Goal: Task Accomplishment & Management: Complete application form

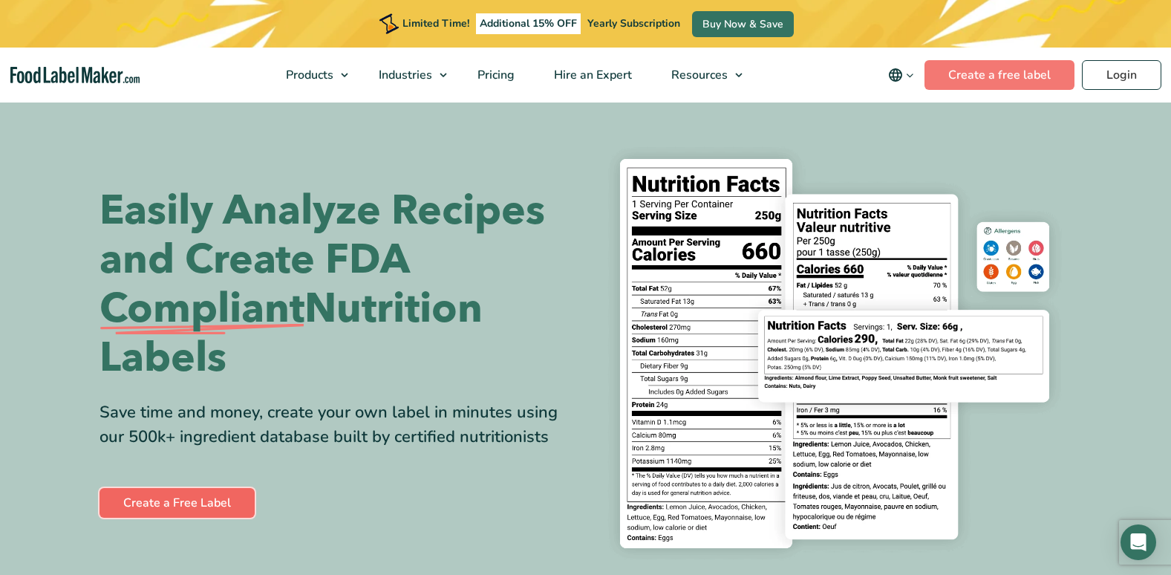
click at [192, 493] on link "Create a Free Label" at bounding box center [176, 503] width 155 height 30
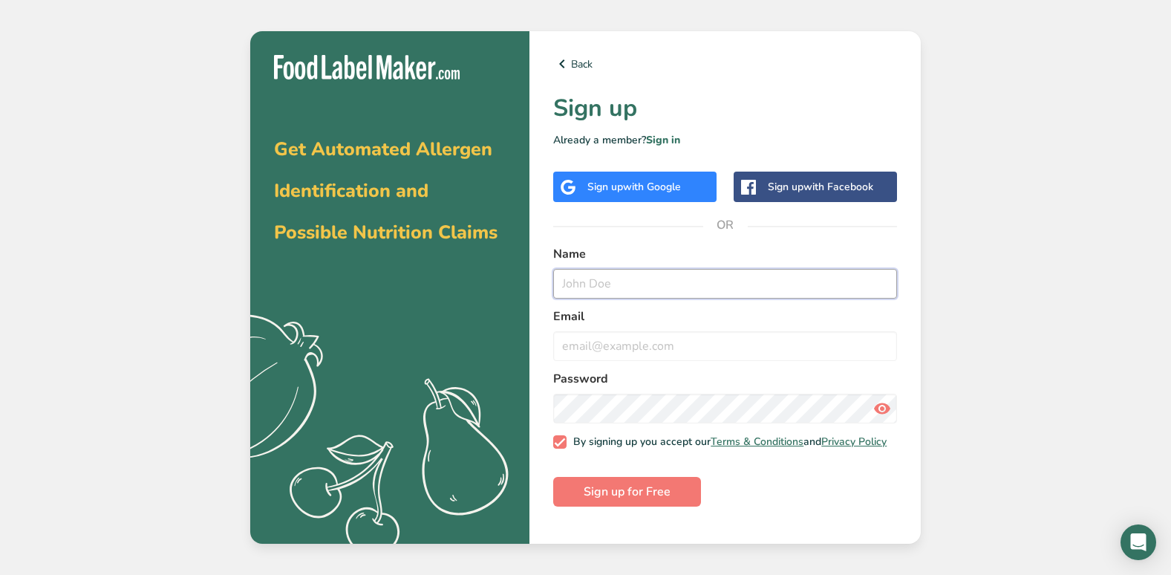
click at [613, 286] on input "text" at bounding box center [725, 284] width 344 height 30
type input "t"
type input "[PERSON_NAME]"
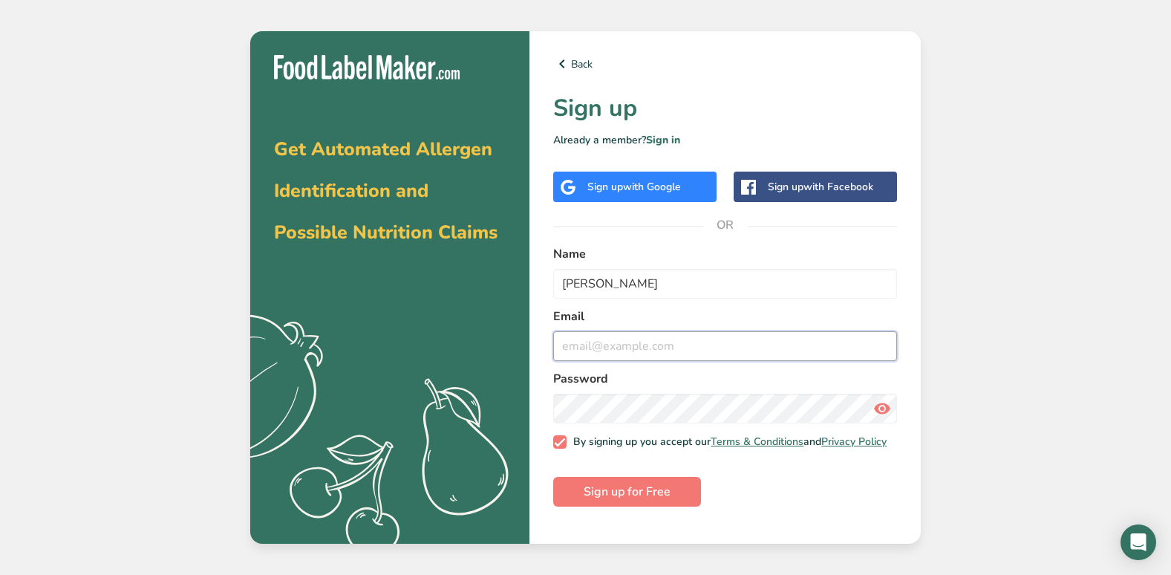
click at [581, 344] on input "email" at bounding box center [725, 346] width 344 height 30
click at [657, 342] on input "[DOMAIN_NAME]" at bounding box center [725, 346] width 344 height 30
type input "[EMAIL_ADDRESS][DOMAIN_NAME]"
click at [878, 406] on icon at bounding box center [882, 408] width 18 height 27
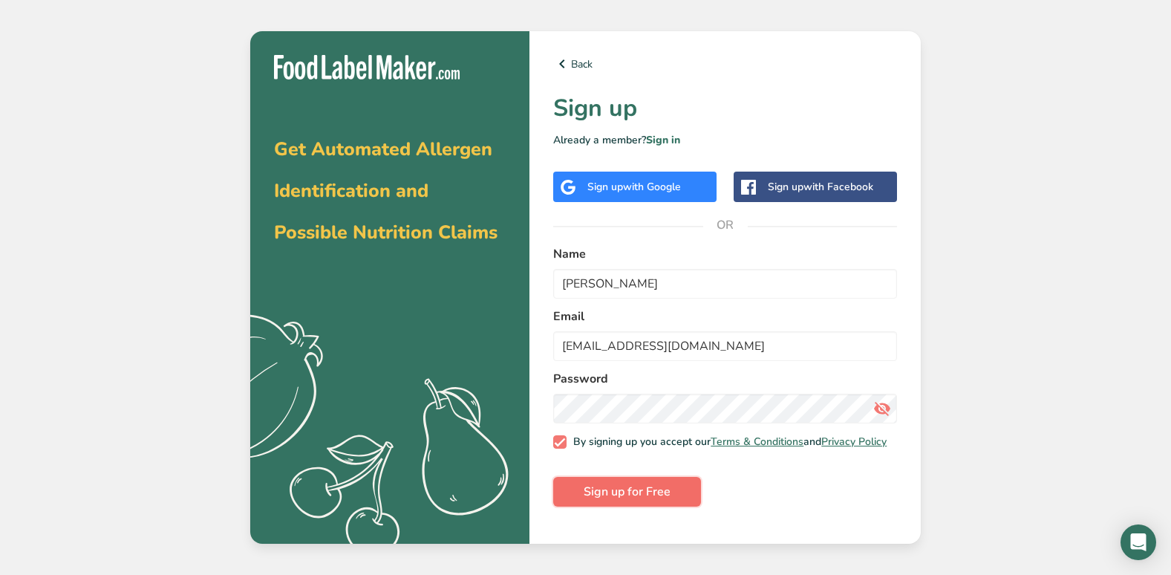
click at [613, 497] on span "Sign up for Free" at bounding box center [627, 492] width 87 height 18
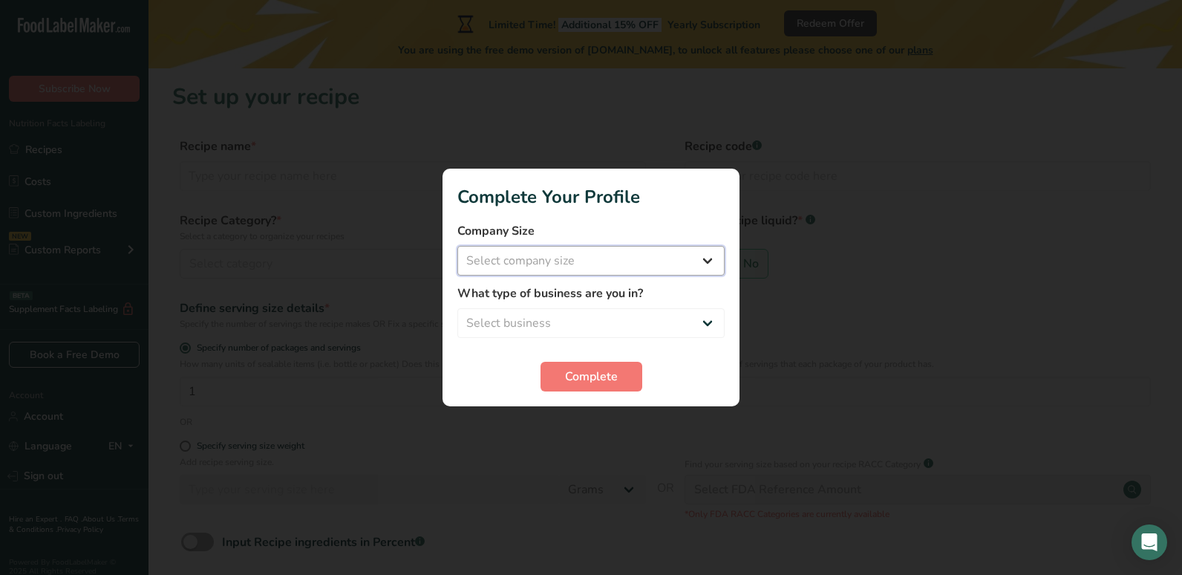
click at [705, 256] on select "Select company size Fewer than 10 Employees 10 to 50 Employees 51 to 500 Employ…" at bounding box center [590, 261] width 267 height 30
select select "1"
click at [457, 246] on select "Select company size Fewer than 10 Employees 10 to 50 Employees 51 to 500 Employ…" at bounding box center [590, 261] width 267 height 30
click at [705, 322] on select "Select business Packaged Food Manufacturer Restaurant & Cafe Bakery Meal Plans …" at bounding box center [590, 323] width 267 height 30
select select "8"
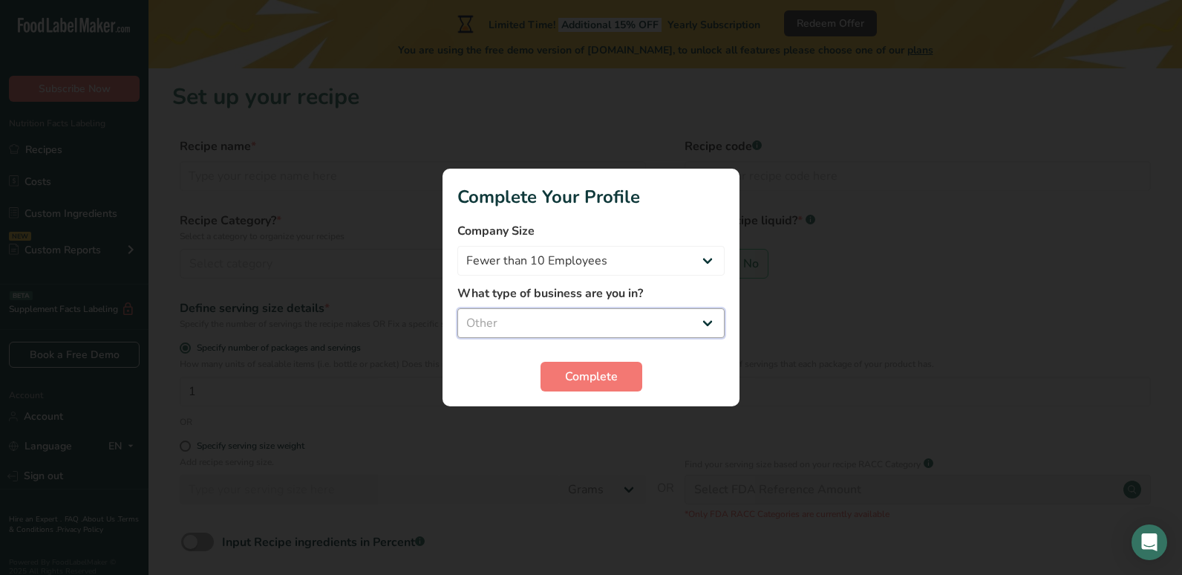
click at [457, 308] on select "Select business Packaged Food Manufacturer Restaurant & Cafe Bakery Meal Plans …" at bounding box center [590, 323] width 267 height 30
click at [584, 380] on span "Complete" at bounding box center [591, 377] width 53 height 18
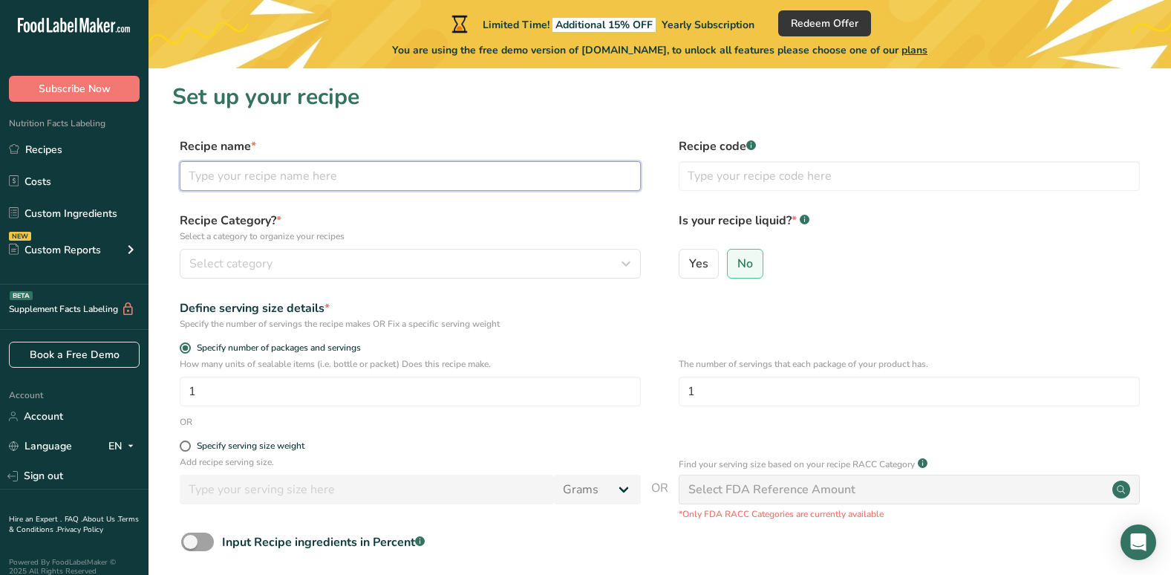
click at [199, 175] on input "text" at bounding box center [410, 176] width 461 height 30
click at [197, 176] on input "microgreen Flour tortilla" at bounding box center [410, 176] width 461 height 30
click at [286, 176] on input "Microgreen Flour tortilla" at bounding box center [410, 176] width 461 height 30
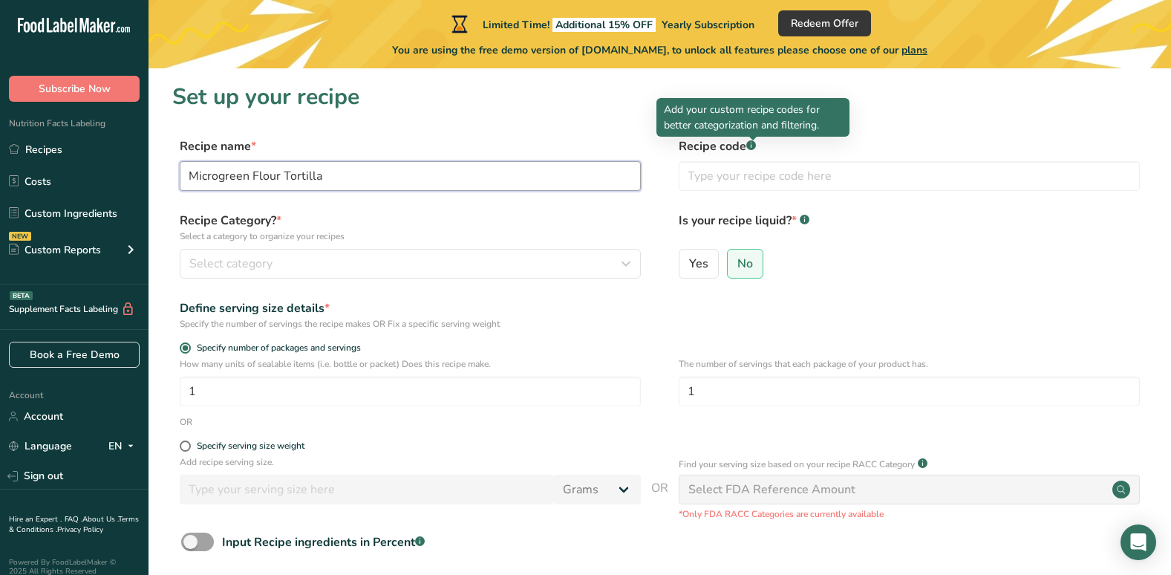
type input "Microgreen Flour Tortilla"
click at [756, 144] on rect at bounding box center [751, 145] width 10 height 10
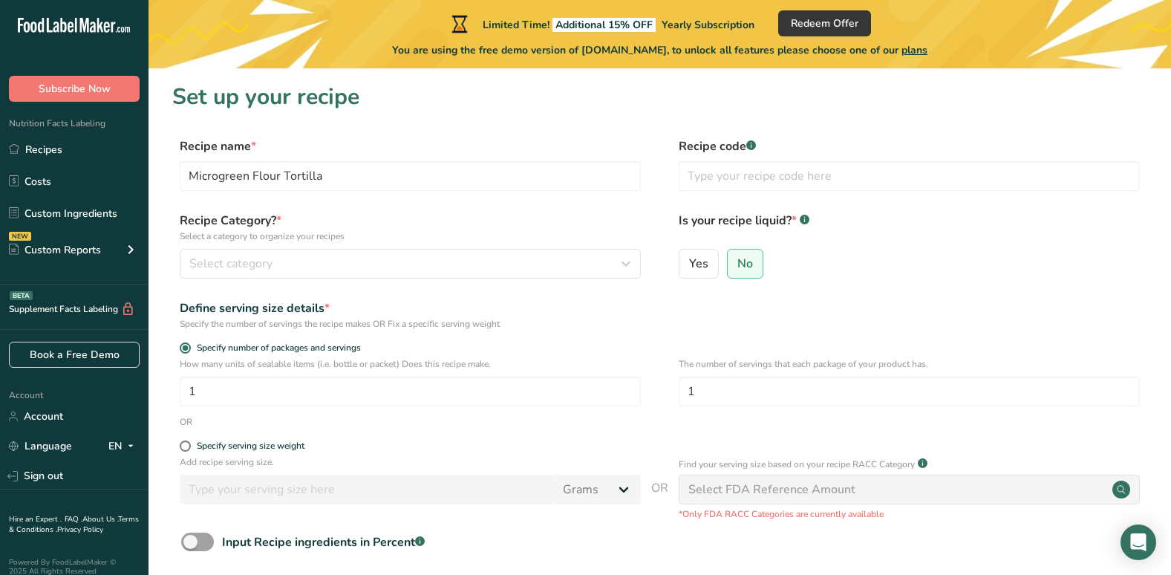
click at [750, 145] on rect at bounding box center [751, 145] width 10 height 10
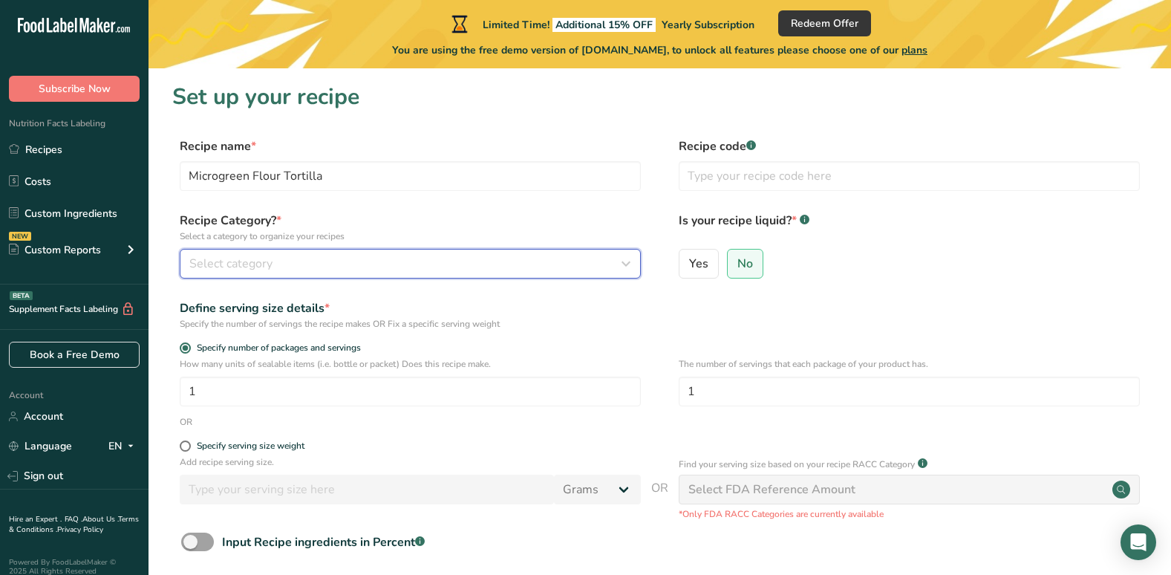
click at [627, 261] on icon "button" at bounding box center [626, 263] width 18 height 27
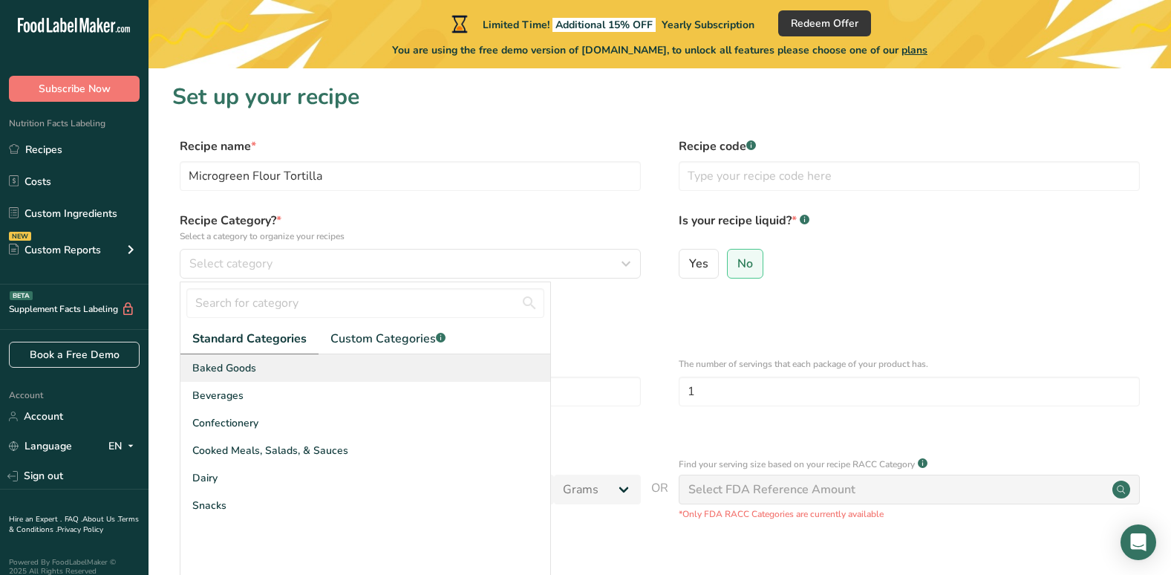
click at [271, 368] on div "Baked Goods" at bounding box center [365, 367] width 370 height 27
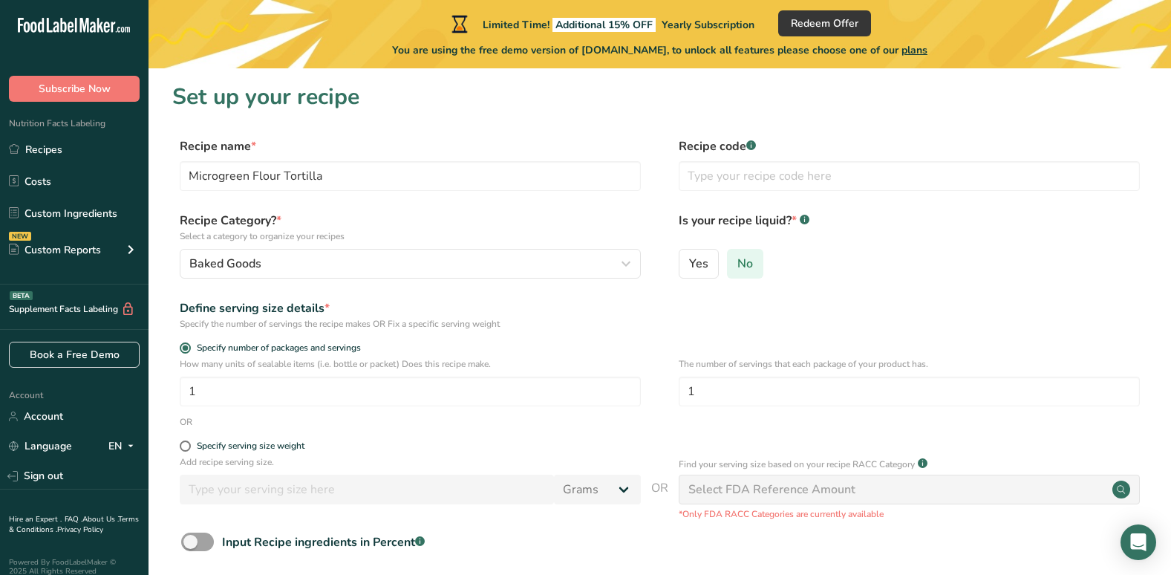
click at [745, 264] on span "No" at bounding box center [745, 263] width 16 height 15
click at [737, 264] on input "No" at bounding box center [733, 263] width 10 height 10
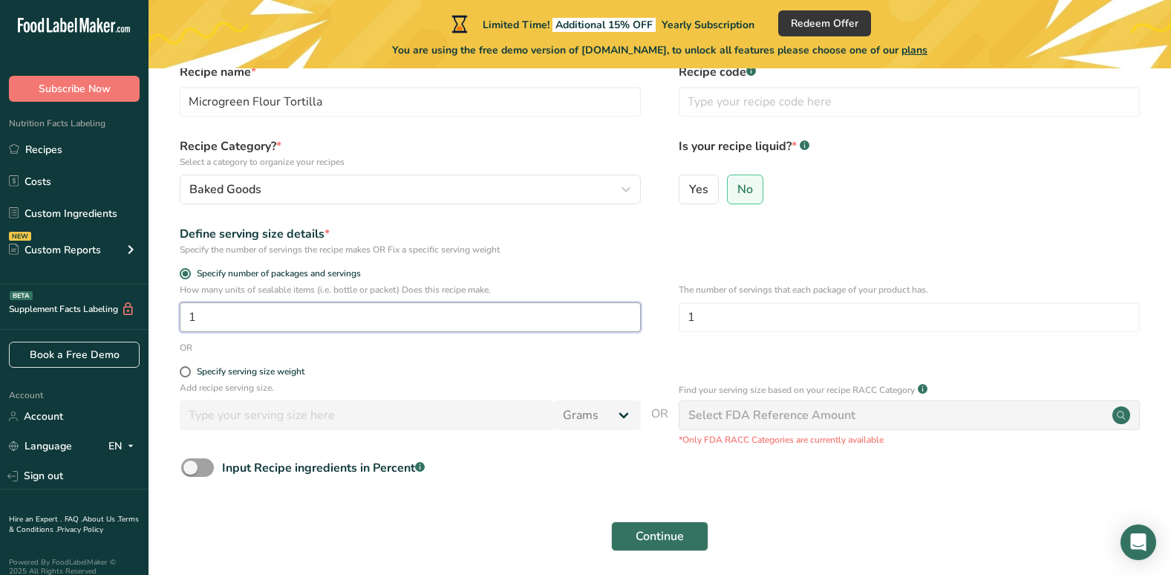
drag, startPoint x: 212, startPoint y: 316, endPoint x: 185, endPoint y: 316, distance: 26.7
click at [185, 316] on input "1" at bounding box center [410, 317] width 461 height 30
type input "6"
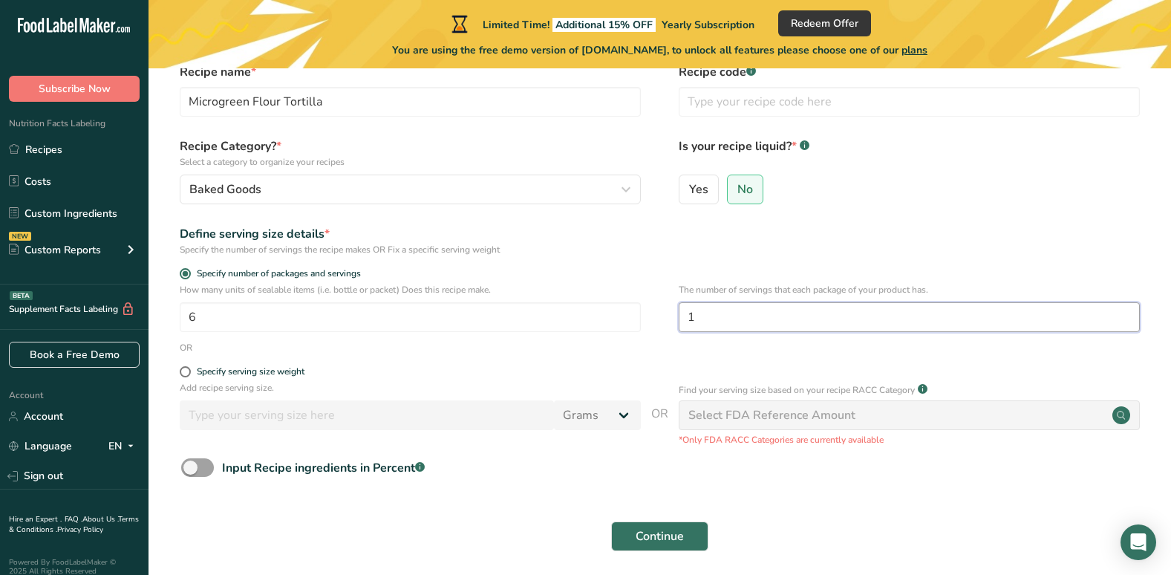
drag, startPoint x: 704, startPoint y: 316, endPoint x: 688, endPoint y: 316, distance: 16.3
click at [688, 316] on input "1" at bounding box center [909, 317] width 461 height 30
type input "6"
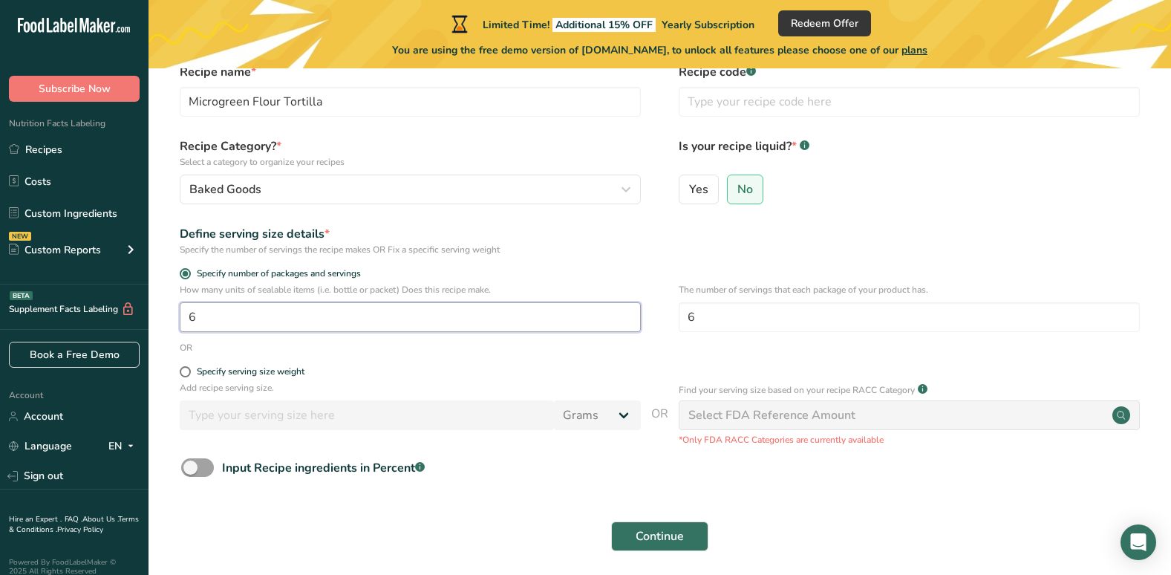
click at [200, 315] on input "6" at bounding box center [410, 317] width 461 height 30
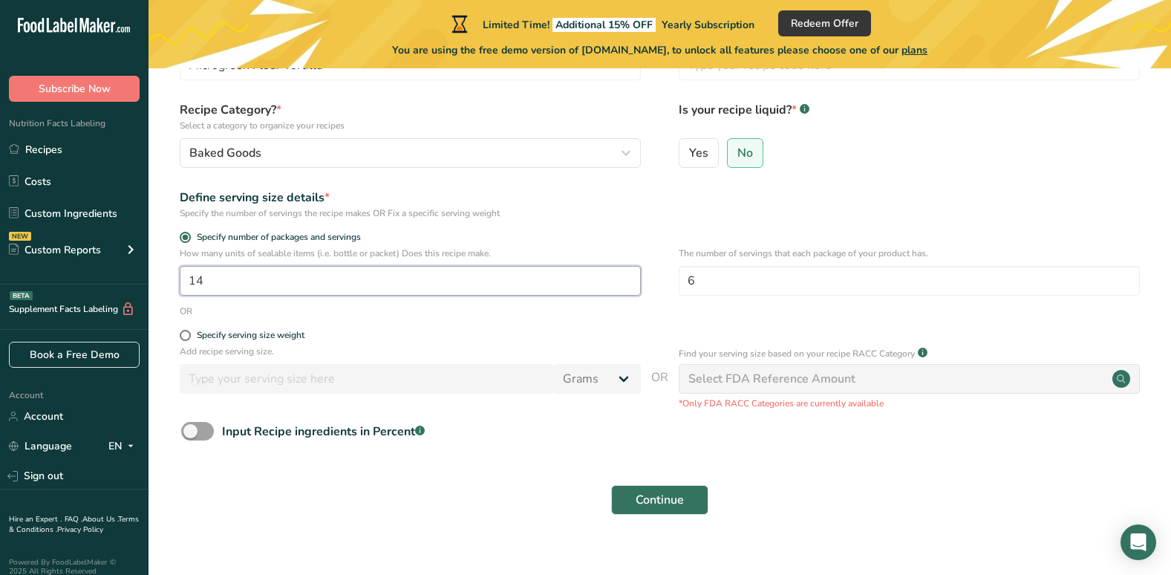
scroll to position [131, 0]
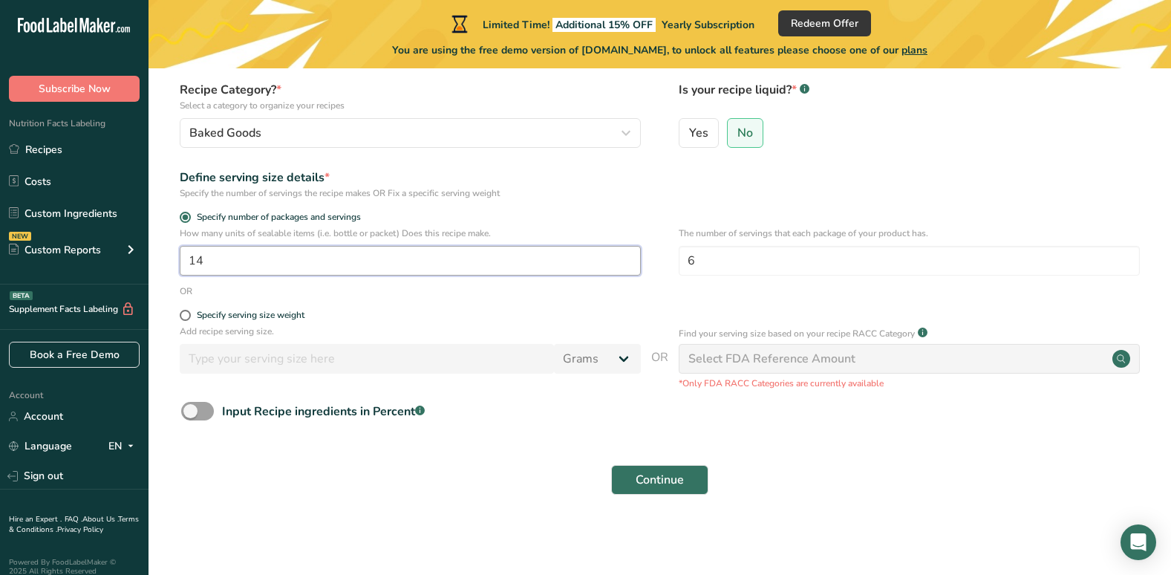
type input "14"
click at [490, 293] on div "OR" at bounding box center [659, 290] width 975 height 13
click at [647, 481] on span "Continue" at bounding box center [660, 480] width 48 height 18
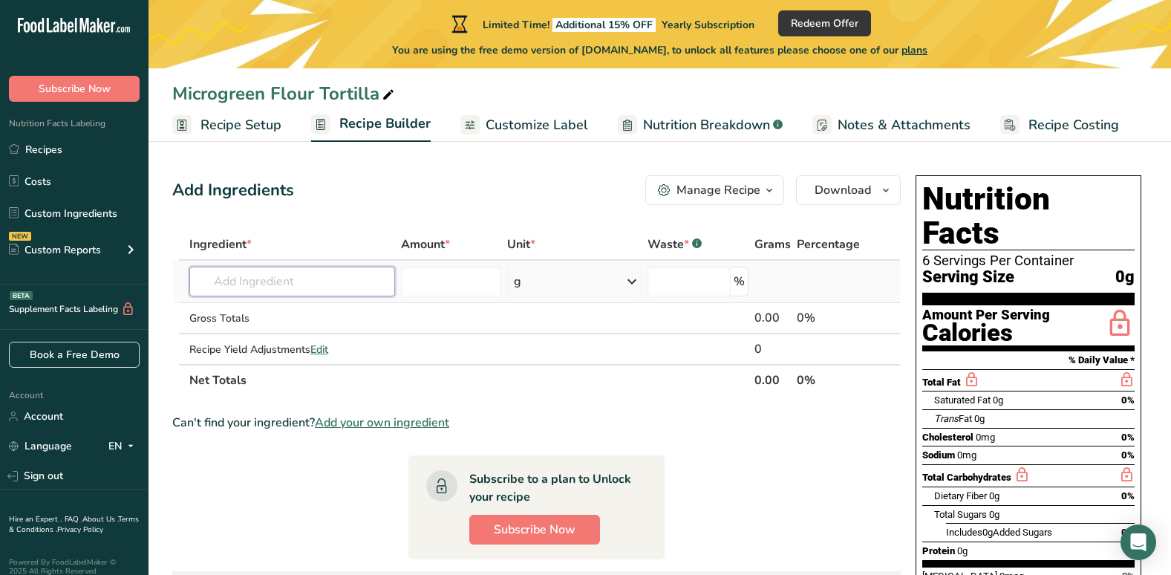
click at [226, 283] on input "text" at bounding box center [292, 282] width 206 height 30
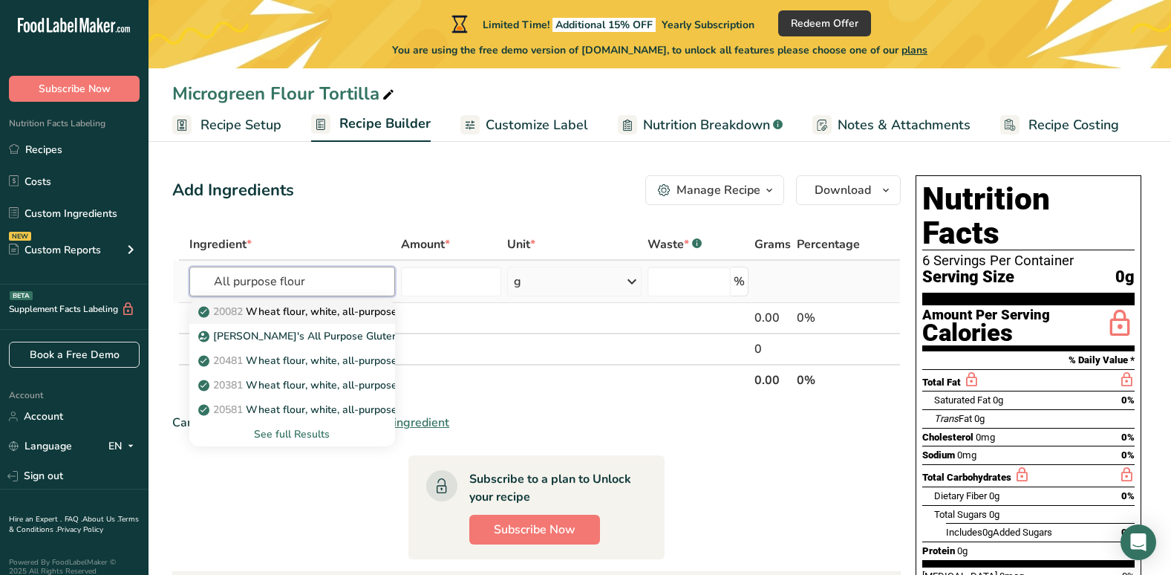
type input "All purpose flour"
click at [356, 313] on p "20082 Wheat flour, white, all-purpose, self-rising, enriched" at bounding box center [348, 312] width 295 height 16
type input "Wheat flour, white, all-purpose, self-rising, enriched"
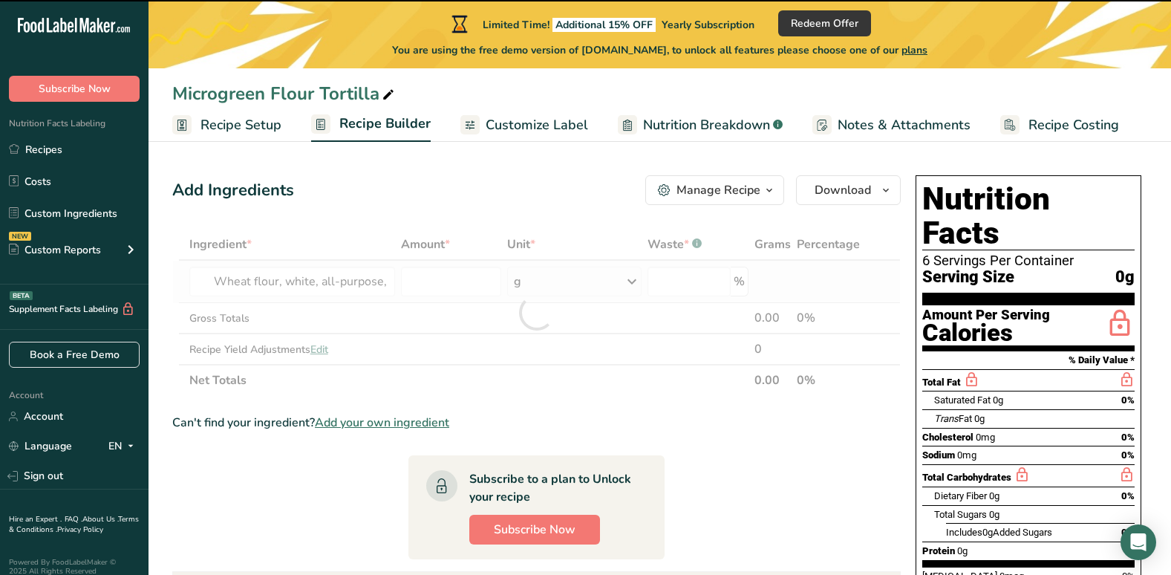
type input "0"
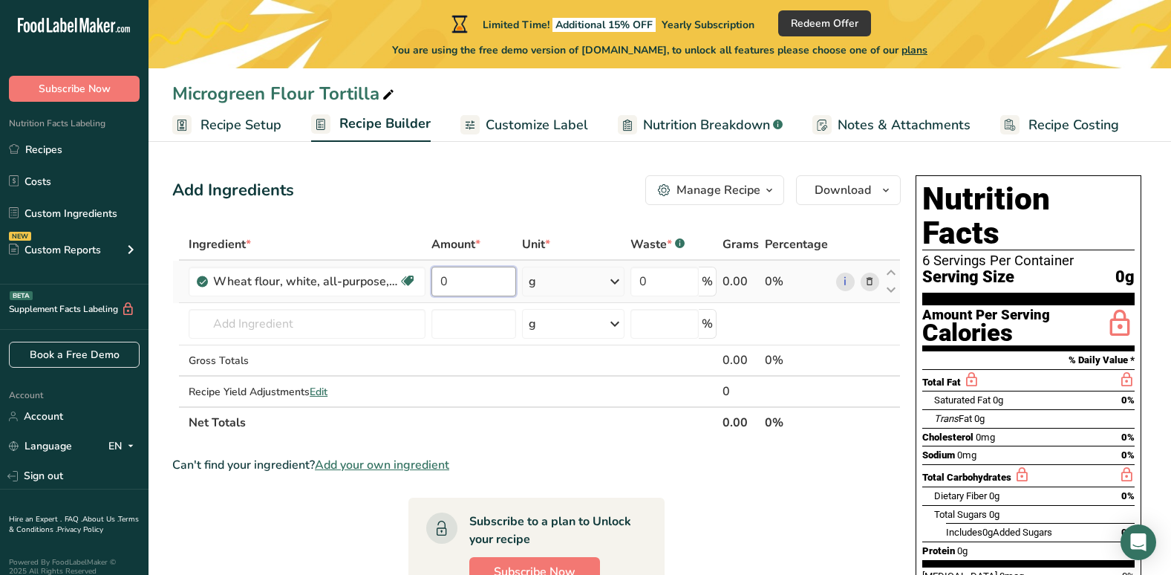
drag, startPoint x: 456, startPoint y: 279, endPoint x: 440, endPoint y: 279, distance: 16.3
click at [440, 279] on input "0" at bounding box center [473, 282] width 85 height 30
type input "438"
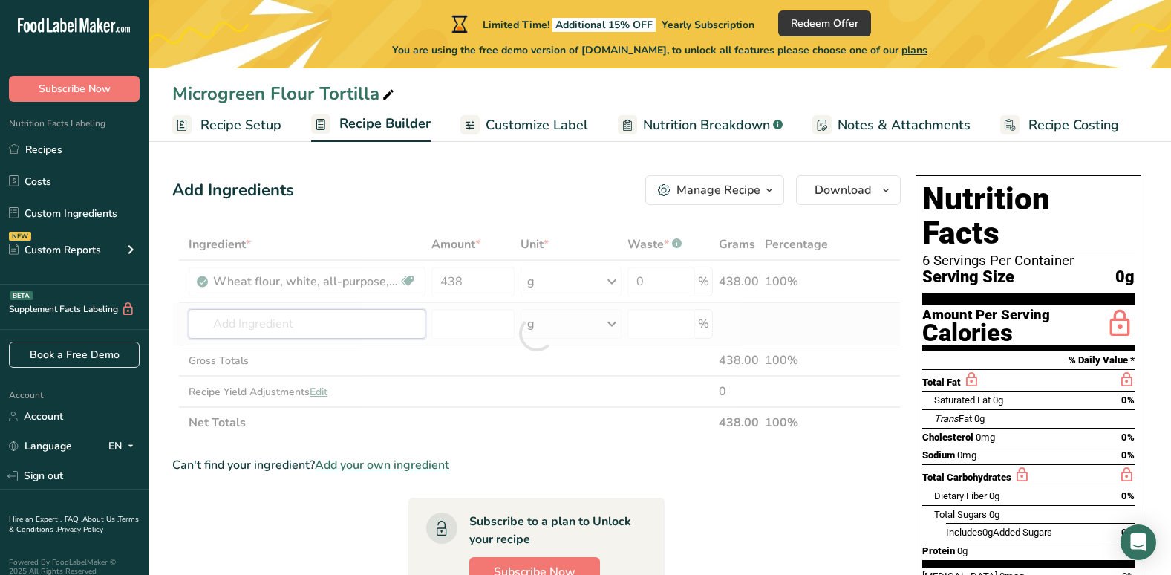
click at [292, 319] on div "Ingredient * Amount * Unit * Waste * .a-a{fill:#347362;}.b-a{fill:#fff;} Grams …" at bounding box center [536, 333] width 728 height 209
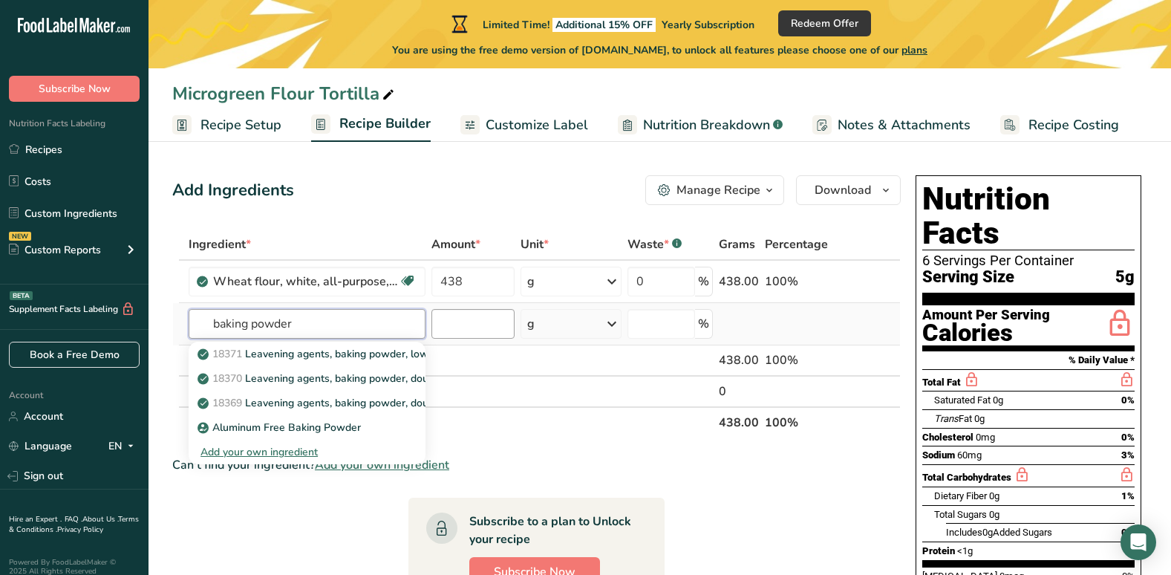
type input "baking powder"
click at [459, 320] on input "number" at bounding box center [472, 324] width 83 height 30
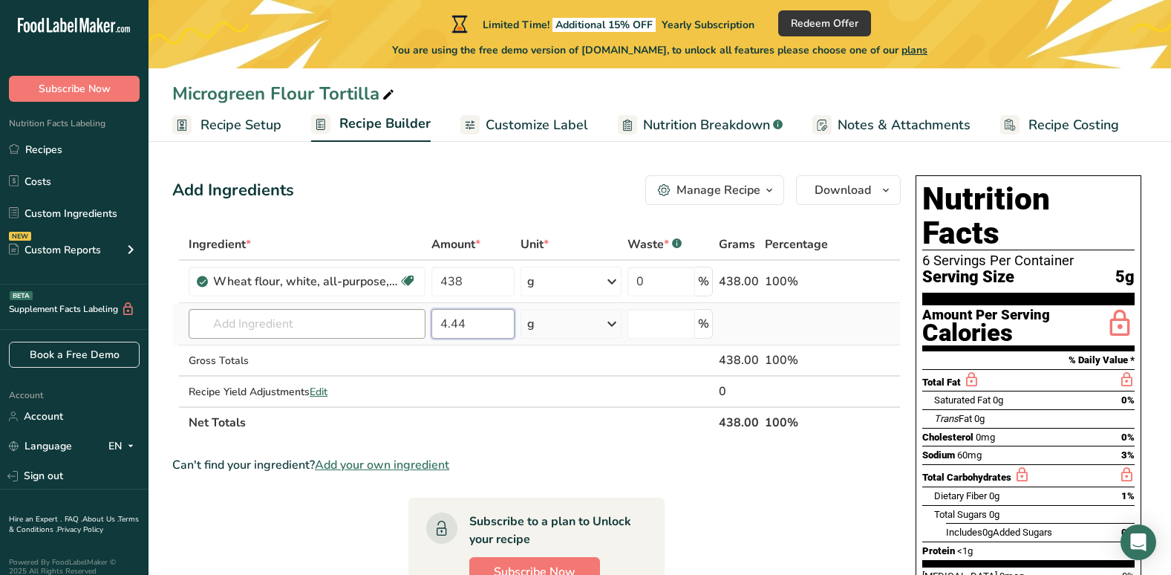
type input "4.44"
click at [299, 322] on input "text" at bounding box center [307, 324] width 237 height 30
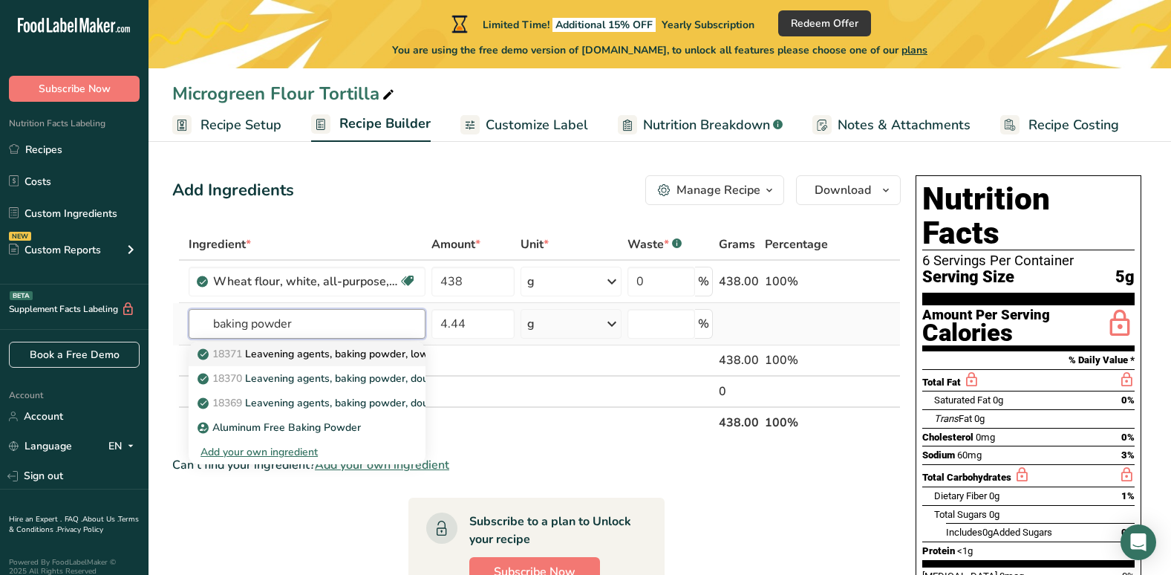
type input "baking powder"
click at [298, 353] on p "18371 Leavening agents, baking powder, low-sodium" at bounding box center [333, 354] width 267 height 16
type input "Leavening agents, baking powder, low-sodium"
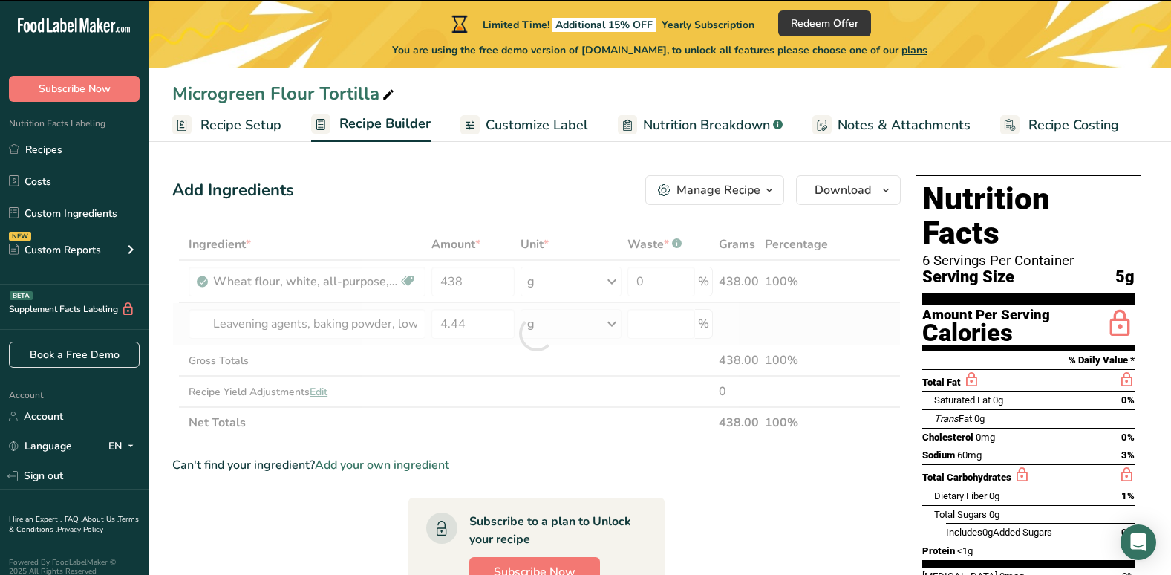
type input "0"
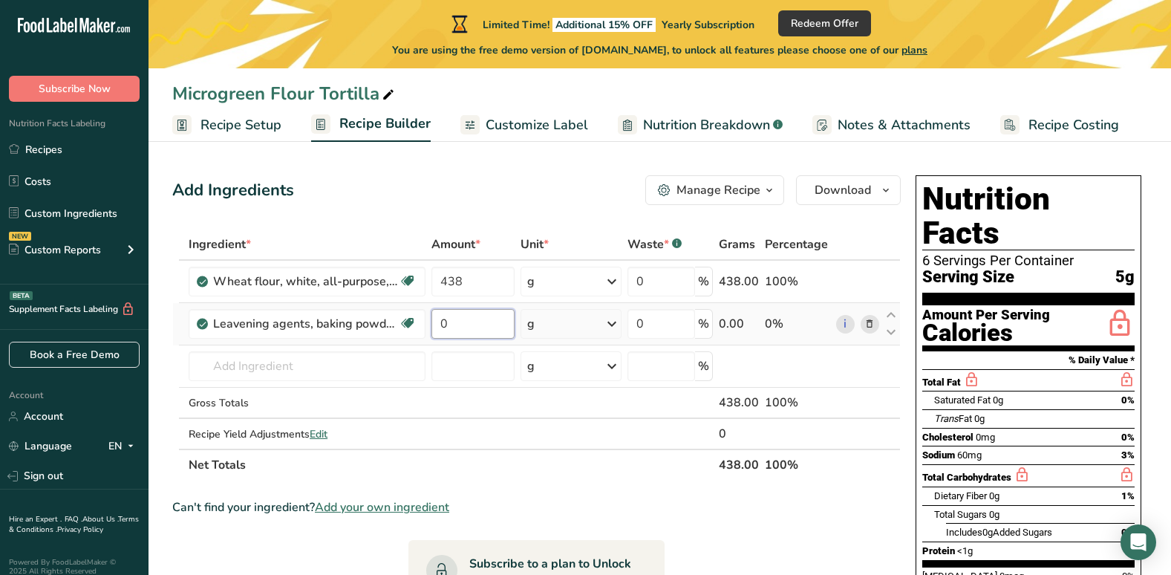
click at [467, 319] on input "0" at bounding box center [472, 324] width 83 height 30
type input "4.44"
click at [395, 368] on div "Ingredient * Amount * Unit * Waste * .a-a{fill:#347362;}.b-a{fill:#fff;} Grams …" at bounding box center [536, 355] width 728 height 252
click at [477, 283] on input "438" at bounding box center [472, 282] width 83 height 30
type input "438.04"
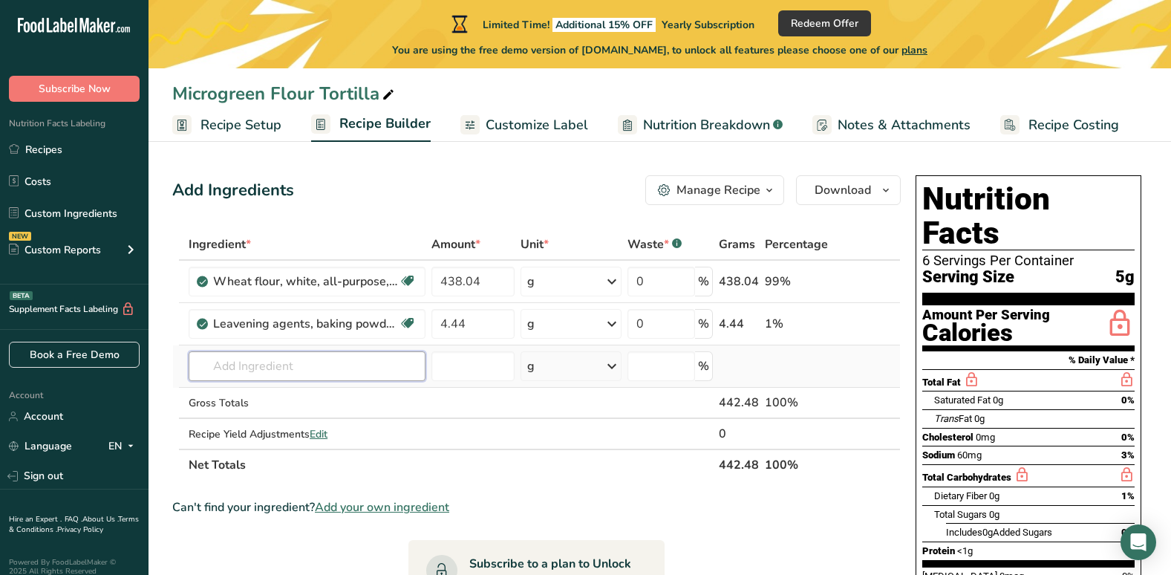
click at [276, 371] on div "Ingredient * Amount * Unit * Waste * .a-a{fill:#347362;}.b-a{fill:#fff;} Grams …" at bounding box center [536, 355] width 728 height 252
type input "granulated garlic"
click at [478, 362] on input "number" at bounding box center [472, 366] width 83 height 30
click at [242, 364] on input "text" at bounding box center [307, 366] width 237 height 30
click at [235, 365] on input "text" at bounding box center [307, 366] width 237 height 30
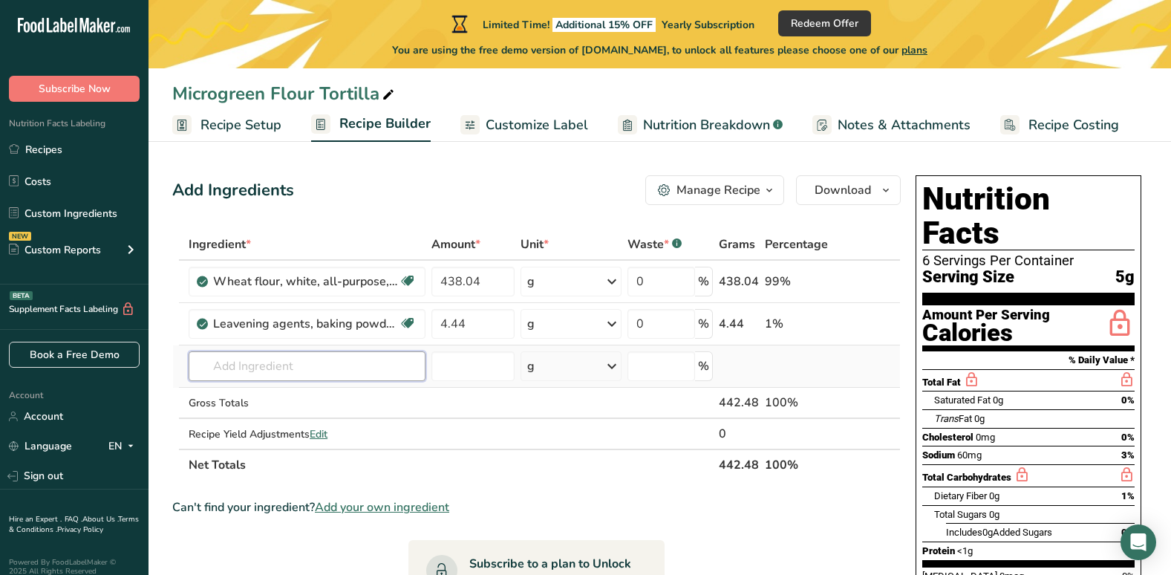
click at [222, 365] on input "text" at bounding box center [307, 366] width 237 height 30
type input "garlic, gra"
click at [297, 425] on div "Add your own ingredient" at bounding box center [306, 421] width 213 height 16
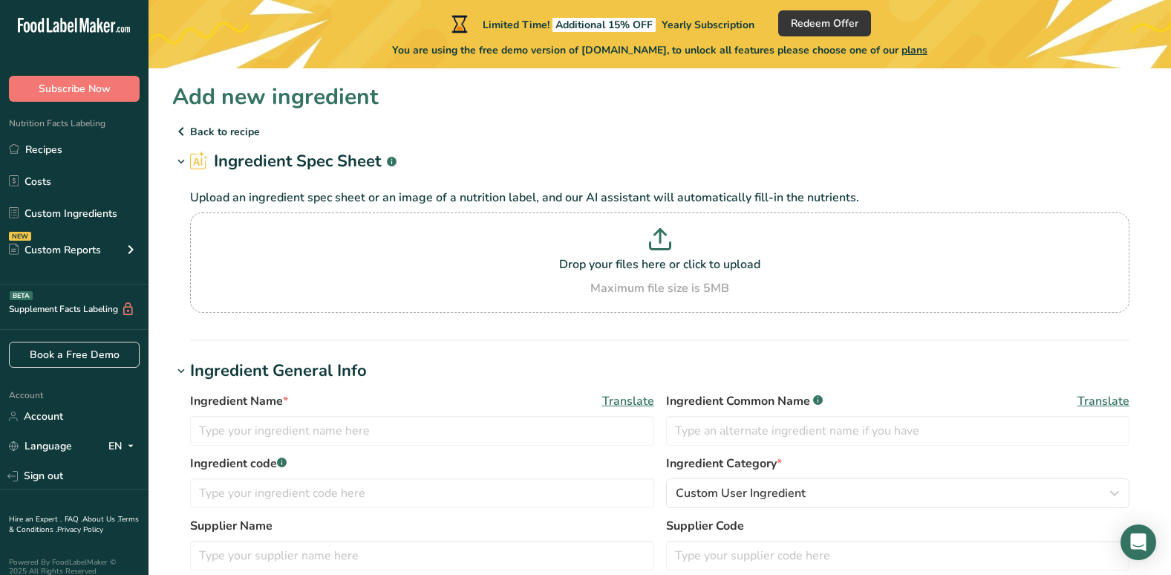
click at [198, 129] on p "Back to recipe" at bounding box center [659, 132] width 975 height 18
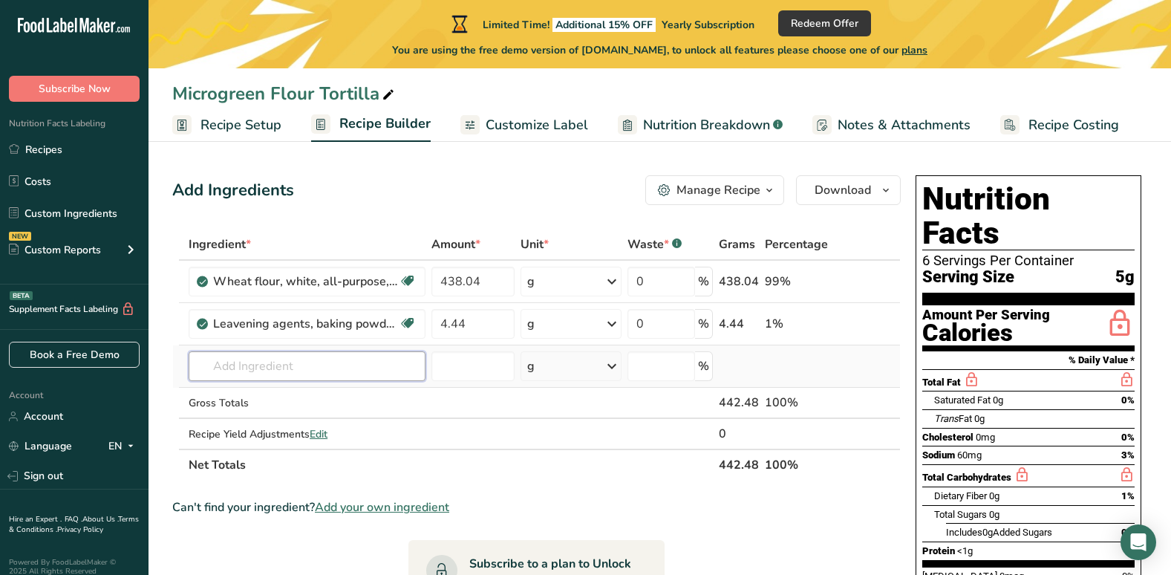
click at [223, 367] on input "text" at bounding box center [307, 366] width 237 height 30
type input "garlic, granulated"
click at [443, 364] on input "number" at bounding box center [472, 366] width 83 height 30
click at [223, 362] on input "text" at bounding box center [307, 366] width 237 height 30
type input "g"
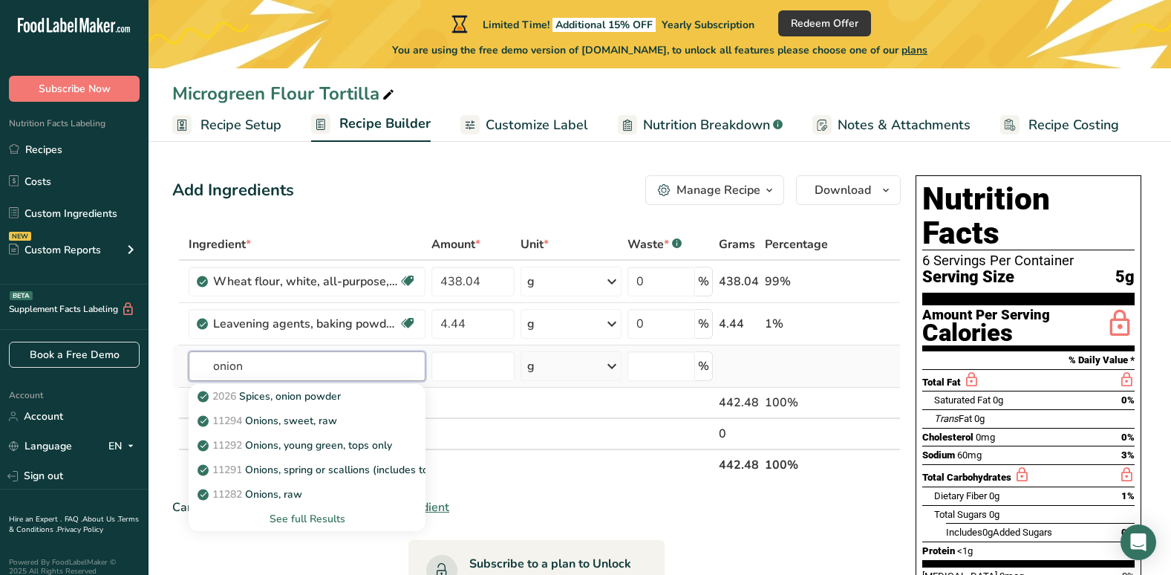
type input "onion"
click at [321, 520] on div "See full Results" at bounding box center [306, 519] width 213 height 16
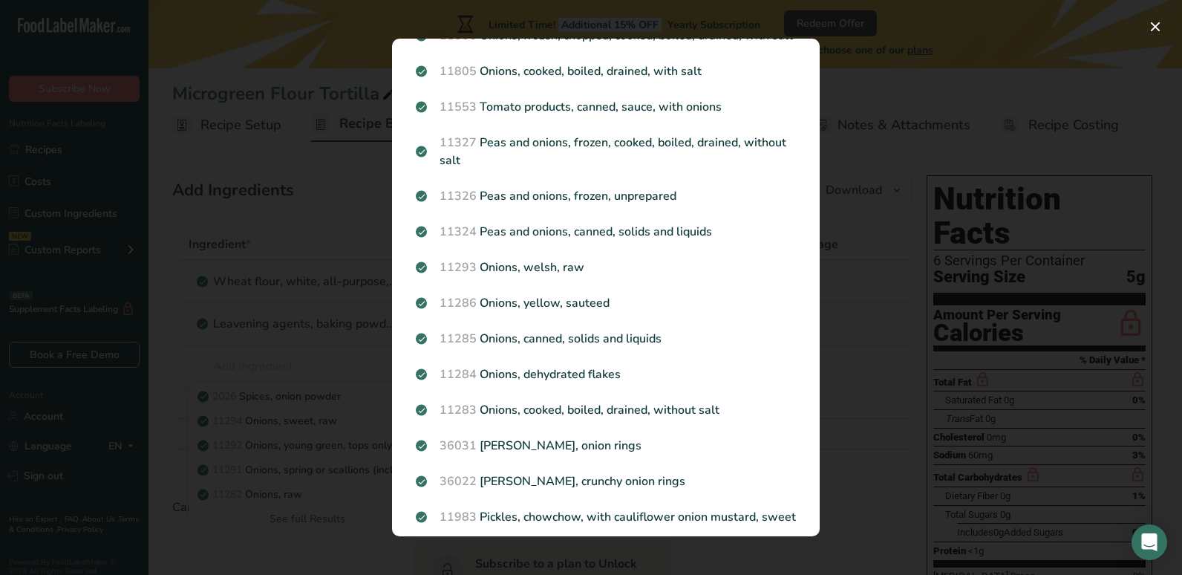
scroll to position [1700, 0]
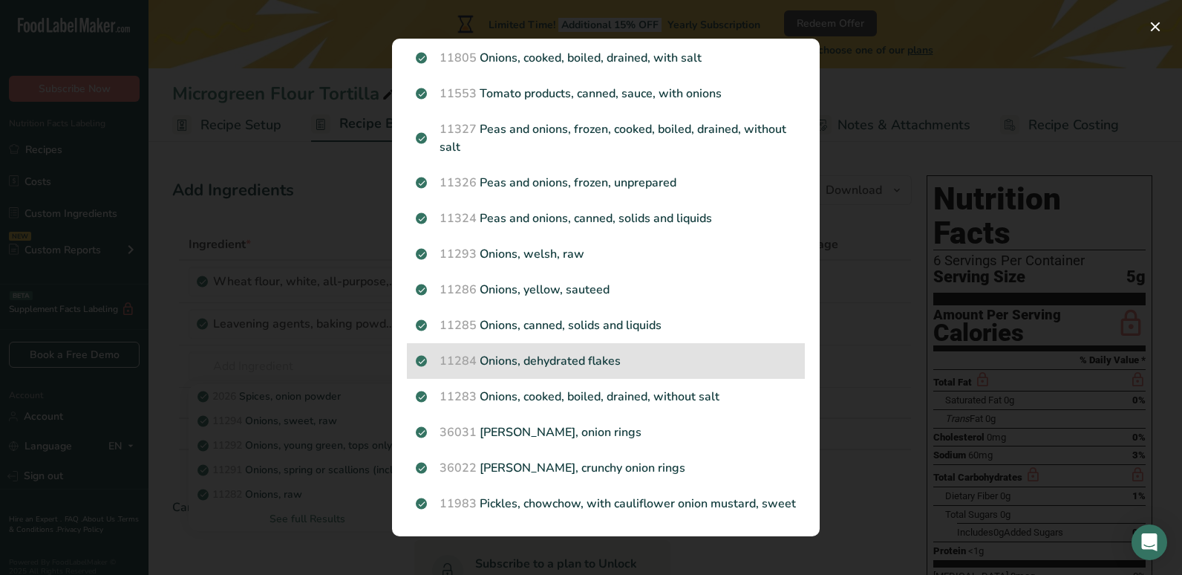
click at [604, 352] on p "11284 Onions, dehydrated flakes" at bounding box center [606, 361] width 380 height 18
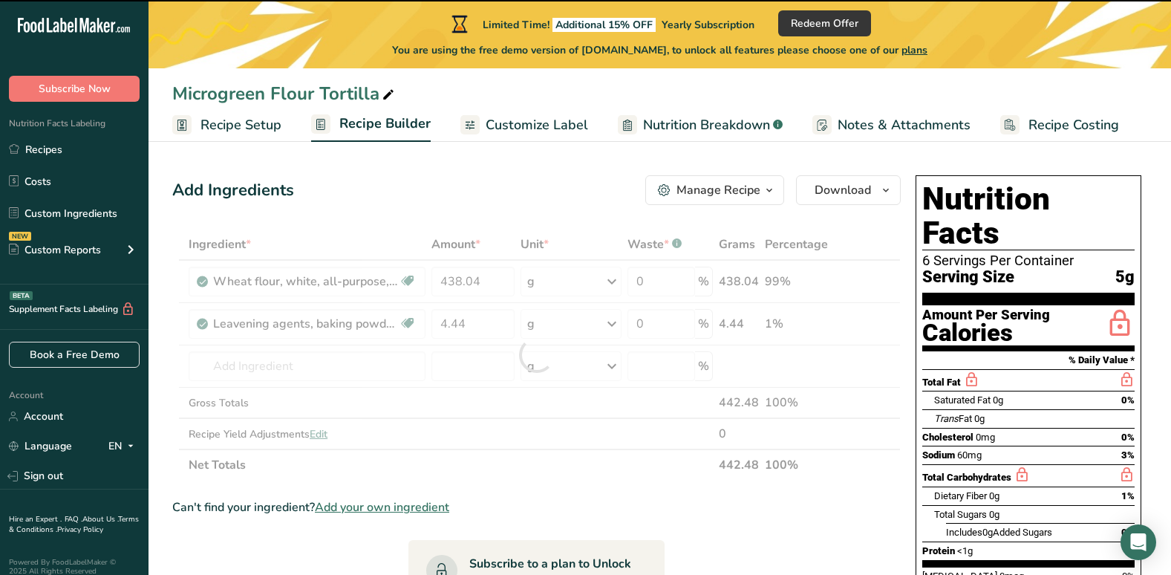
type input "0"
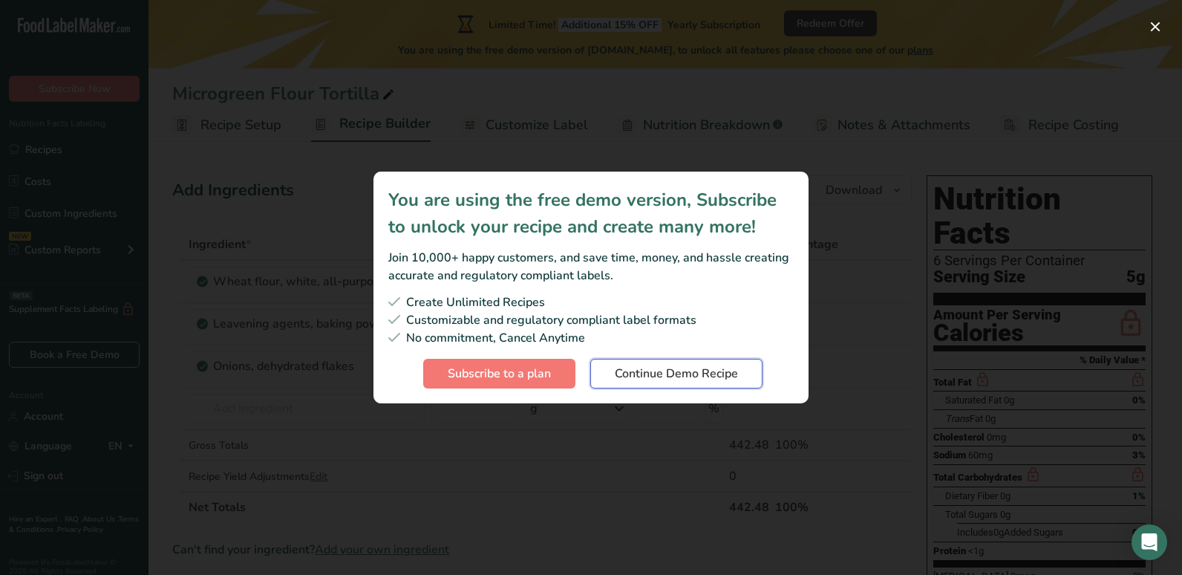
click at [668, 379] on span "Continue Demo Recipe" at bounding box center [676, 374] width 123 height 18
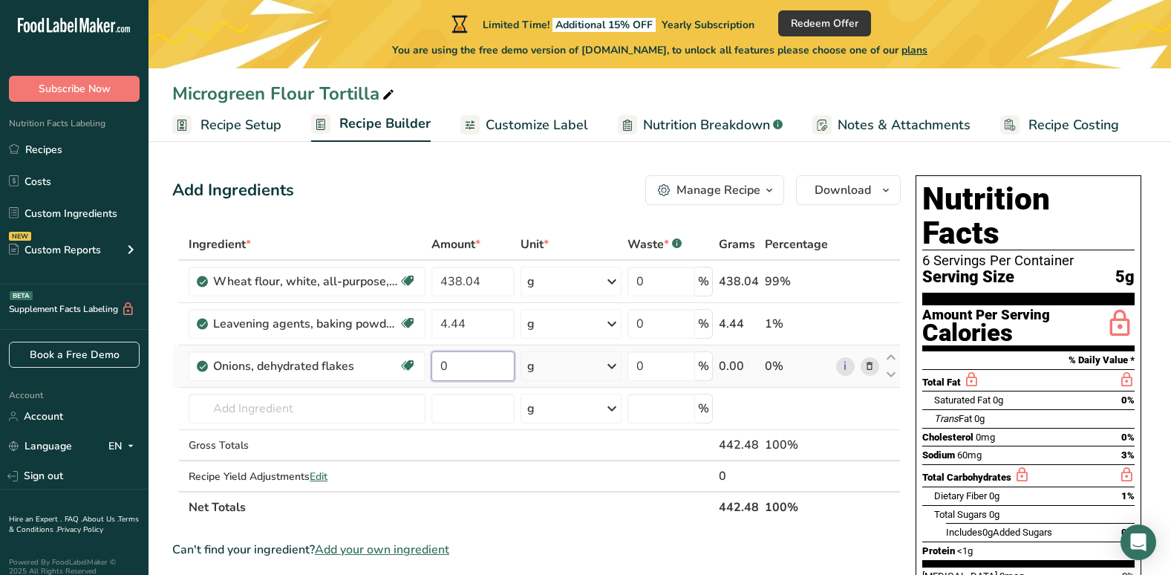
drag, startPoint x: 463, startPoint y: 365, endPoint x: 430, endPoint y: 362, distance: 32.7
click at [430, 362] on td "0" at bounding box center [472, 366] width 89 height 42
type input "4.44"
click at [398, 414] on div "Ingredient * Amount * Unit * Waste * .a-a{fill:#347362;}.b-a{fill:#fff;} Grams …" at bounding box center [536, 376] width 728 height 294
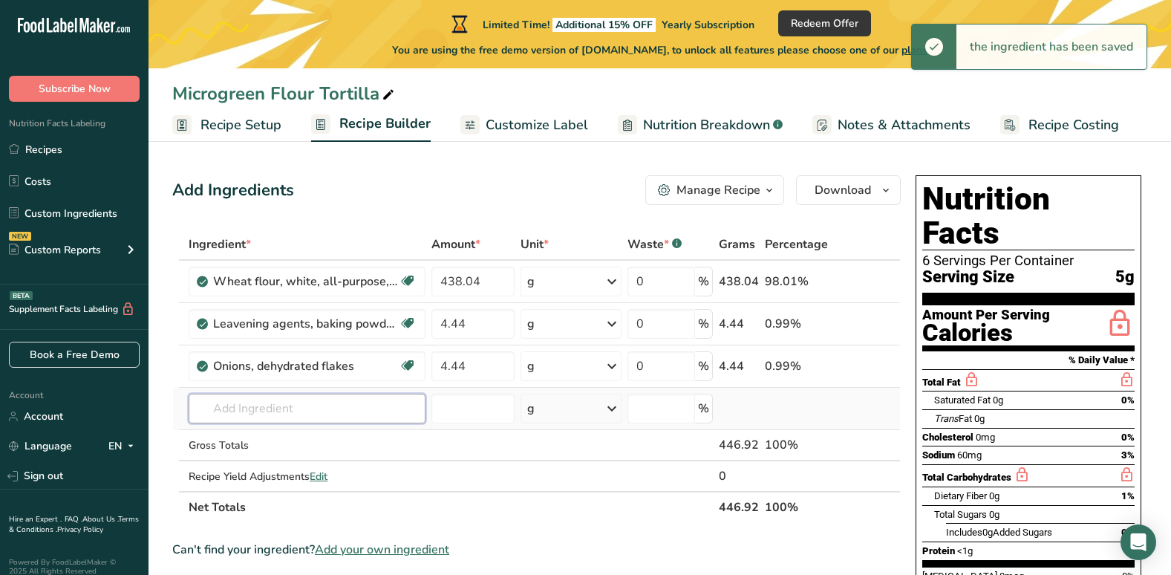
click at [244, 410] on input "text" at bounding box center [307, 409] width 237 height 30
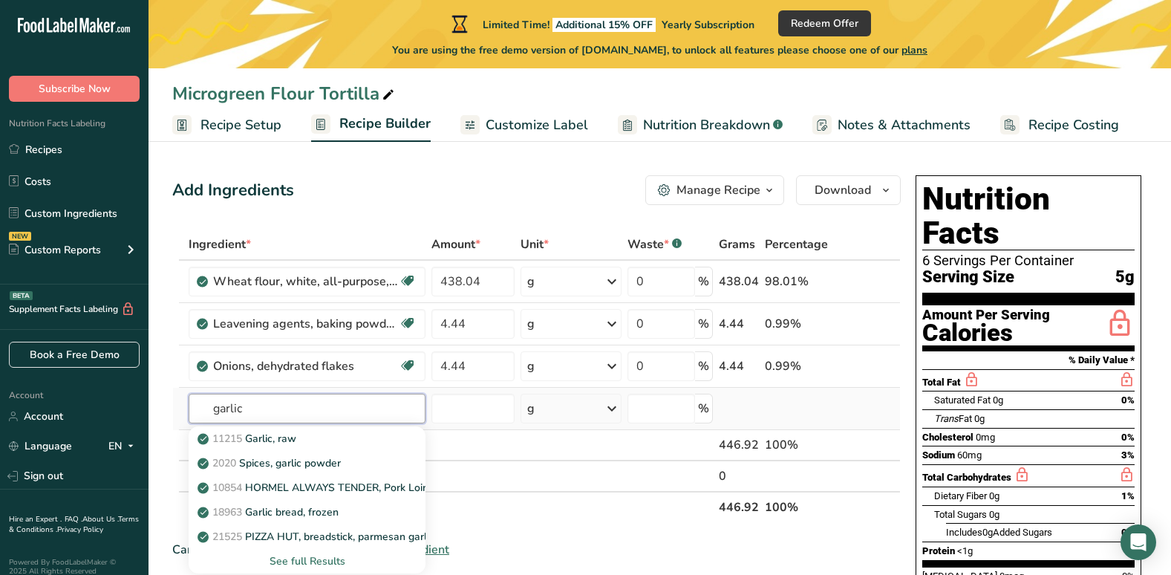
type input "garlic"
click at [292, 559] on div "See full Results" at bounding box center [306, 561] width 213 height 16
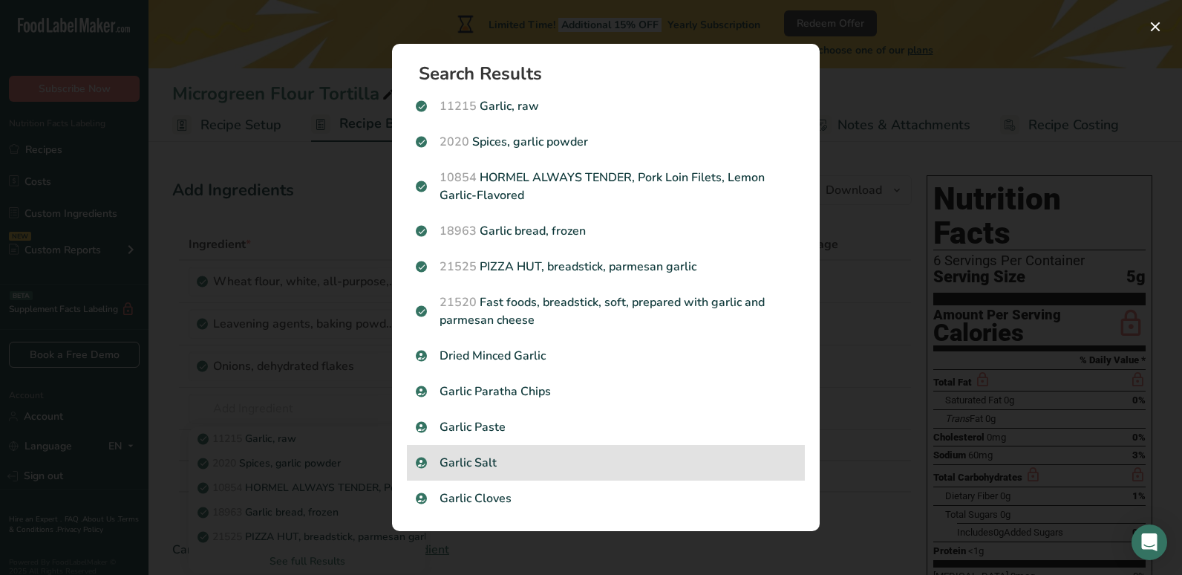
click at [717, 457] on p "Garlic Salt" at bounding box center [606, 463] width 380 height 18
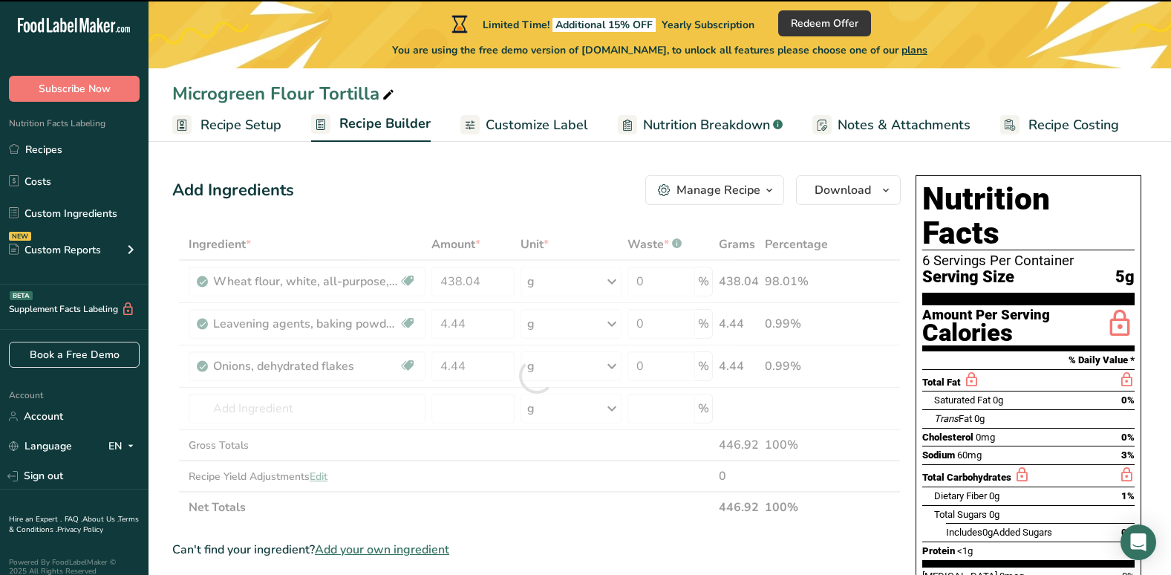
type input "0"
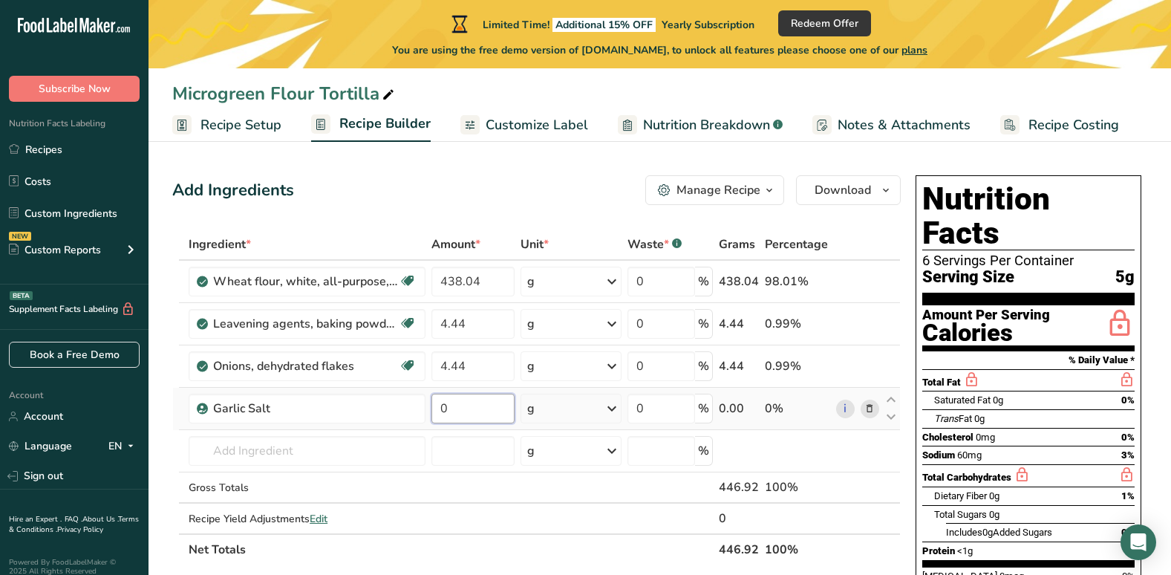
drag, startPoint x: 460, startPoint y: 403, endPoint x: 439, endPoint y: 404, distance: 20.8
click at [439, 404] on input "0" at bounding box center [472, 409] width 83 height 30
type input "4.44"
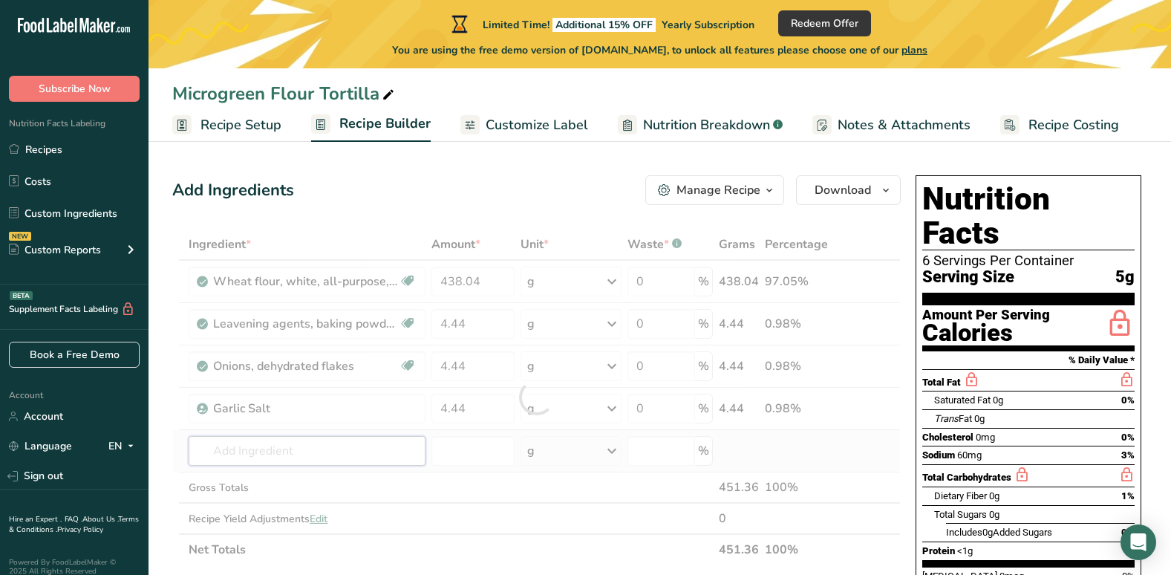
click at [316, 451] on div "Ingredient * Amount * Unit * Waste * .a-a{fill:#347362;}.b-a{fill:#fff;} Grams …" at bounding box center [536, 397] width 728 height 336
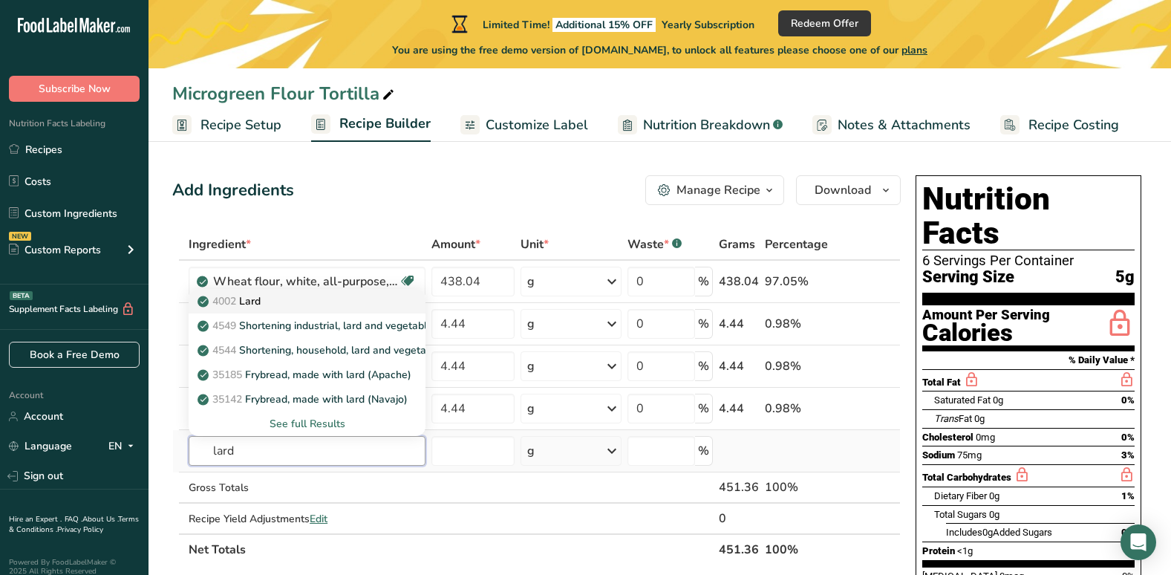
type input "lard"
click at [255, 297] on p "4002 Lard" at bounding box center [230, 301] width 60 height 16
type input "Lard"
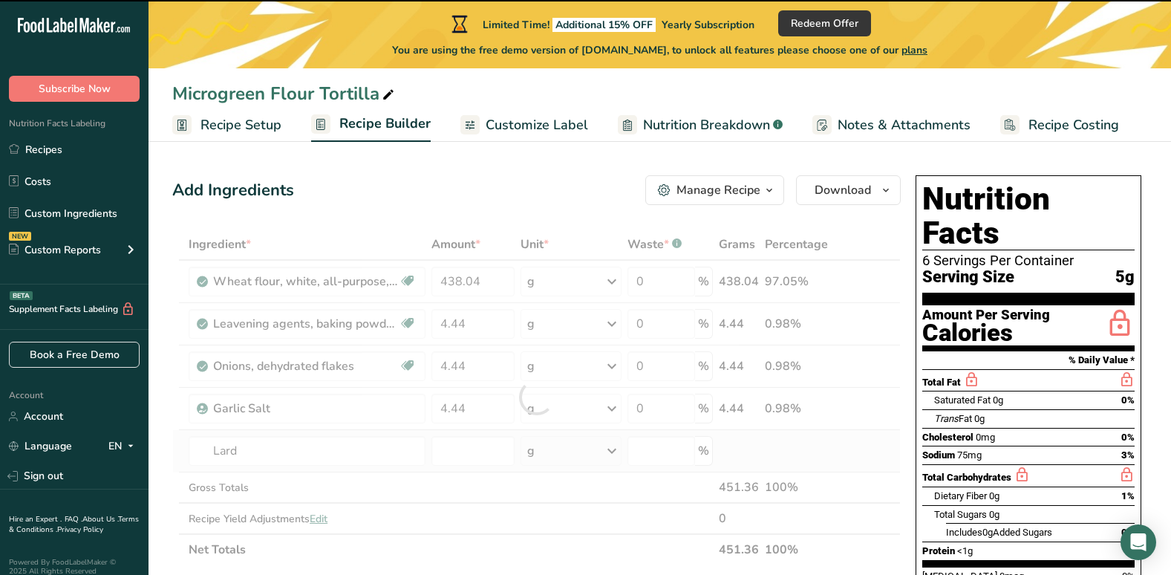
type input "0"
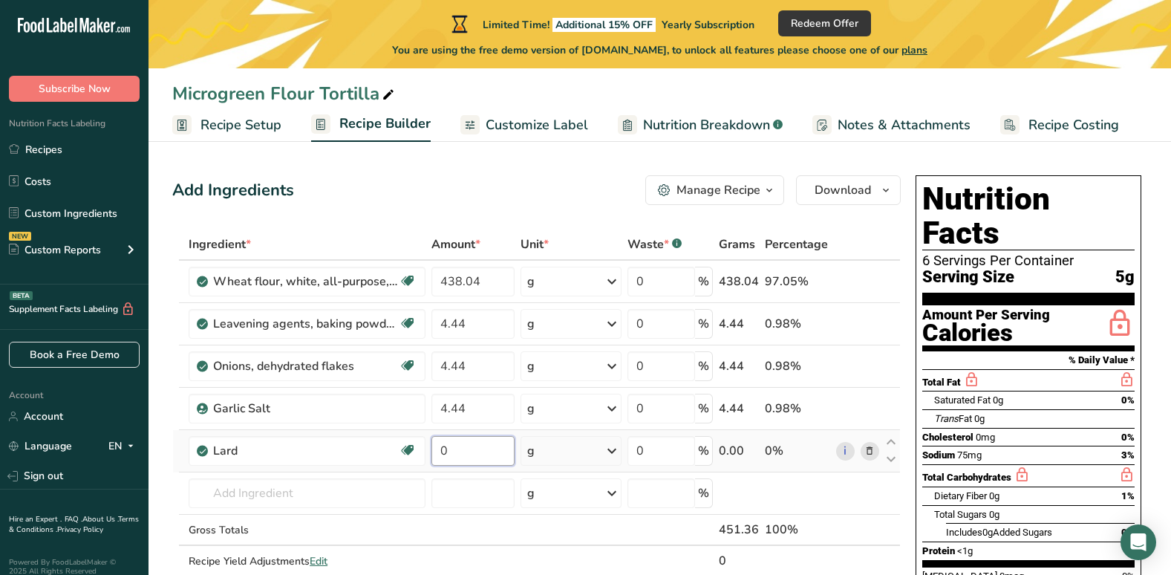
drag, startPoint x: 460, startPoint y: 450, endPoint x: 441, endPoint y: 450, distance: 19.3
click at [441, 450] on input "0" at bounding box center [472, 451] width 83 height 30
type input "71.8"
click at [291, 481] on div "Ingredient * Amount * Unit * Waste * .a-a{fill:#347362;}.b-a{fill:#fff;} Grams …" at bounding box center [536, 418] width 728 height 379
click at [218, 497] on input "text" at bounding box center [307, 493] width 237 height 30
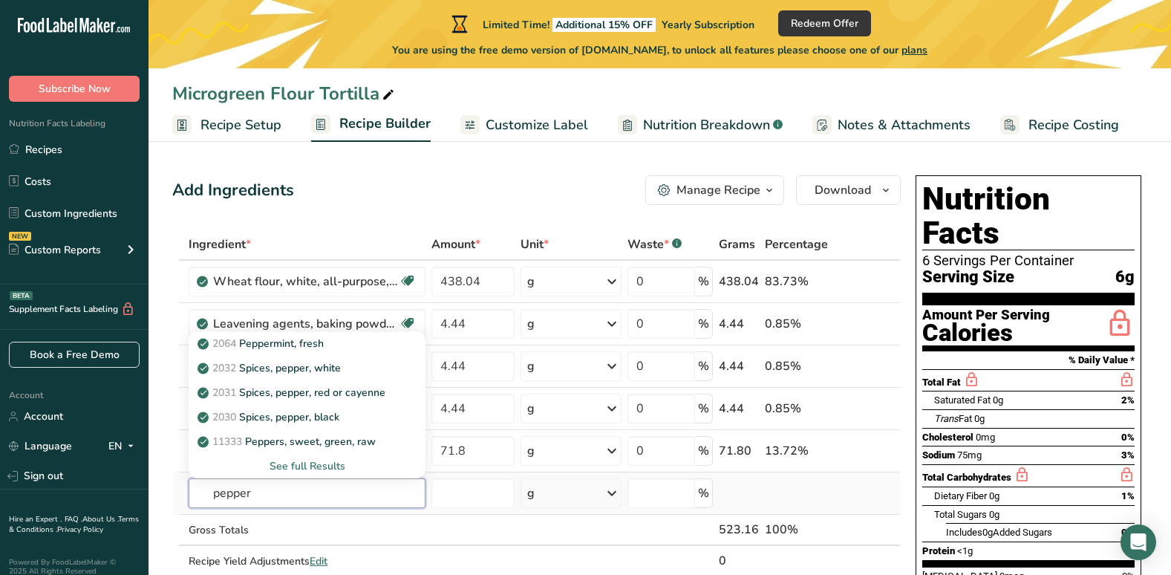
type input "pepper"
click at [297, 465] on div "See full Results" at bounding box center [306, 466] width 213 height 16
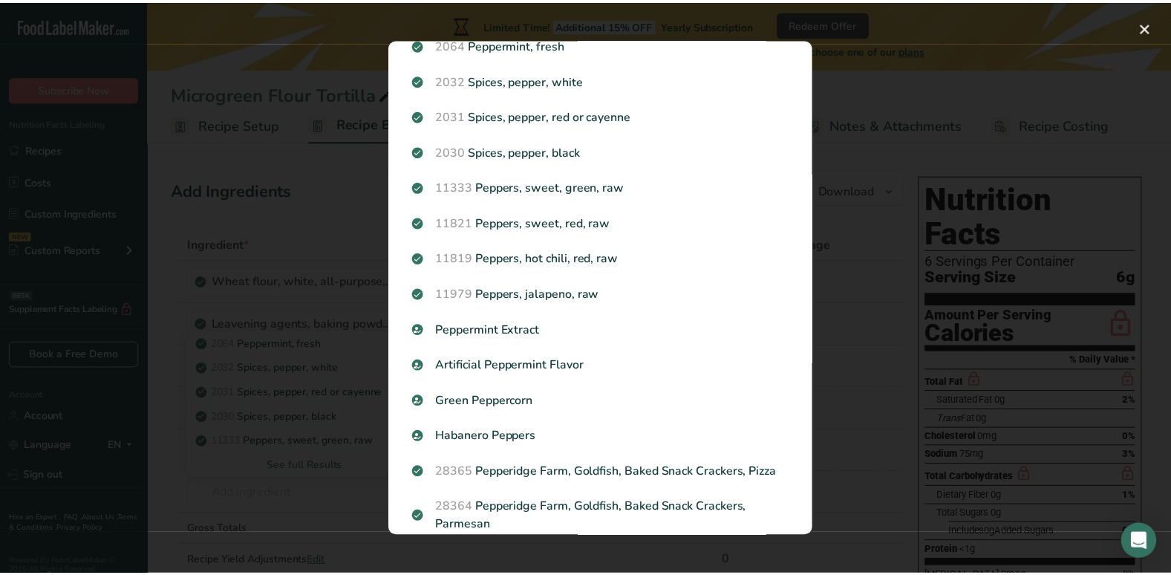
scroll to position [28, 0]
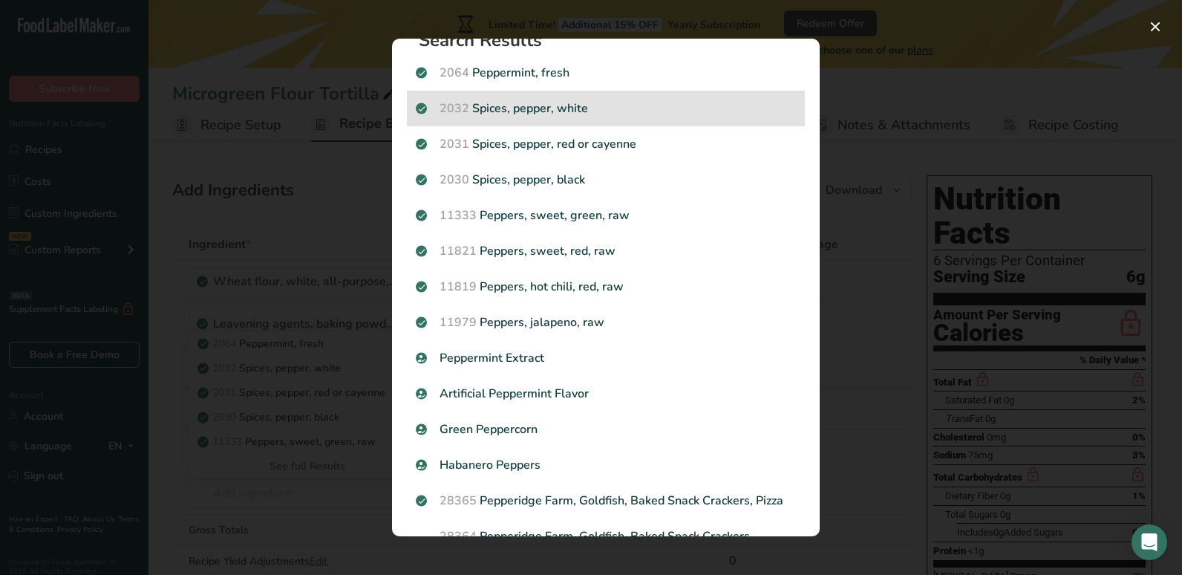
click at [569, 111] on p "2032 Spices, pepper, white" at bounding box center [606, 108] width 380 height 18
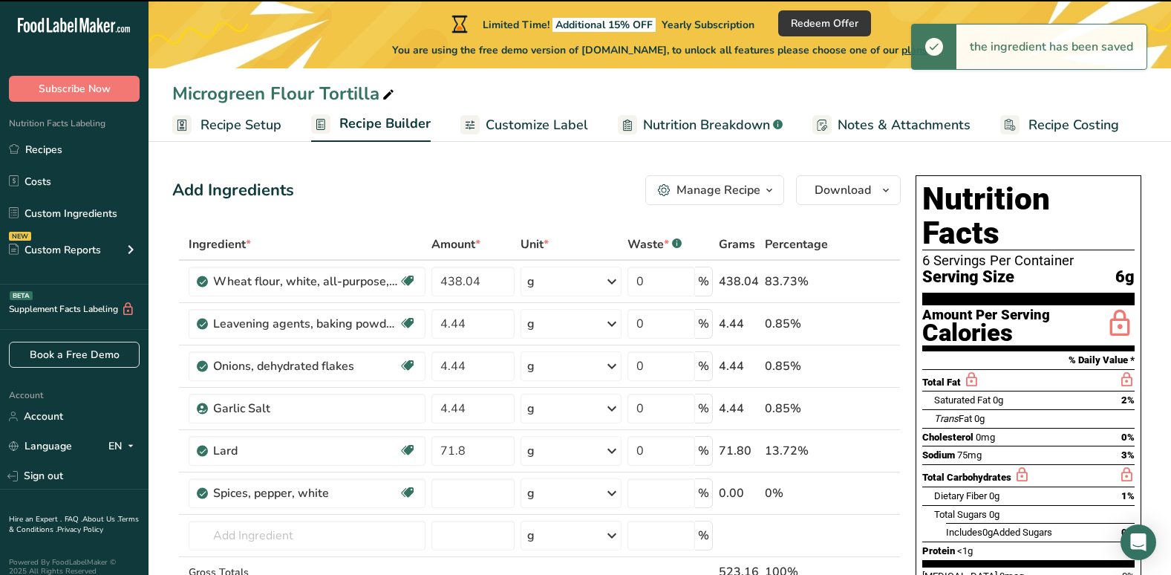
type input "0"
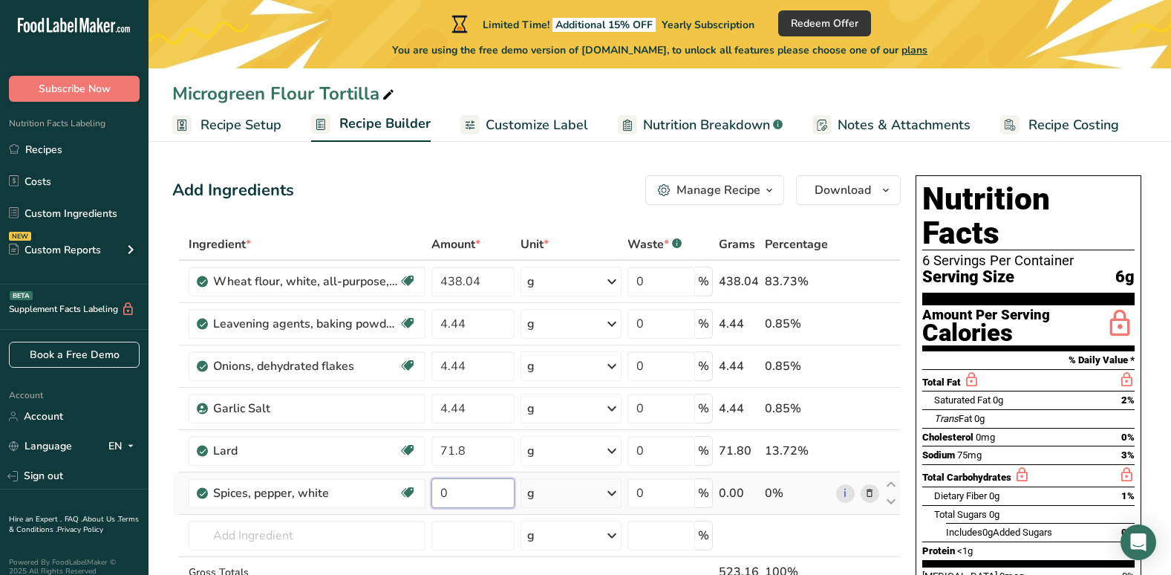
drag, startPoint x: 454, startPoint y: 494, endPoint x: 434, endPoint y: 494, distance: 20.8
click at [434, 494] on input "0" at bounding box center [472, 493] width 83 height 30
type input "4.44"
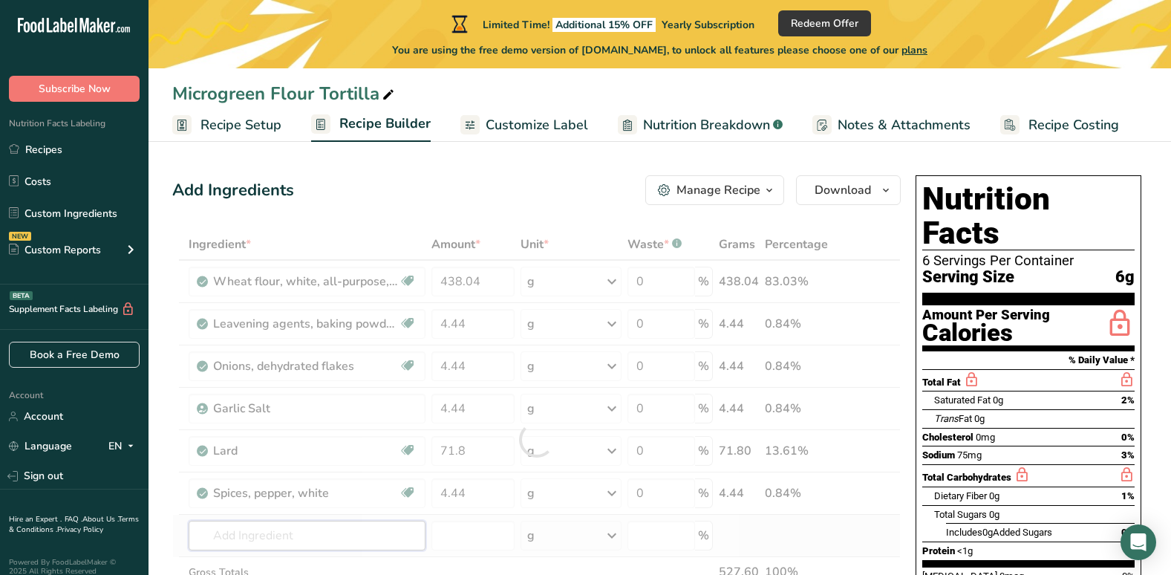
click at [394, 528] on div "Ingredient * Amount * Unit * Waste * .a-a{fill:#347362;}.b-a{fill:#fff;} Grams …" at bounding box center [536, 439] width 728 height 421
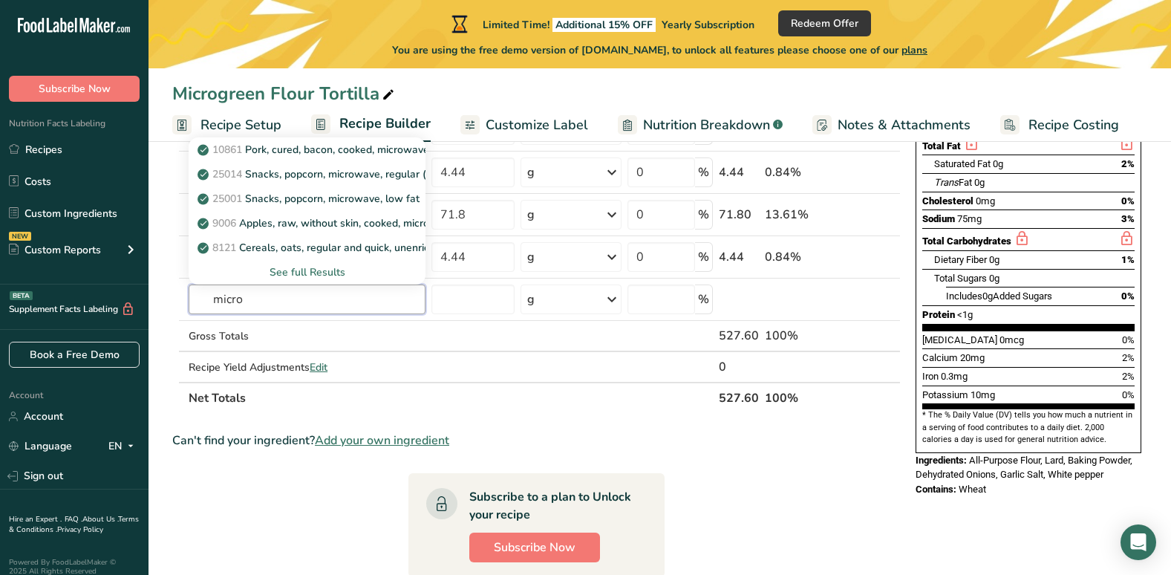
scroll to position [297, 0]
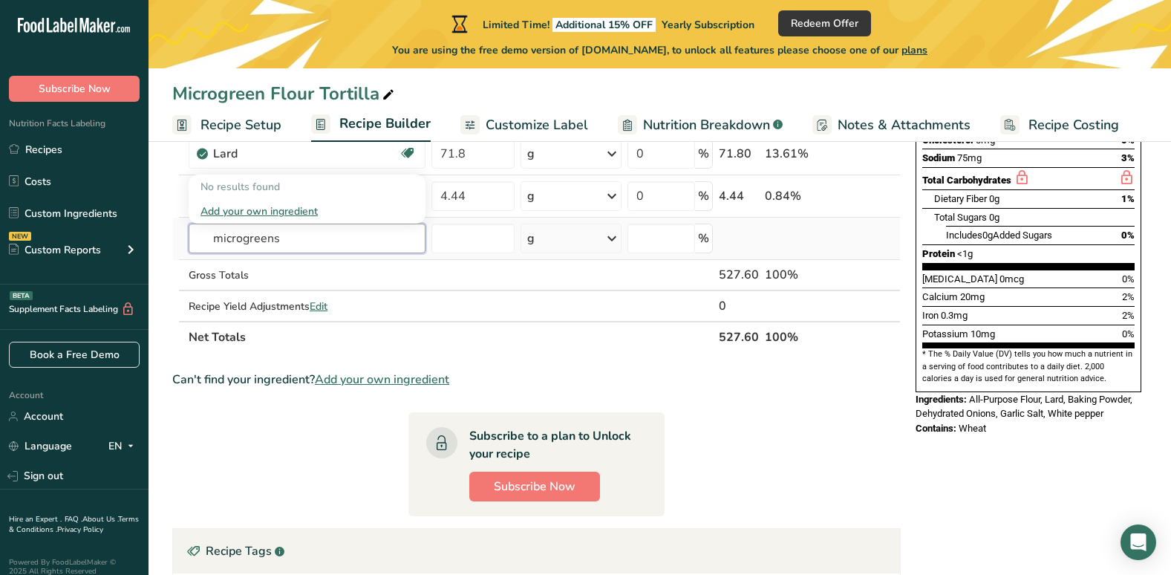
type input "microgreens"
click at [293, 209] on div "Add your own ingredient" at bounding box center [306, 211] width 213 height 16
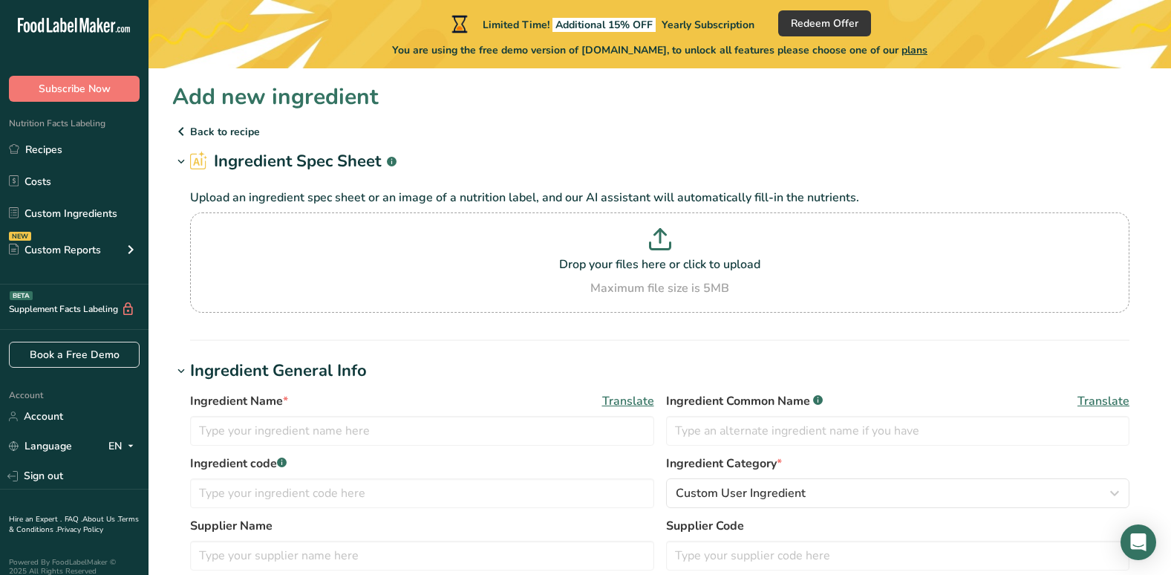
scroll to position [74, 0]
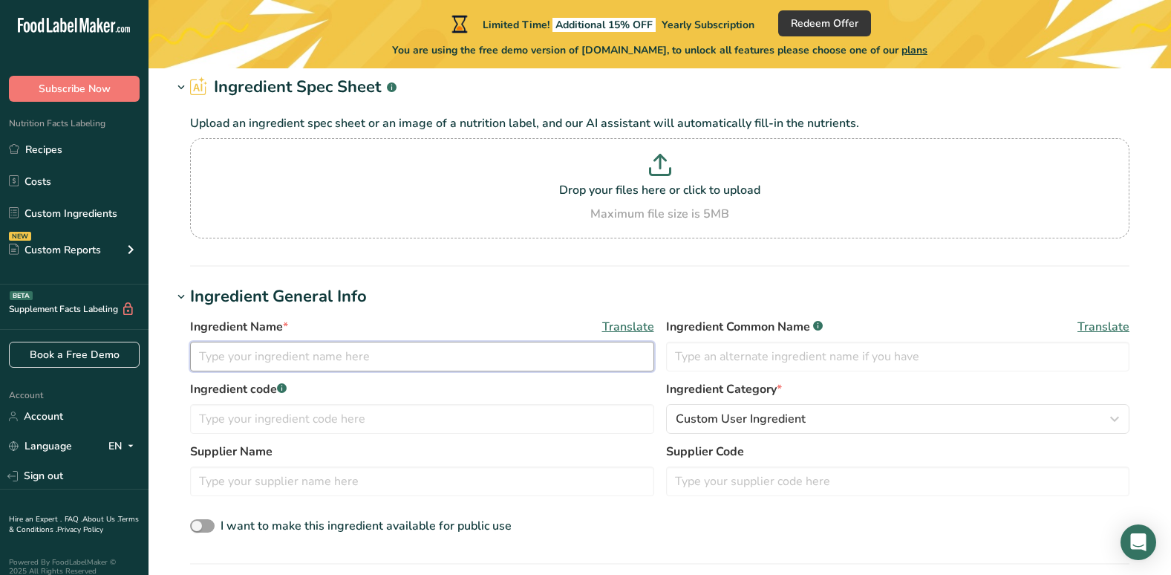
click at [271, 359] on input "text" at bounding box center [422, 357] width 464 height 30
type input "Microgreens"
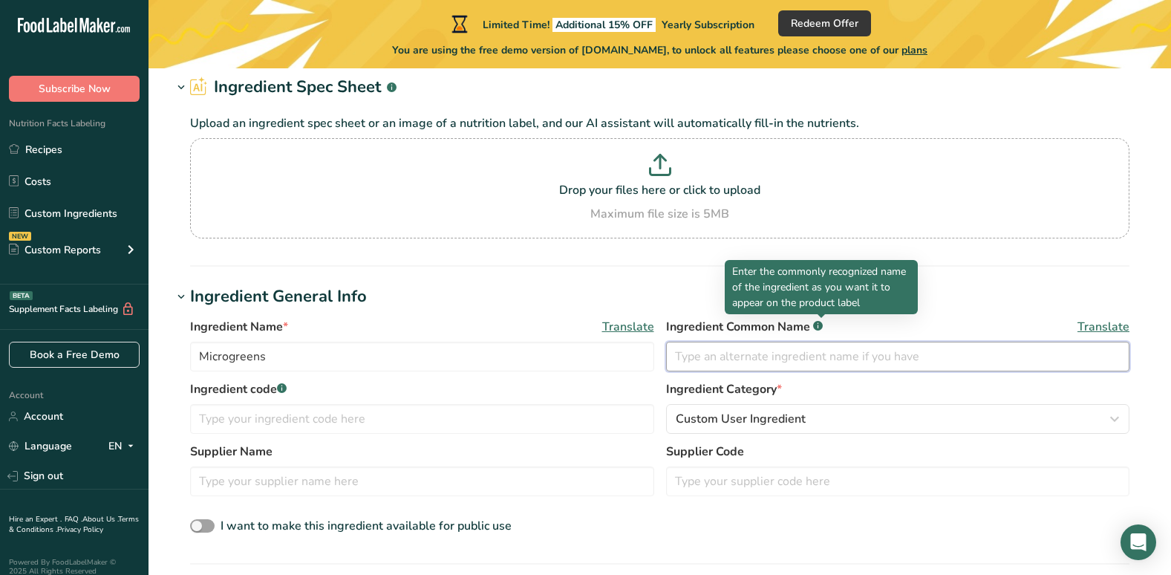
click at [722, 359] on input "text" at bounding box center [898, 357] width 464 height 30
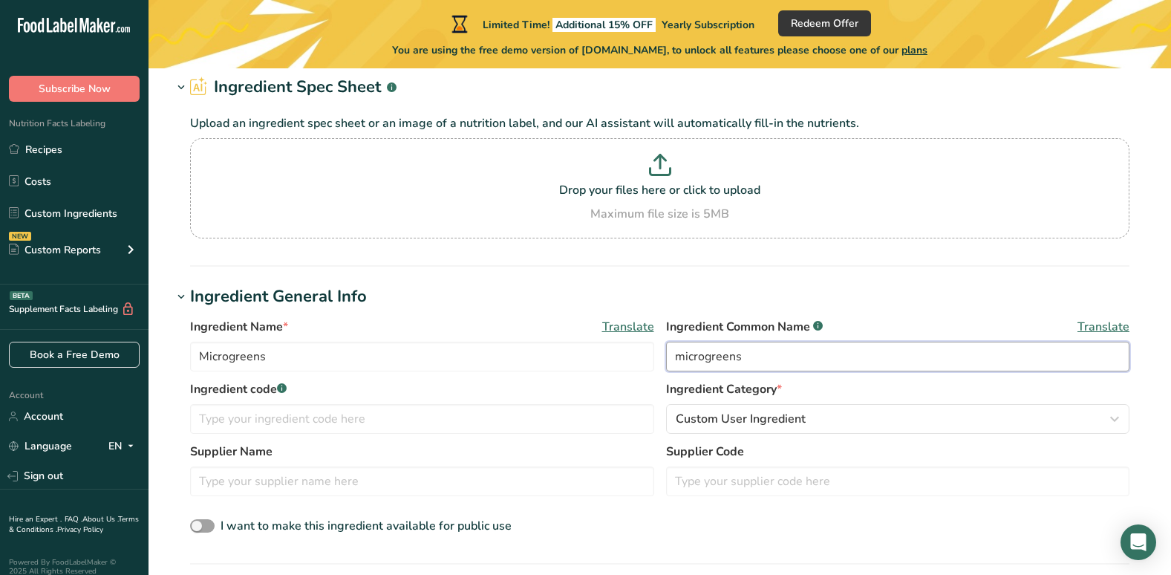
click at [682, 356] on input "microgreens" at bounding box center [898, 357] width 464 height 30
type input "Microgreens"
click at [282, 382] on label "Ingredient code .a-a{fill:#347362;}.b-a{fill:#fff;}" at bounding box center [422, 389] width 464 height 18
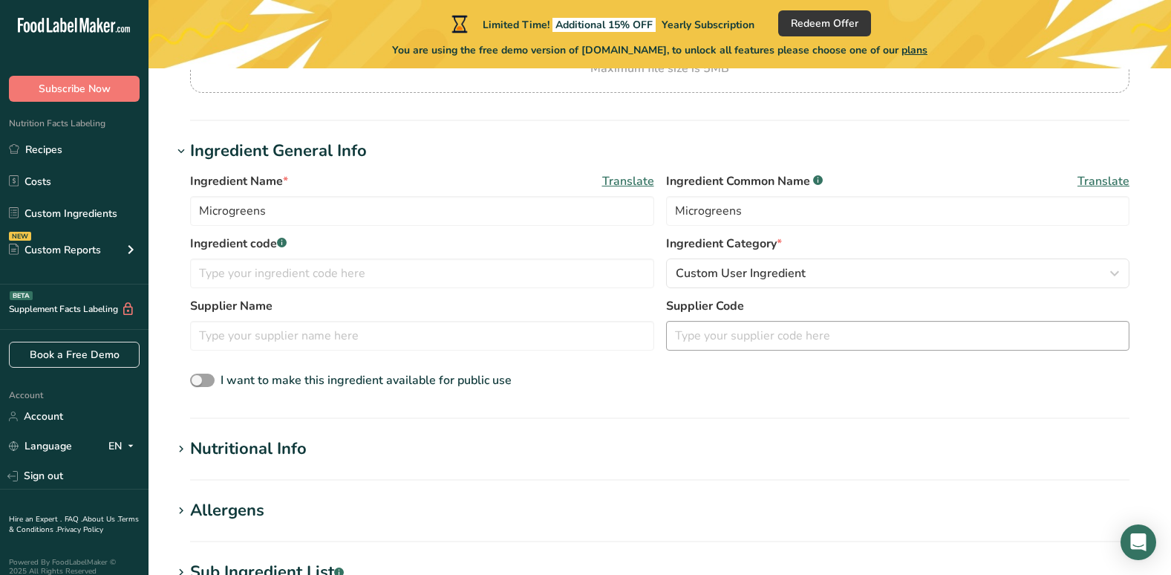
scroll to position [223, 0]
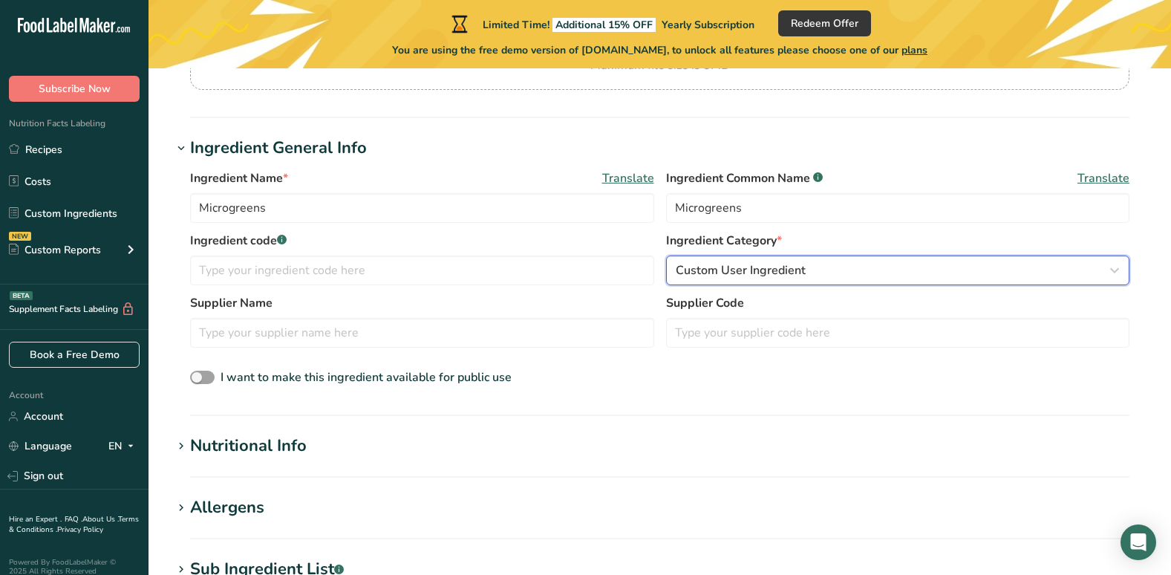
click at [1113, 270] on icon "button" at bounding box center [1115, 270] width 18 height 27
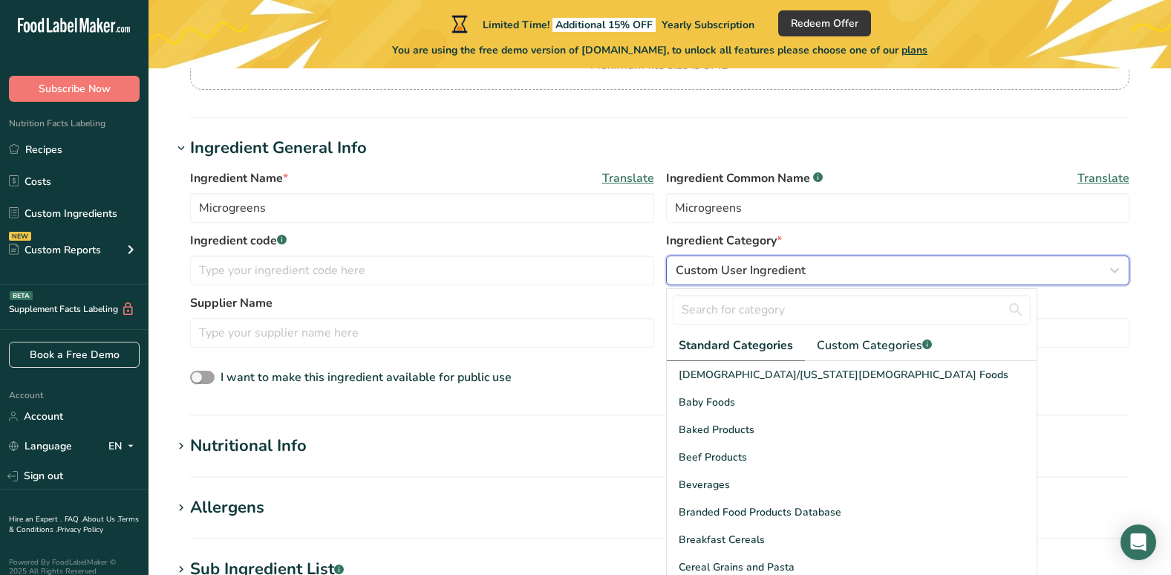
click at [696, 267] on span "Custom User Ingredient" at bounding box center [741, 270] width 130 height 18
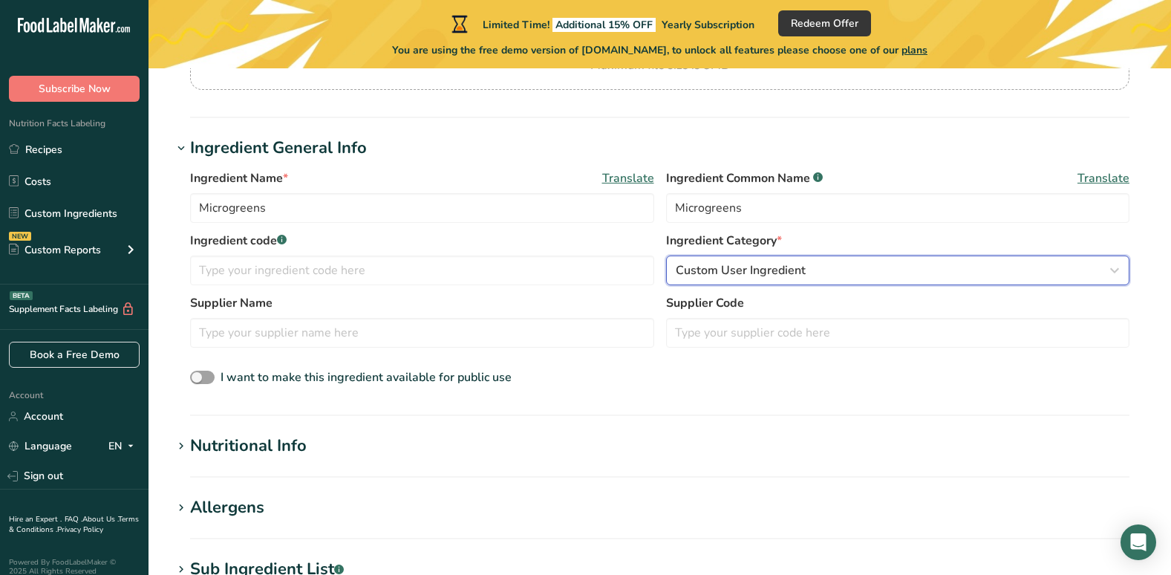
click at [684, 271] on span "Custom User Ingredient" at bounding box center [741, 270] width 130 height 18
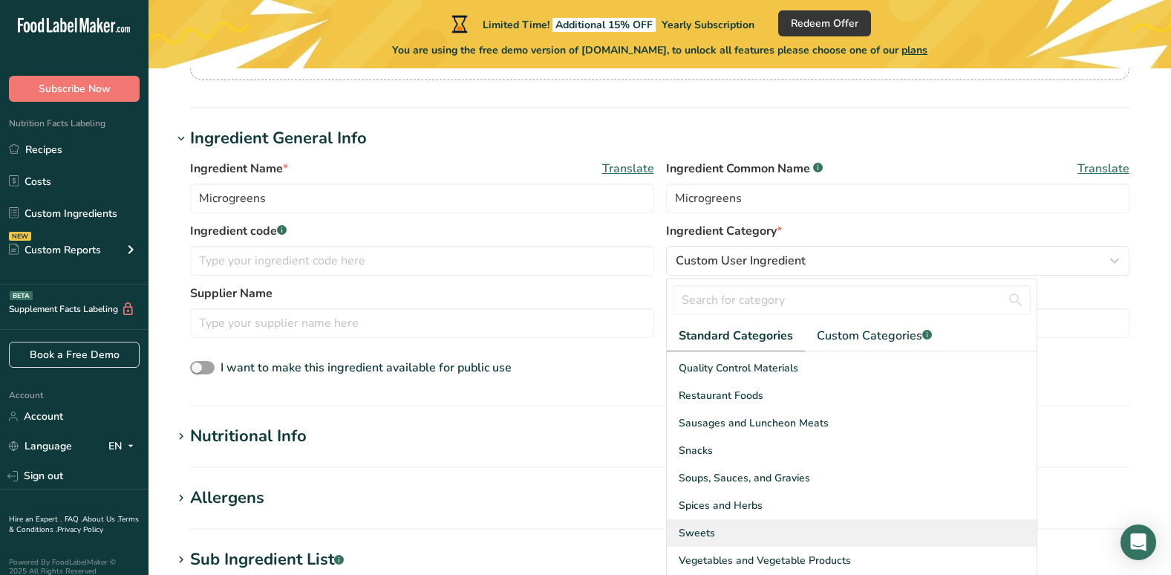
scroll to position [297, 0]
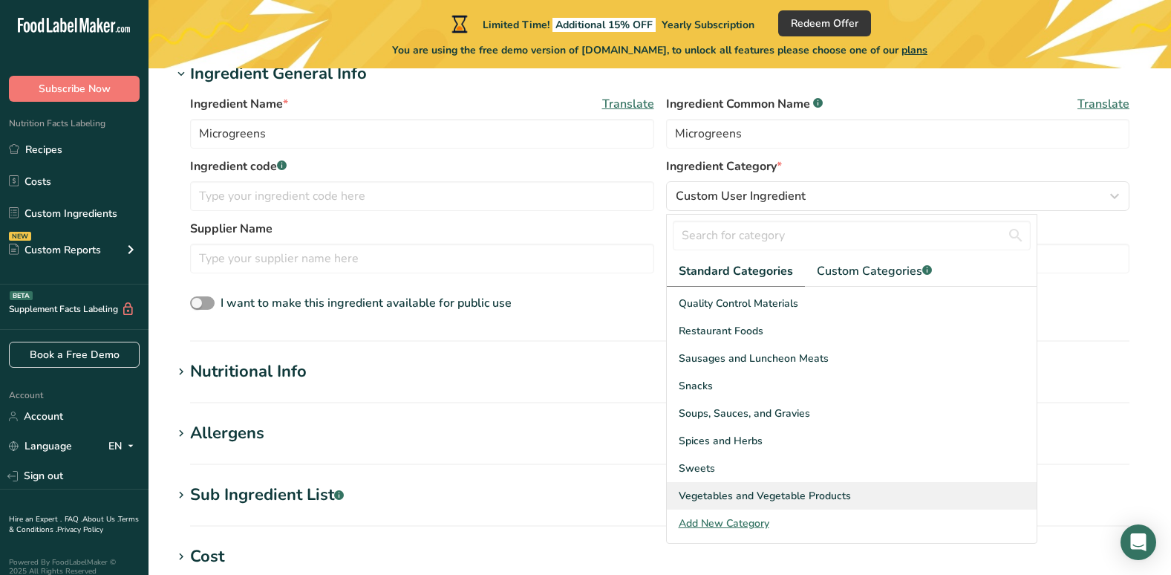
click at [792, 496] on span "Vegetables and Vegetable Products" at bounding box center [765, 496] width 172 height 16
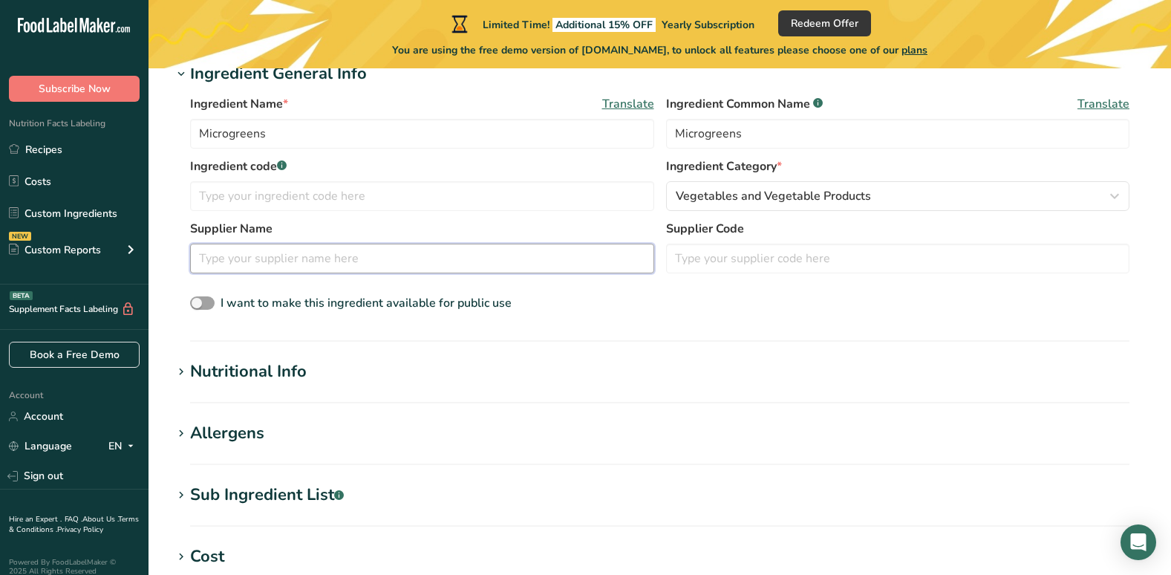
click at [213, 261] on input "text" at bounding box center [422, 259] width 464 height 30
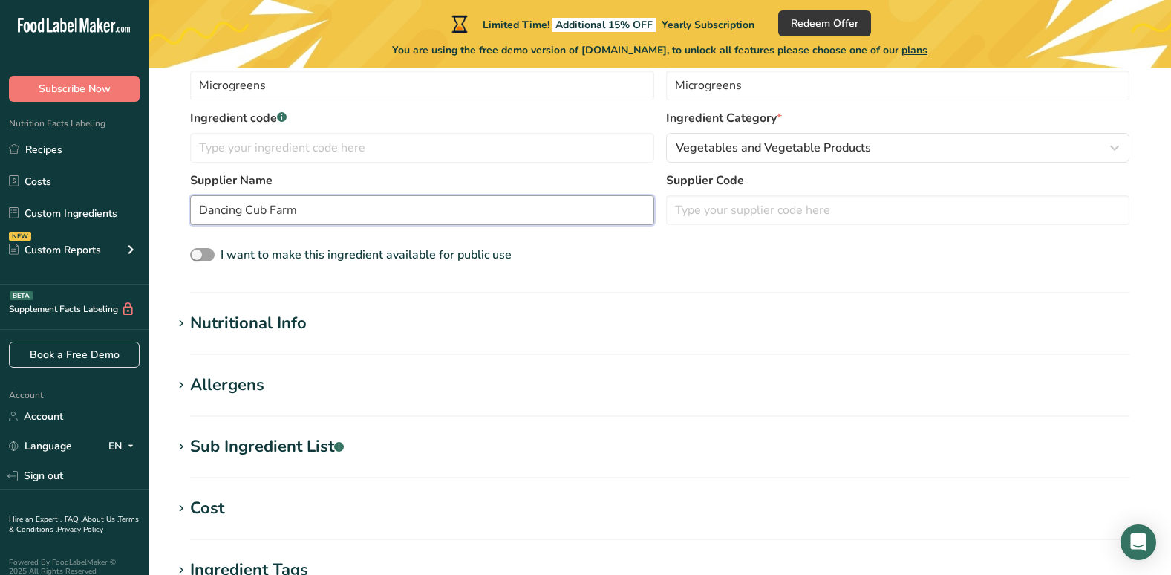
scroll to position [371, 0]
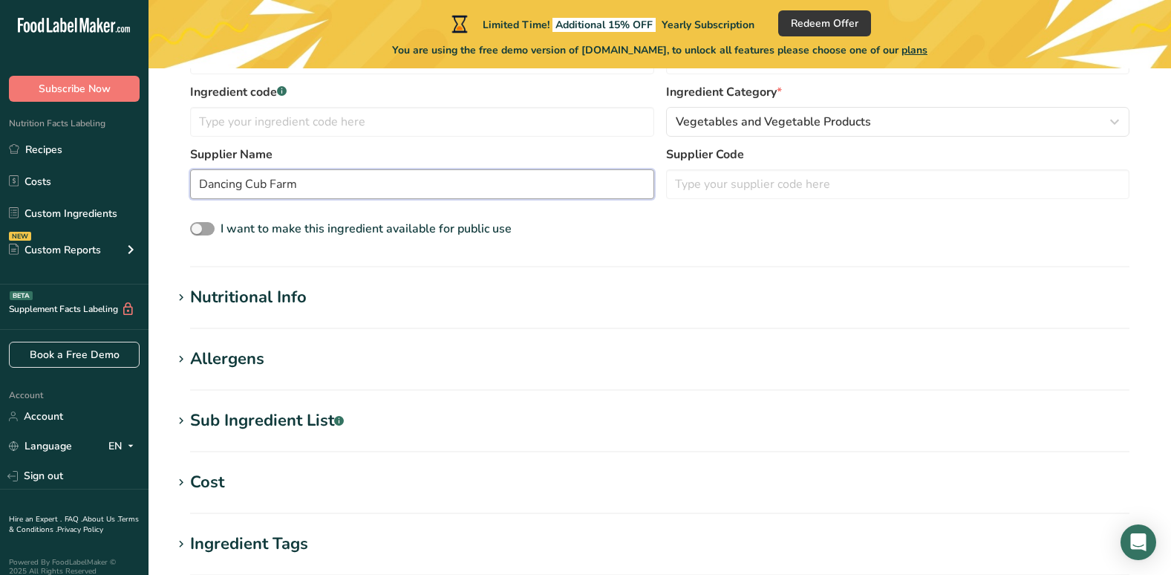
type input "Dancing Cub Farm"
click at [251, 298] on div "Nutritional Info" at bounding box center [248, 297] width 117 height 25
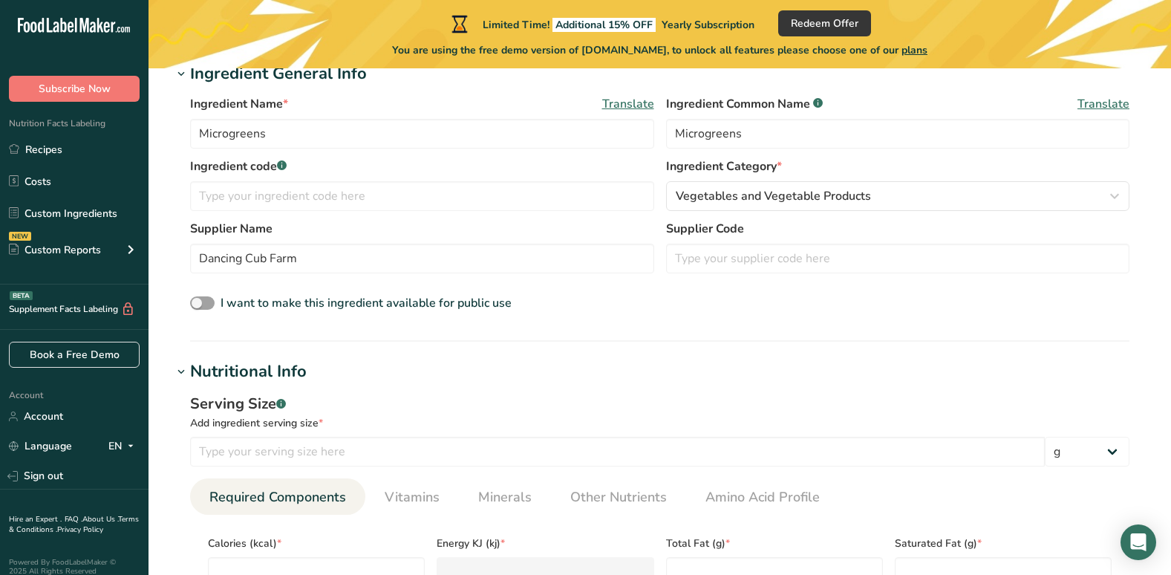
scroll to position [223, 0]
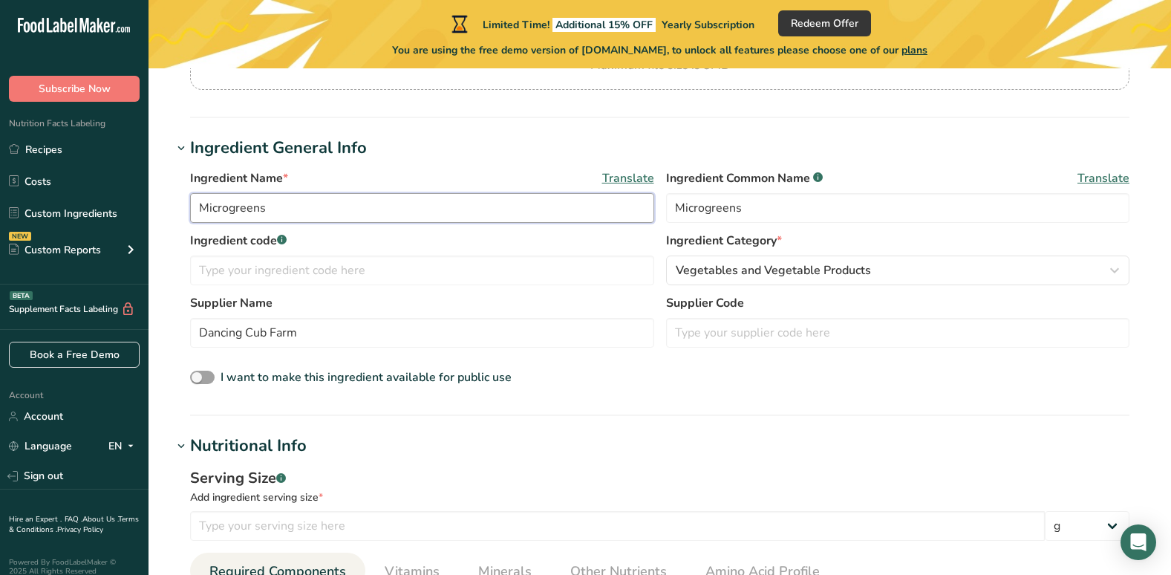
click at [198, 207] on input "Microgreens" at bounding box center [422, 208] width 464 height 30
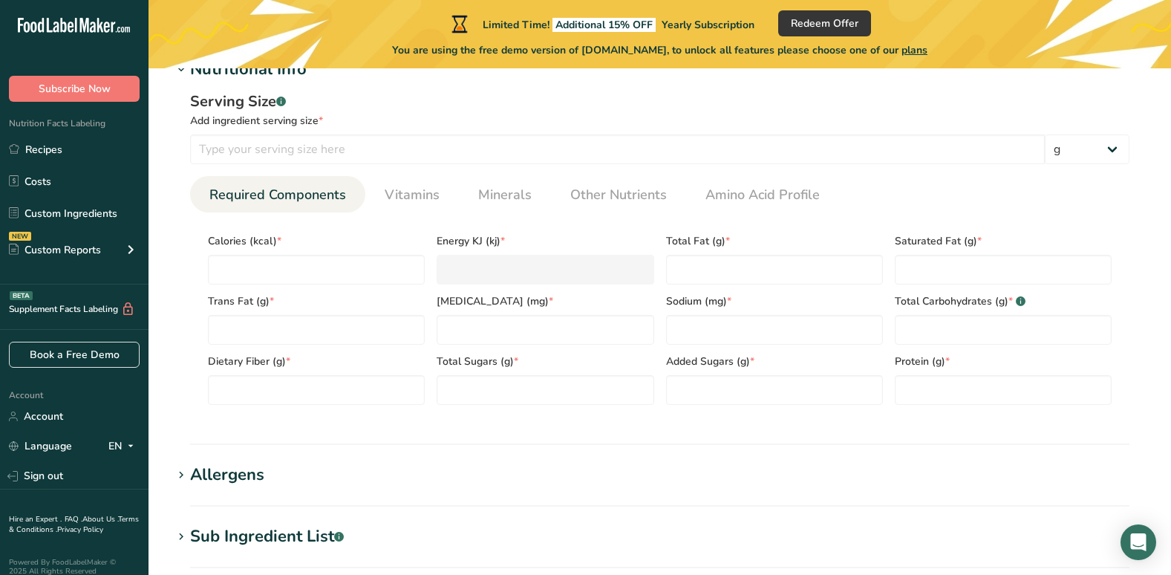
scroll to position [594, 0]
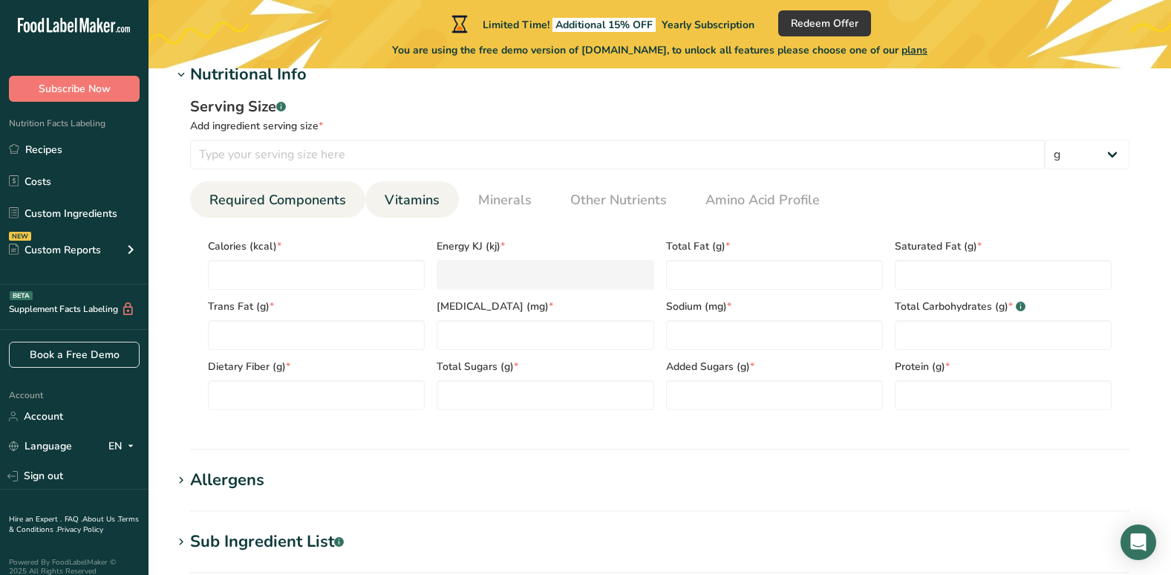
type input "Broccoli Microgreens"
click at [428, 202] on span "Vitamins" at bounding box center [412, 200] width 55 height 20
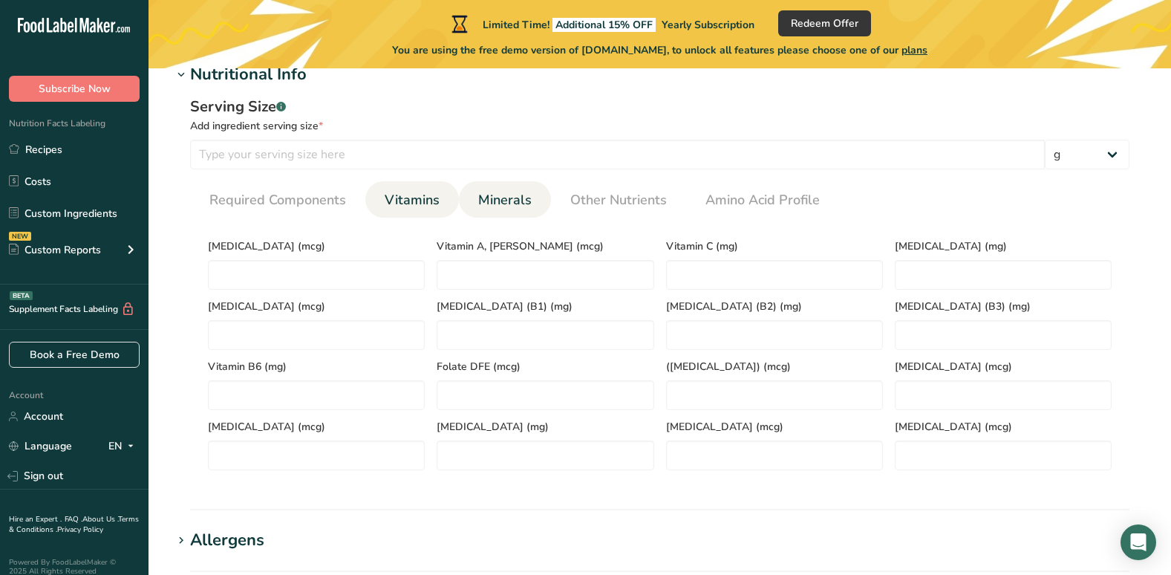
click at [501, 201] on span "Minerals" at bounding box center [504, 200] width 53 height 20
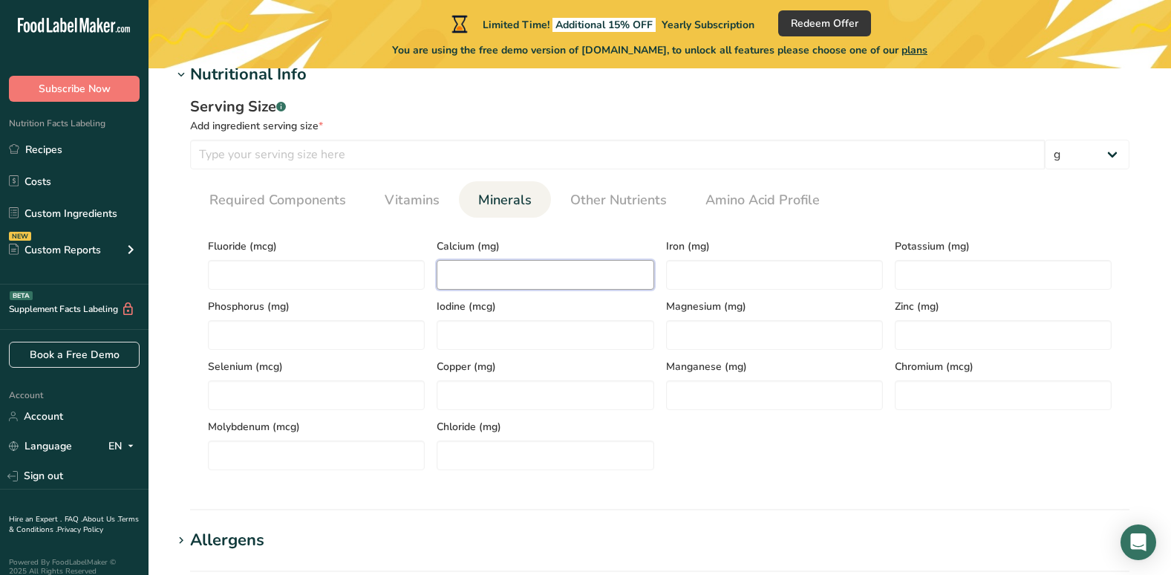
click at [475, 275] on input "number" at bounding box center [545, 275] width 217 height 30
type input "88"
click at [699, 326] on input "number" at bounding box center [774, 335] width 217 height 30
type input "26"
click at [249, 330] on input "number" at bounding box center [316, 335] width 217 height 30
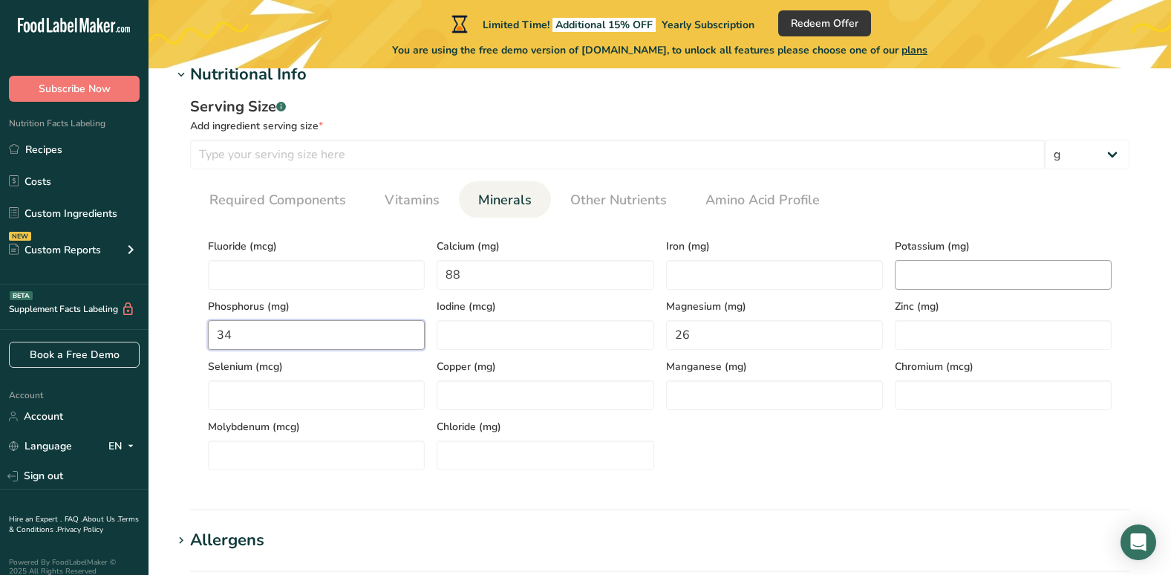
type input "34"
click at [942, 275] on input "number" at bounding box center [1003, 275] width 217 height 30
type input "163"
click at [619, 200] on span "Other Nutrients" at bounding box center [618, 200] width 97 height 20
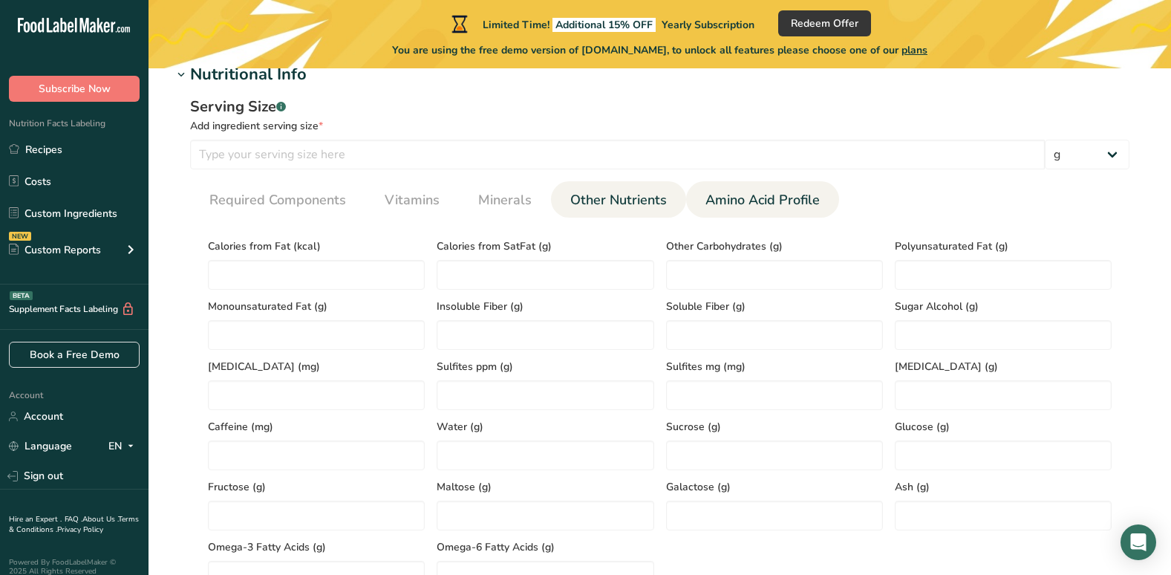
click at [727, 198] on span "Amino Acid Profile" at bounding box center [762, 200] width 114 height 20
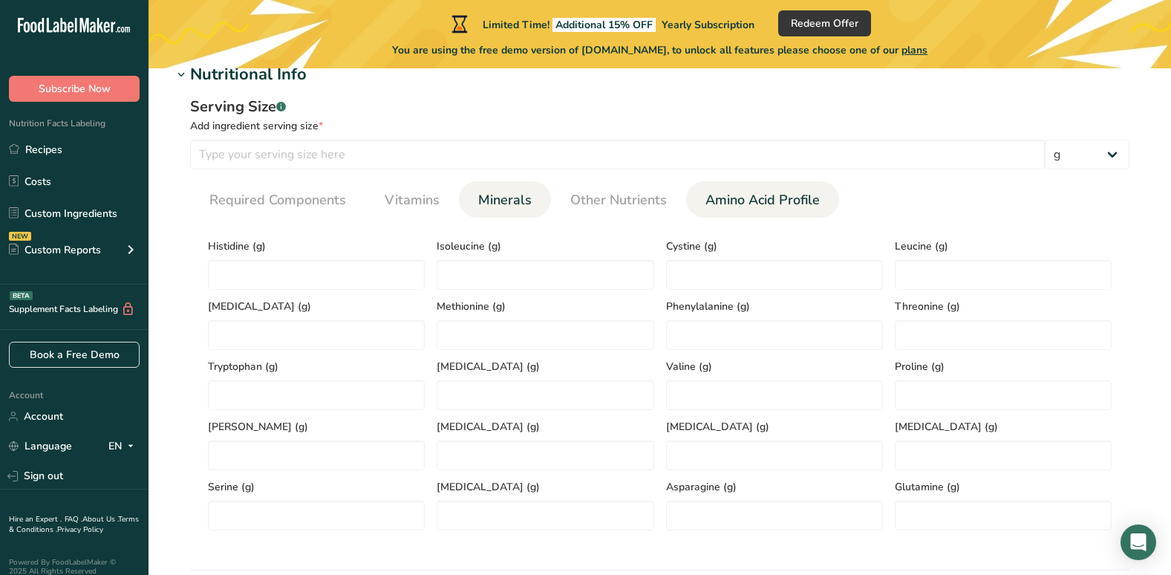
click at [512, 200] on span "Minerals" at bounding box center [504, 200] width 53 height 20
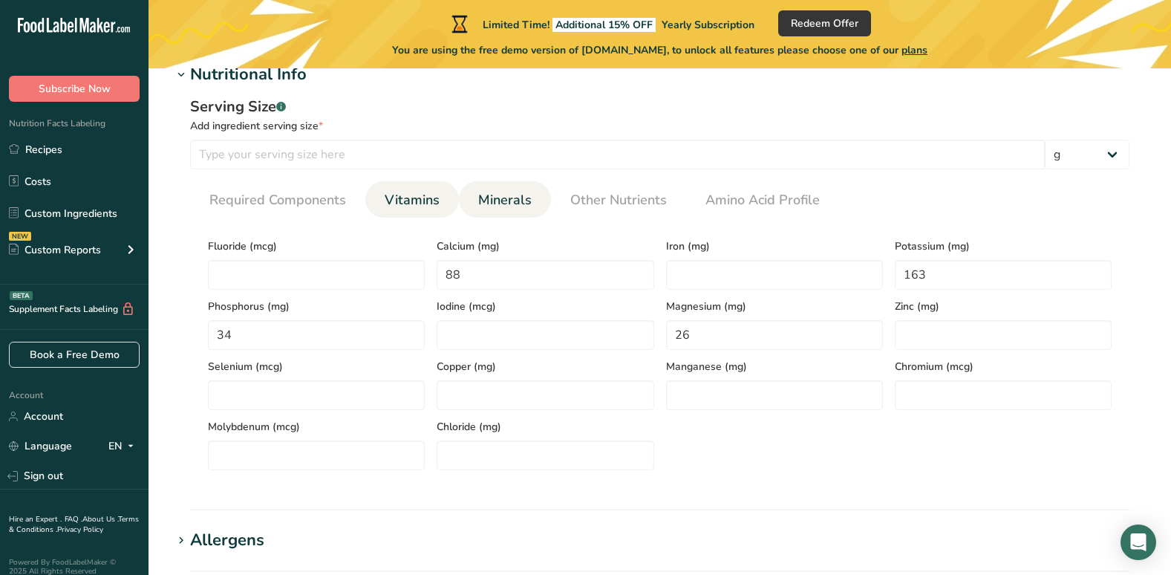
click at [417, 200] on span "Vitamins" at bounding box center [412, 200] width 55 height 20
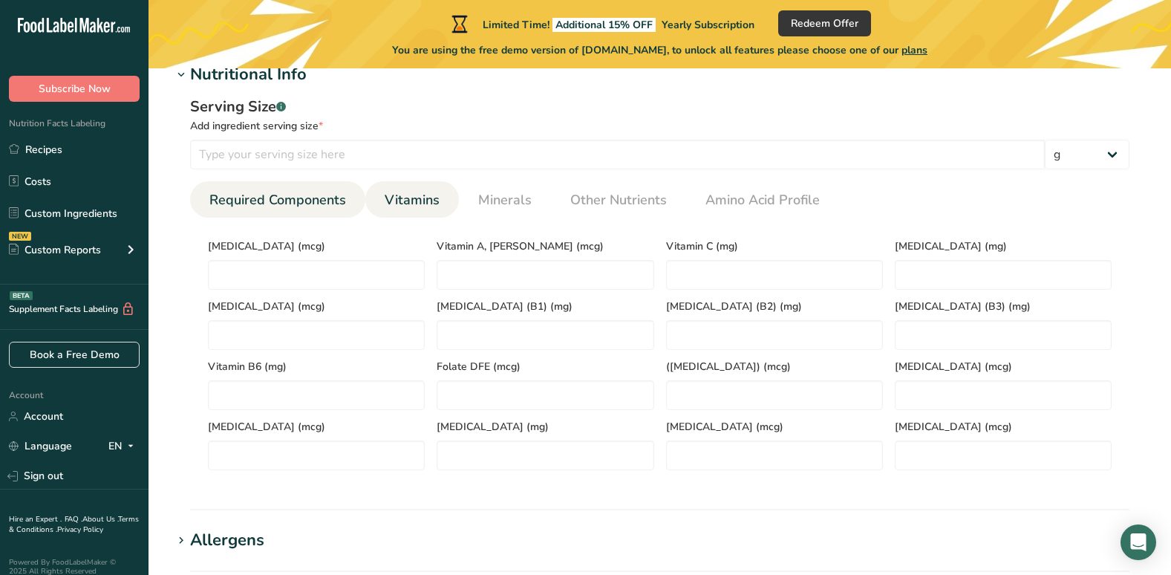
click at [311, 200] on span "Required Components" at bounding box center [277, 200] width 137 height 20
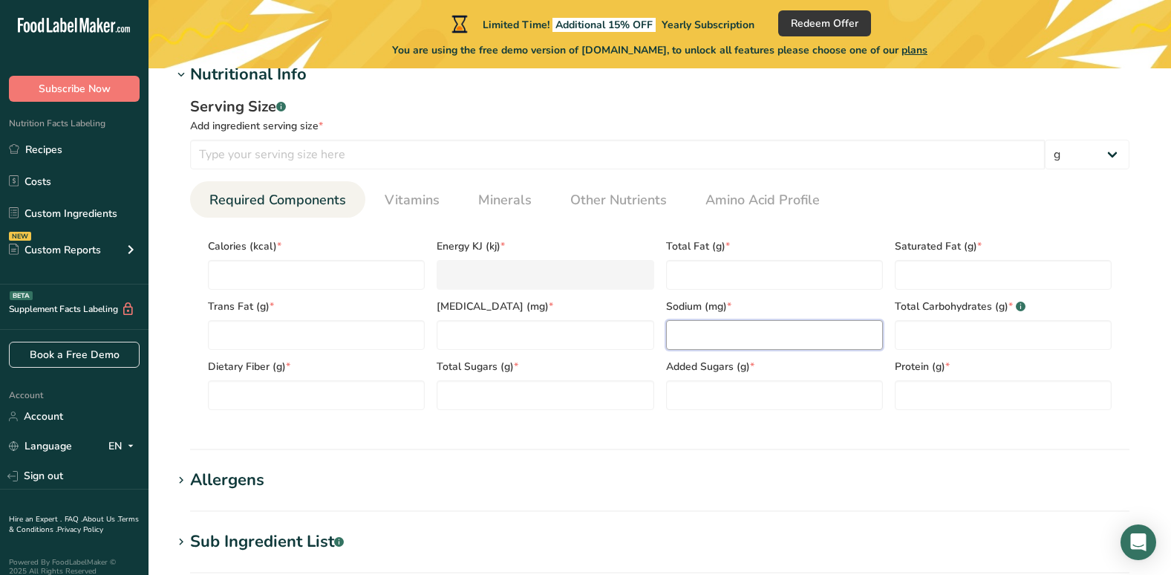
click at [691, 333] on input "number" at bounding box center [774, 335] width 217 height 30
type input "26"
click at [397, 196] on span "Vitamins" at bounding box center [412, 200] width 55 height 20
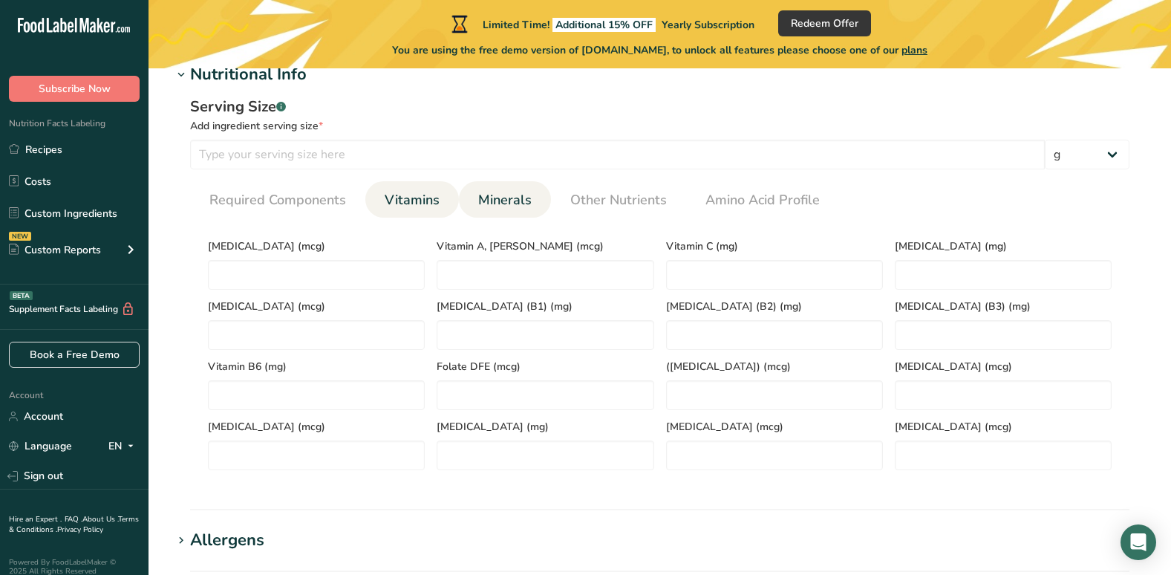
click at [507, 196] on span "Minerals" at bounding box center [504, 200] width 53 height 20
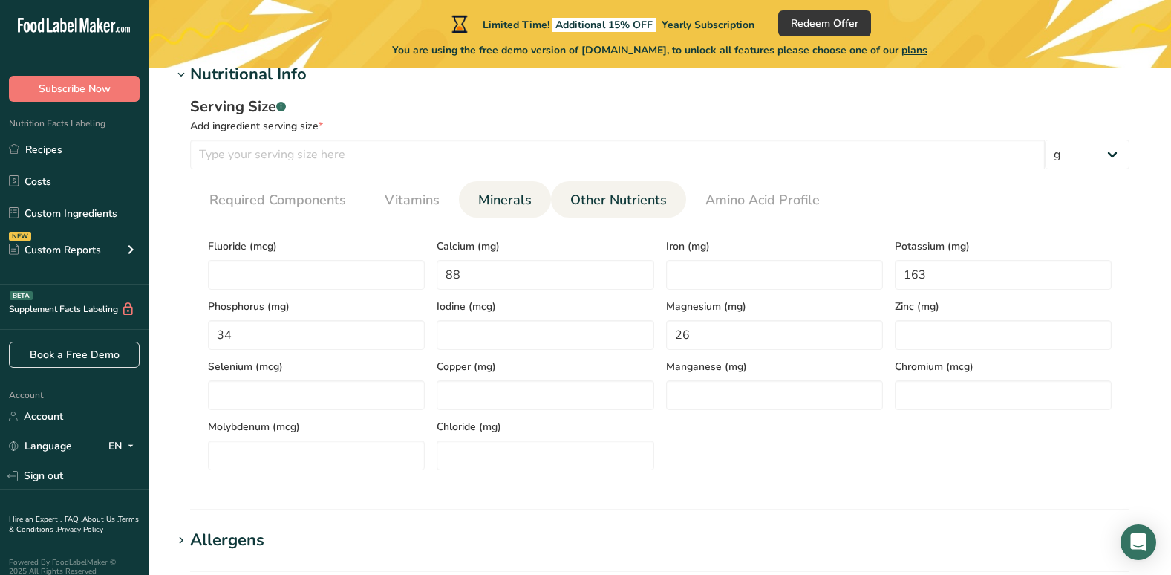
click at [676, 195] on li "Other Nutrients" at bounding box center [618, 199] width 135 height 36
click at [647, 192] on span "Other Nutrients" at bounding box center [618, 200] width 97 height 20
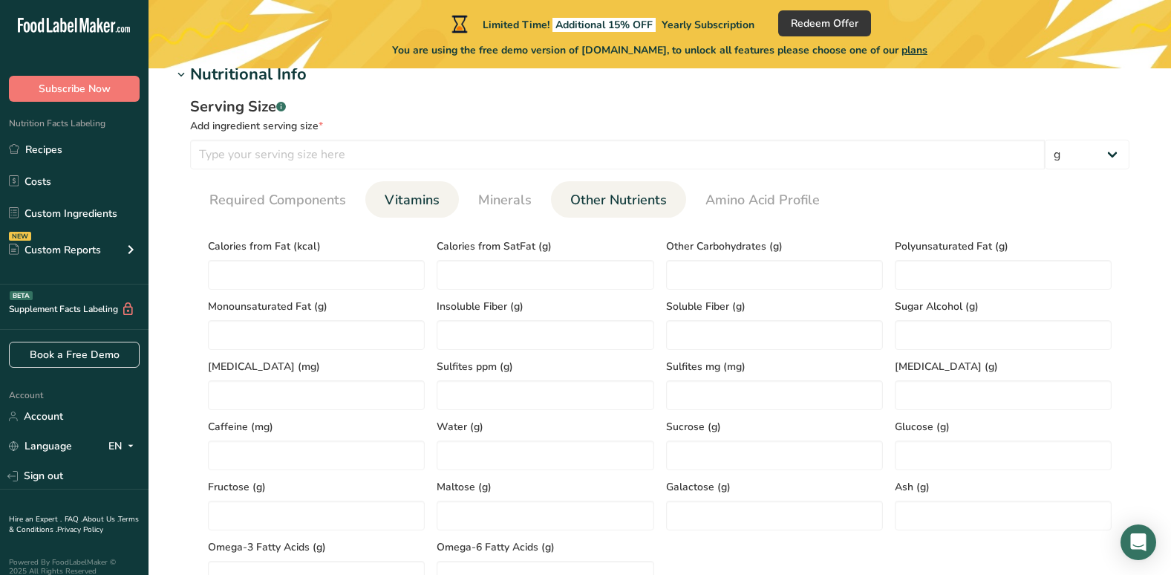
click at [387, 191] on span "Vitamins" at bounding box center [412, 200] width 55 height 20
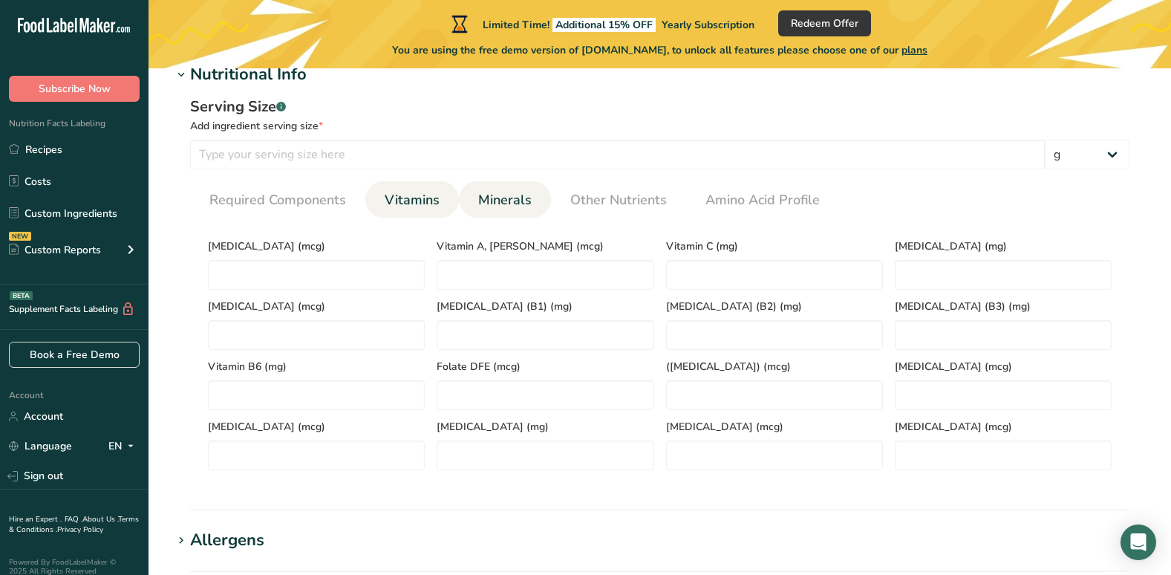
click at [513, 199] on span "Minerals" at bounding box center [504, 200] width 53 height 20
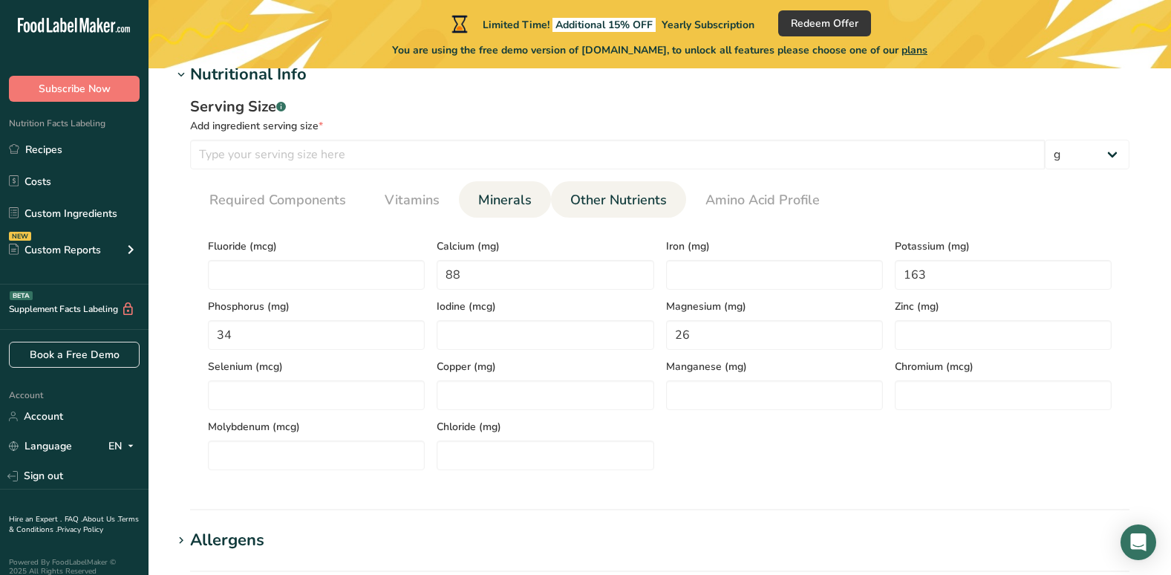
click at [598, 199] on span "Other Nutrients" at bounding box center [618, 200] width 97 height 20
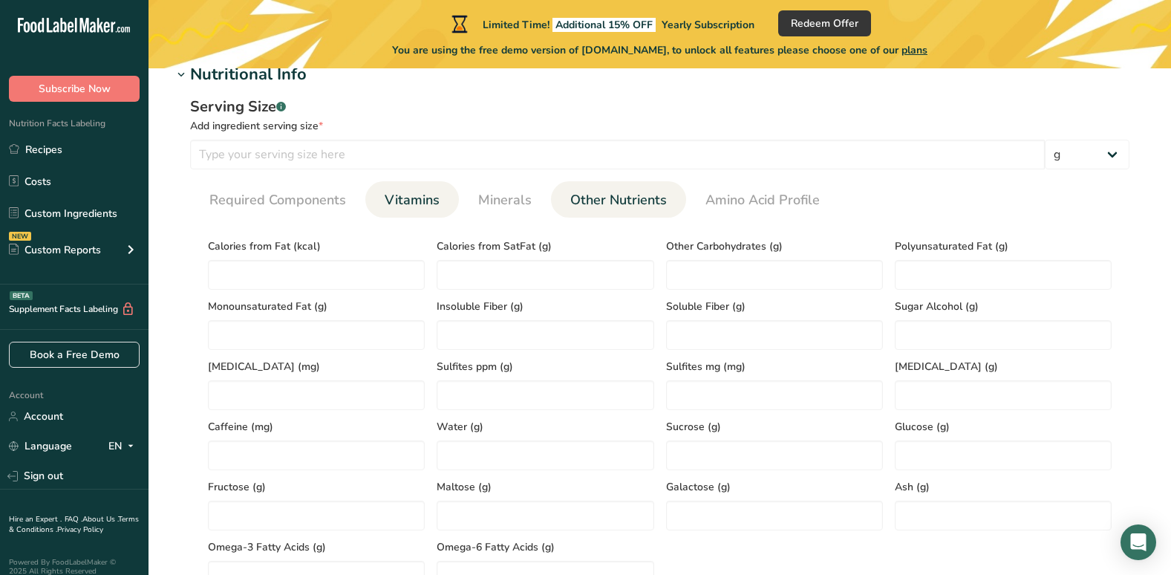
click at [410, 203] on span "Vitamins" at bounding box center [412, 200] width 55 height 20
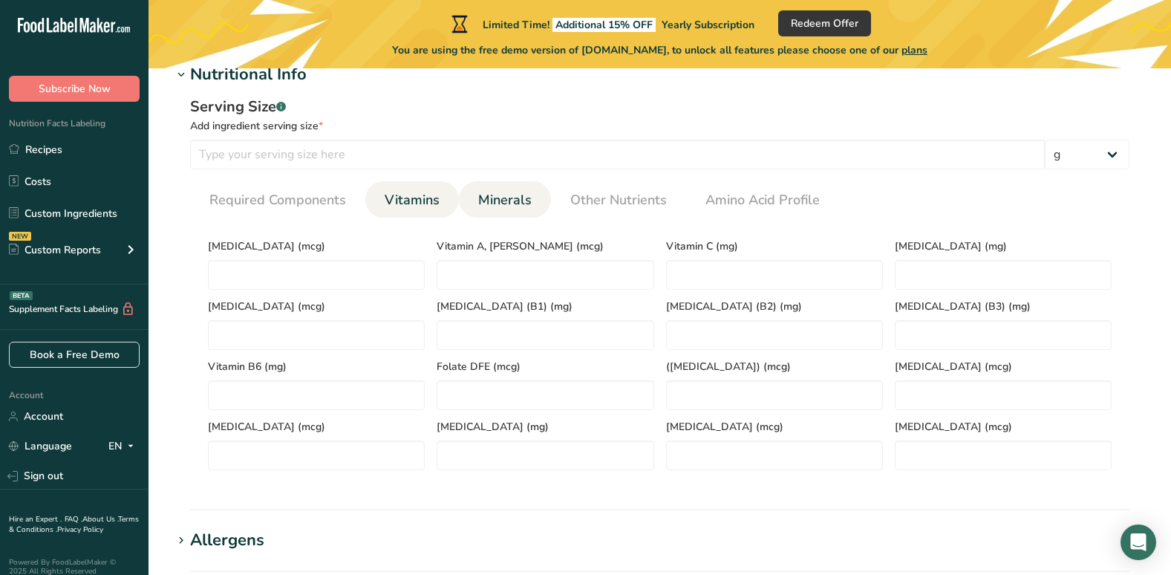
click at [494, 198] on span "Minerals" at bounding box center [504, 200] width 53 height 20
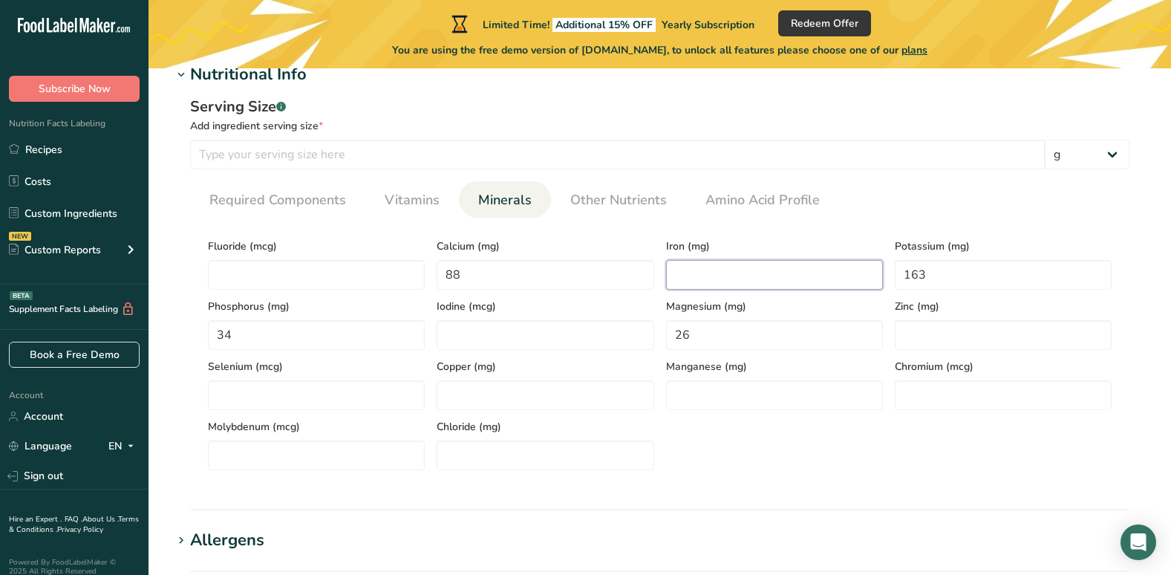
click at [696, 276] on input "number" at bounding box center [774, 275] width 217 height 30
type input "33.5"
click at [960, 336] on input "number" at bounding box center [1003, 335] width 217 height 30
type input "18.5"
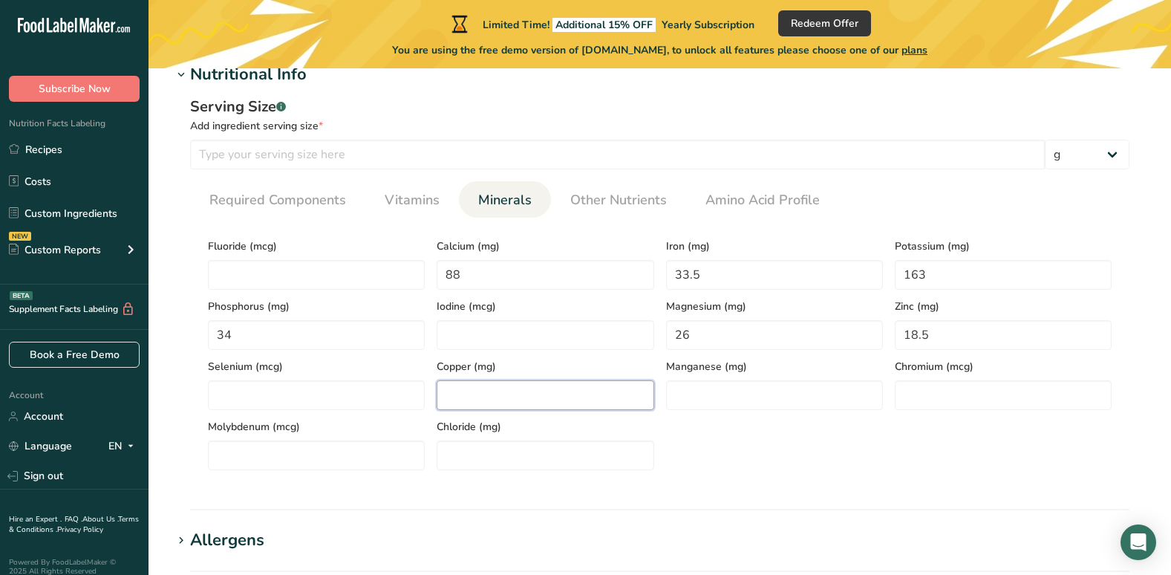
click at [501, 396] on input "number" at bounding box center [545, 395] width 217 height 30
type input "0.04"
click at [708, 396] on input "number" at bounding box center [774, 395] width 217 height 30
type input "0.16"
click at [402, 202] on span "Vitamins" at bounding box center [412, 200] width 55 height 20
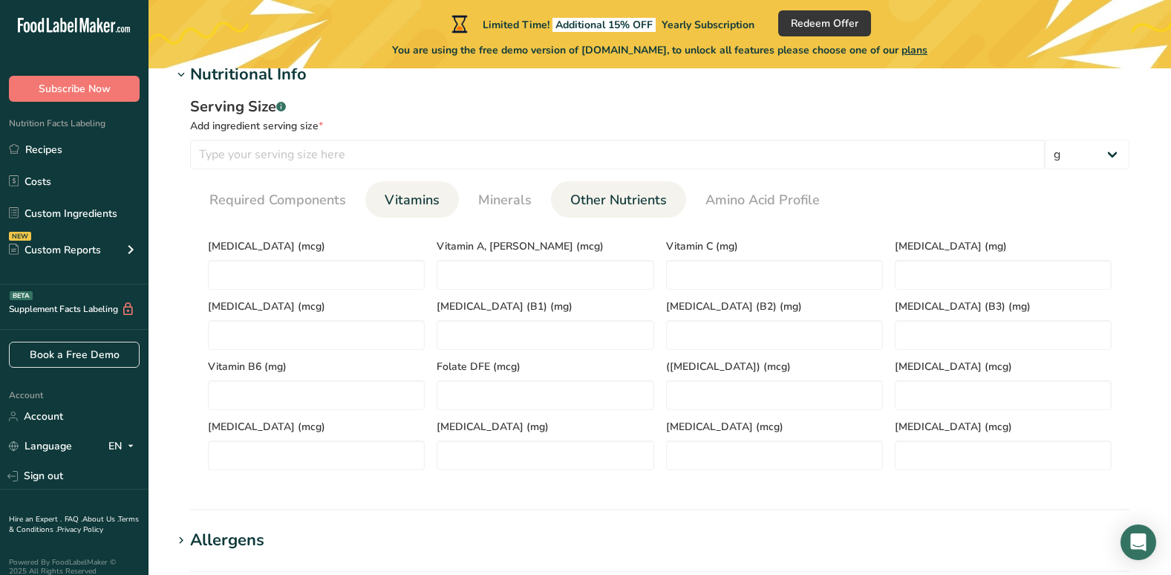
click at [589, 201] on span "Other Nutrients" at bounding box center [618, 200] width 97 height 20
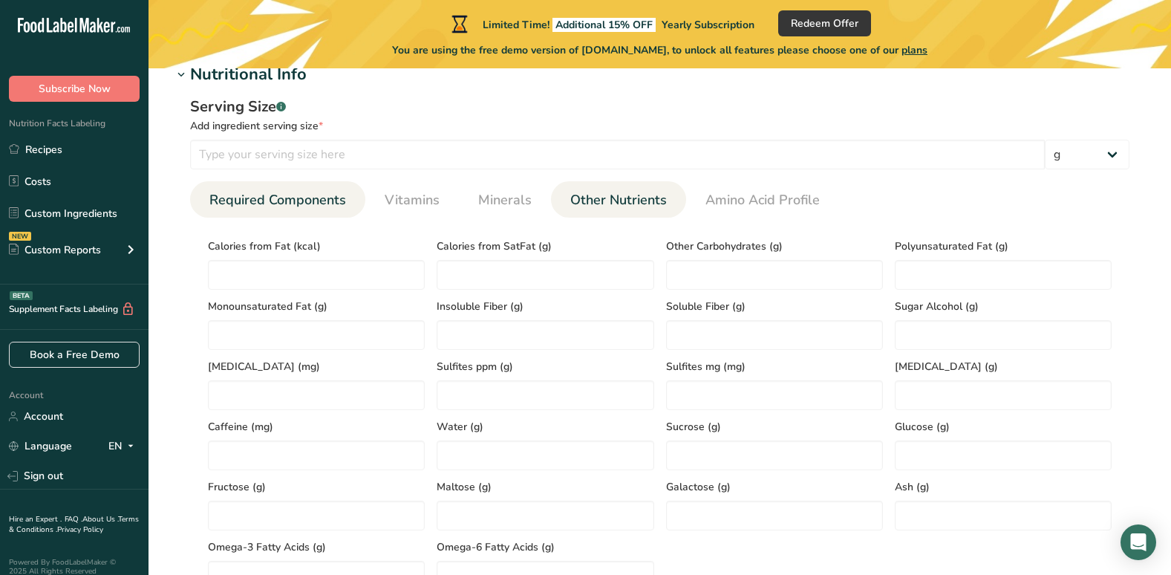
click at [259, 203] on span "Required Components" at bounding box center [277, 200] width 137 height 20
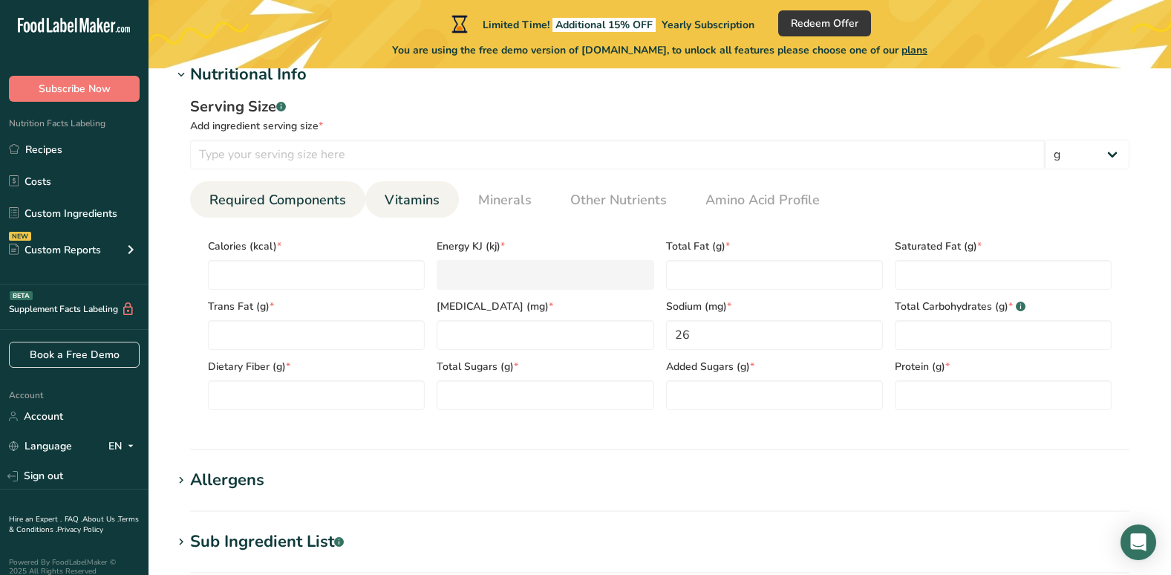
click at [402, 194] on span "Vitamins" at bounding box center [412, 200] width 55 height 20
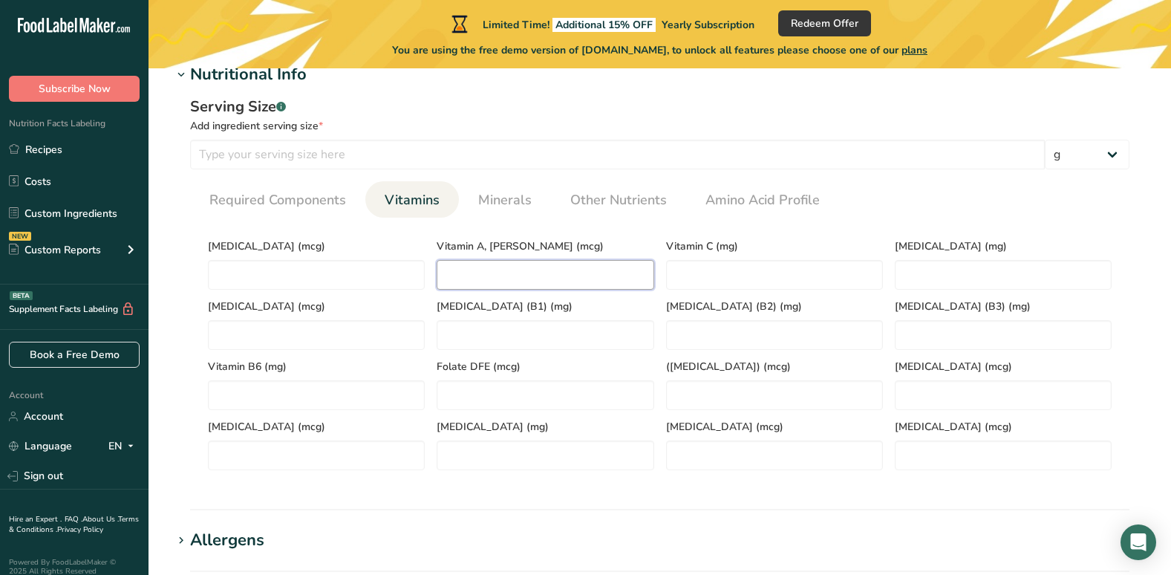
click at [466, 277] on RAE "number" at bounding box center [545, 275] width 217 height 30
type RAE "110"
click at [734, 270] on C "number" at bounding box center [774, 275] width 217 height 30
type C "26"
click at [927, 269] on E "number" at bounding box center [1003, 275] width 217 height 30
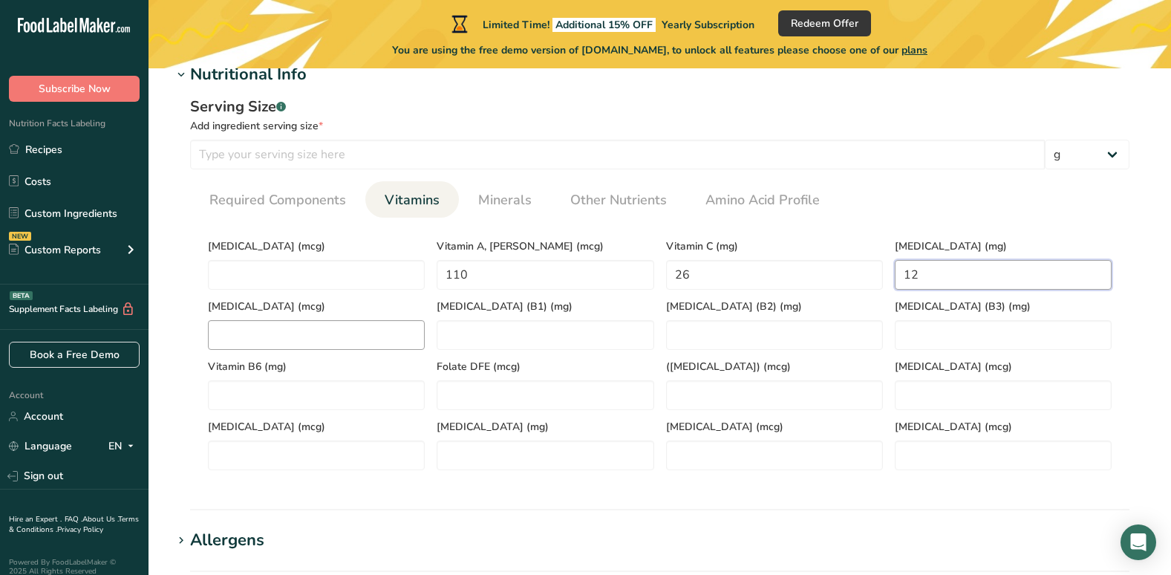
type E "12"
click at [233, 332] on K "number" at bounding box center [316, 335] width 217 height 30
type K "1.4"
click at [252, 192] on span "Required Components" at bounding box center [277, 200] width 137 height 20
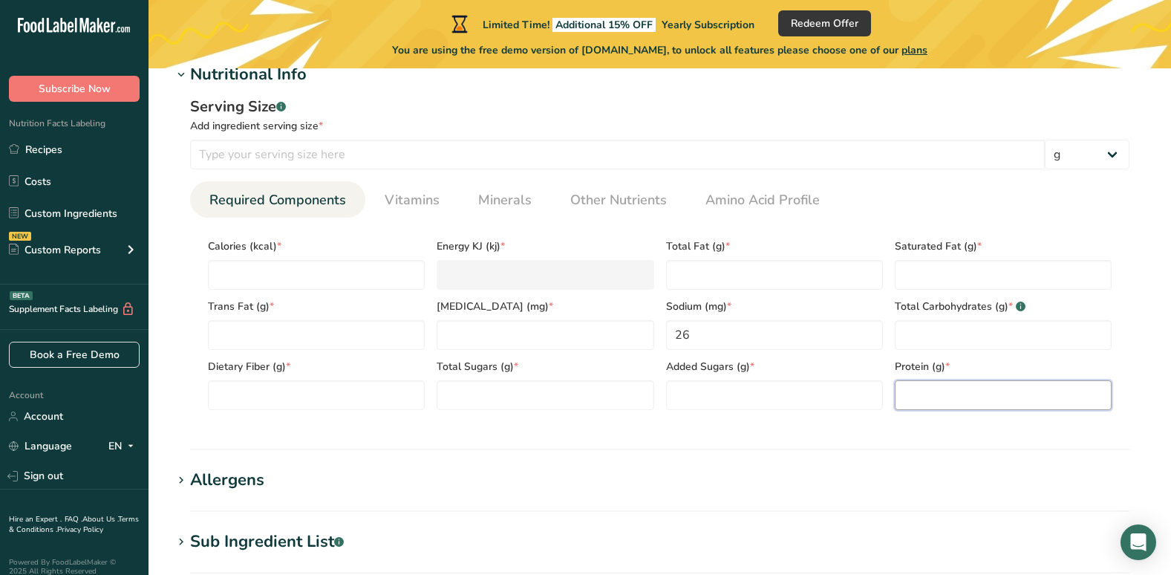
click at [922, 395] on input "number" at bounding box center [1003, 395] width 217 height 30
type input "1300"
click at [607, 196] on span "Other Nutrients" at bounding box center [618, 200] width 97 height 20
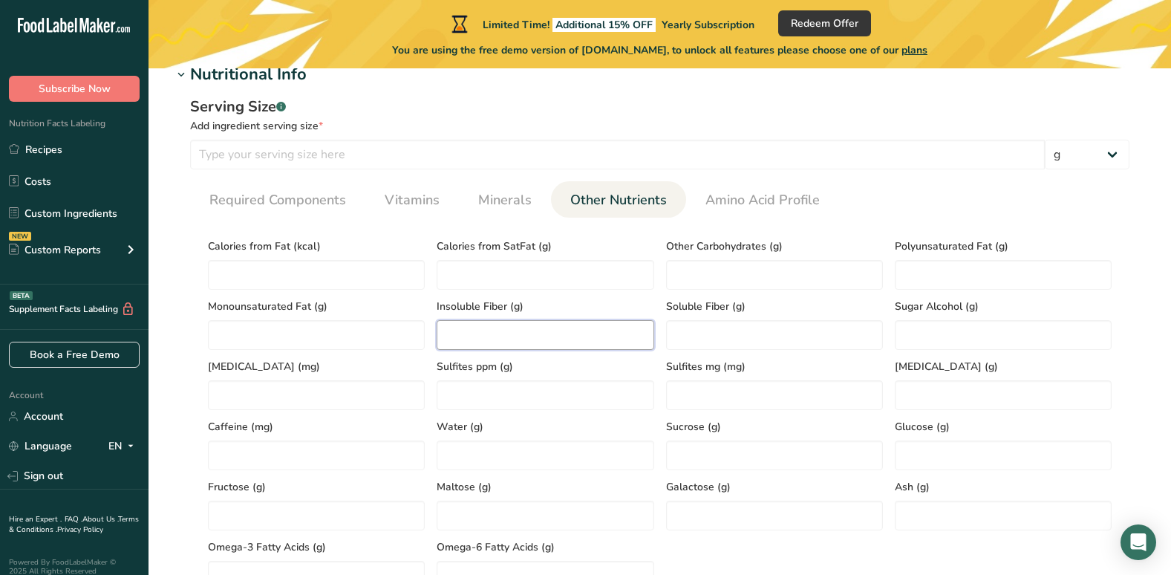
click at [484, 330] on Fiber "number" at bounding box center [545, 335] width 217 height 30
type Fiber "205"
click at [740, 197] on span "Amino Acid Profile" at bounding box center [762, 200] width 114 height 20
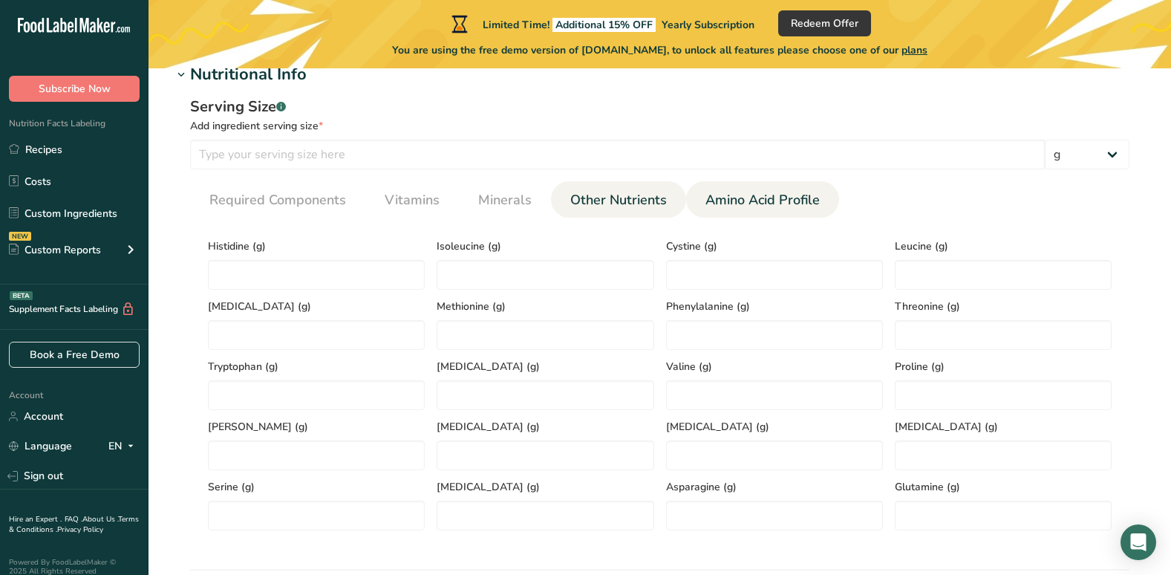
click at [644, 204] on span "Other Nutrients" at bounding box center [618, 200] width 97 height 20
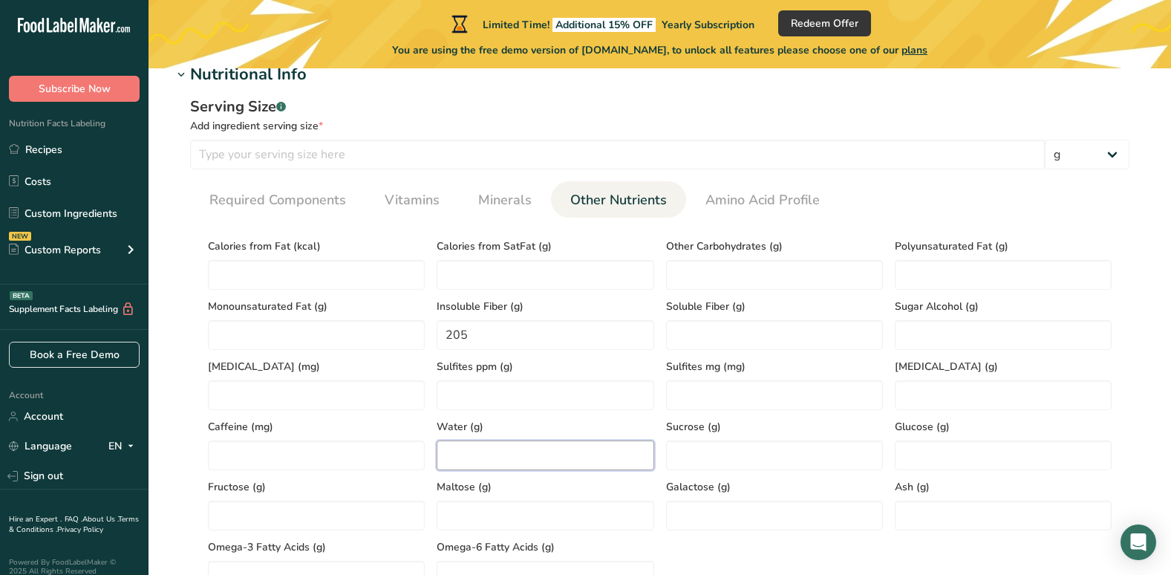
click at [474, 453] on input "number" at bounding box center [545, 455] width 217 height 30
click at [274, 198] on span "Required Components" at bounding box center [277, 200] width 137 height 20
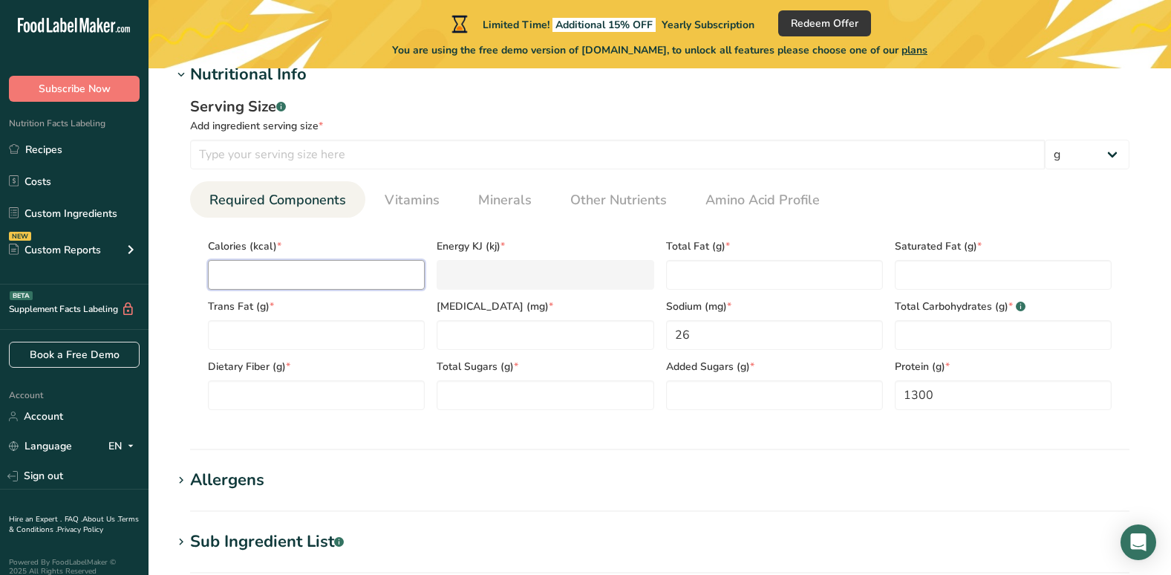
click at [254, 270] on input "number" at bounding box center [316, 275] width 217 height 30
type input "2"
type KJ "8.4"
type input "0"
type KJ "0"
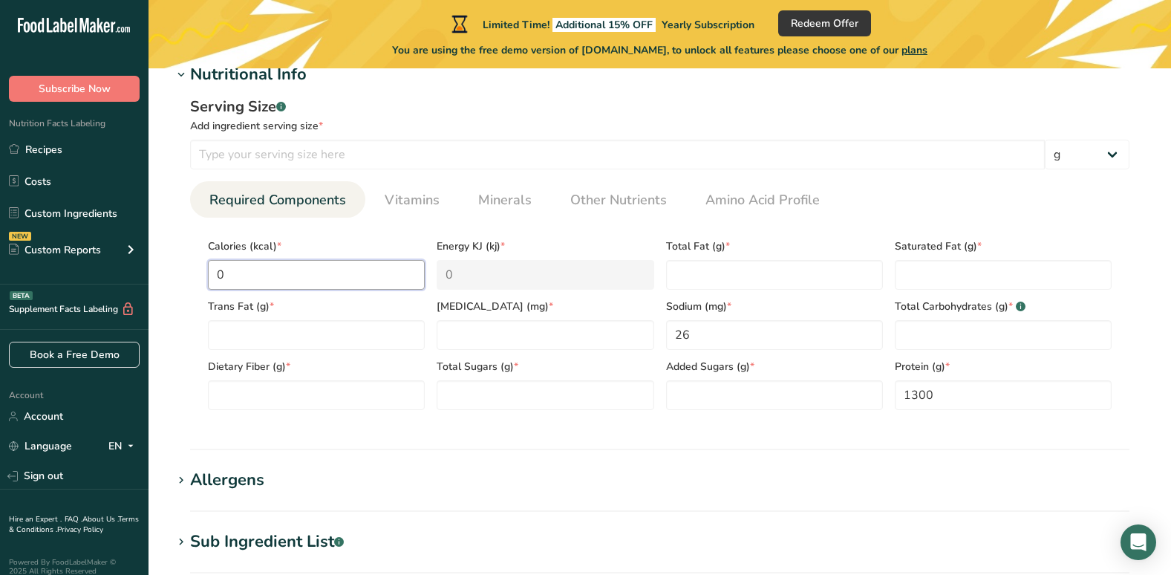
type input "6"
type KJ "25.1"
type input "6.2"
type KJ "25.9"
type input "6.2"
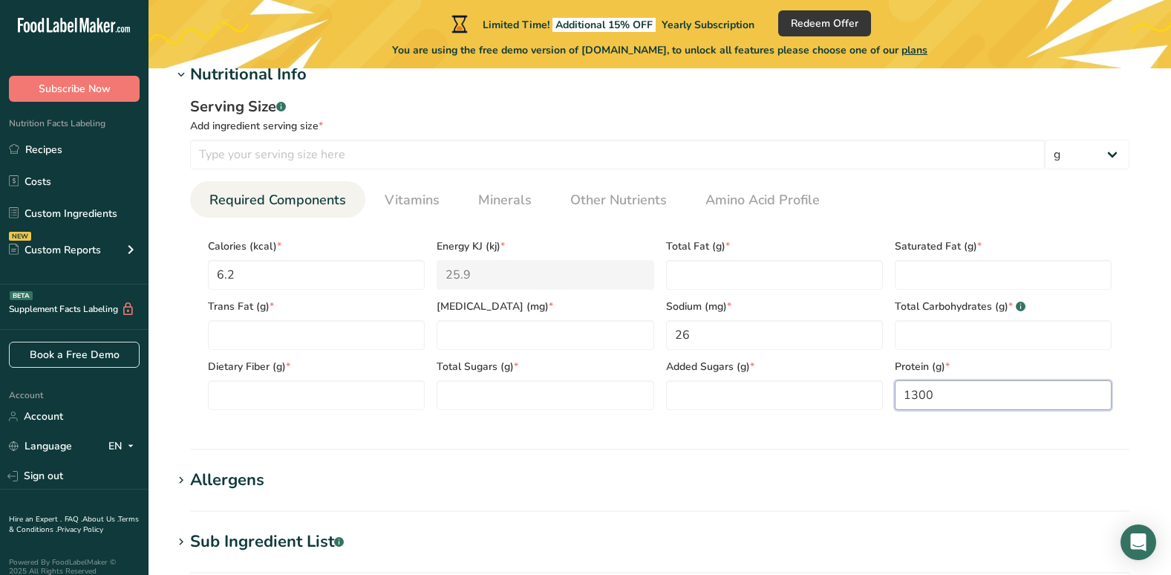
drag, startPoint x: 946, startPoint y: 397, endPoint x: 778, endPoint y: 420, distance: 169.3
click at [778, 420] on section "Calories (kcal) * 6.2 Energy KJ (kj) * 25.9 Total Fat (g) * Saturated Fat (g) *…" at bounding box center [659, 320] width 939 height 204
type input "46"
click at [921, 338] on Carbohydrates "number" at bounding box center [1003, 335] width 217 height 30
type Carbohydrates "1.4"
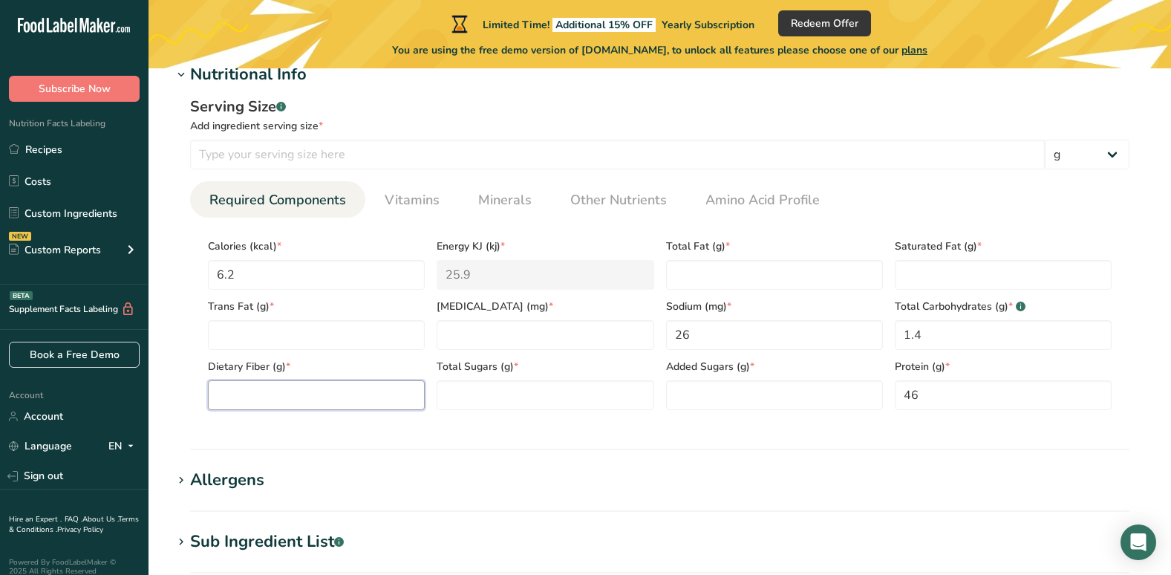
click at [284, 391] on Fiber "number" at bounding box center [316, 395] width 217 height 30
type Fiber "205"
click at [412, 201] on span "Vitamins" at bounding box center [412, 200] width 55 height 20
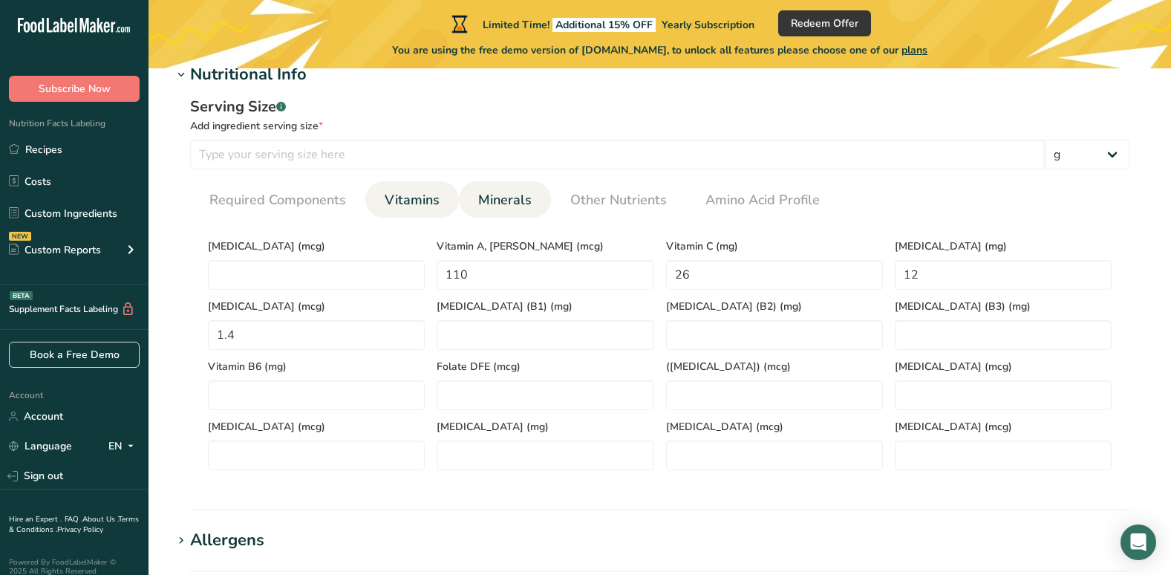
click at [493, 197] on span "Minerals" at bounding box center [504, 200] width 53 height 20
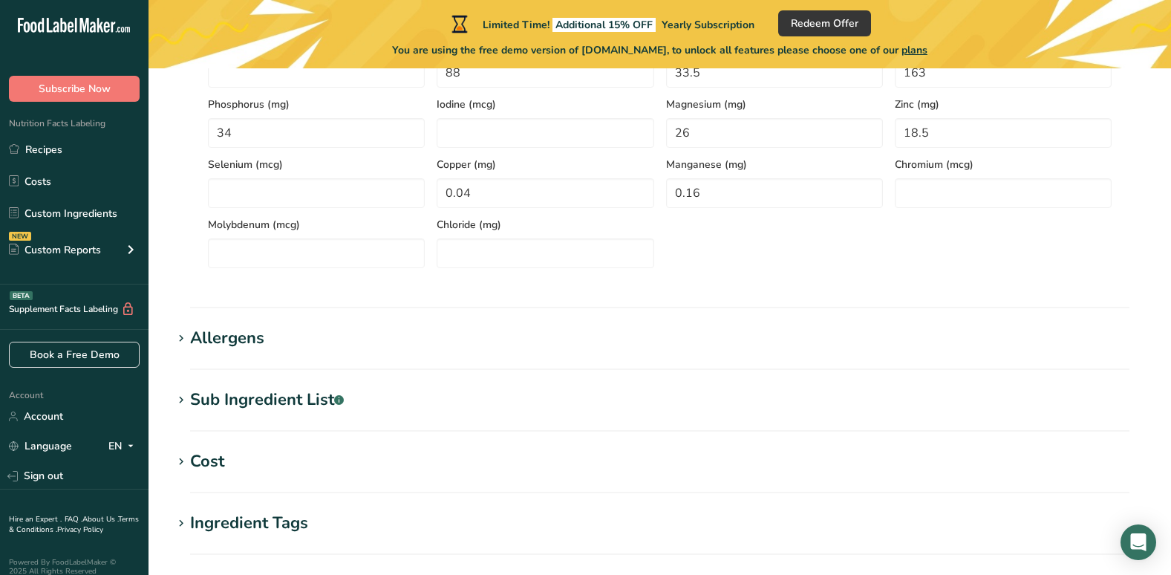
scroll to position [817, 0]
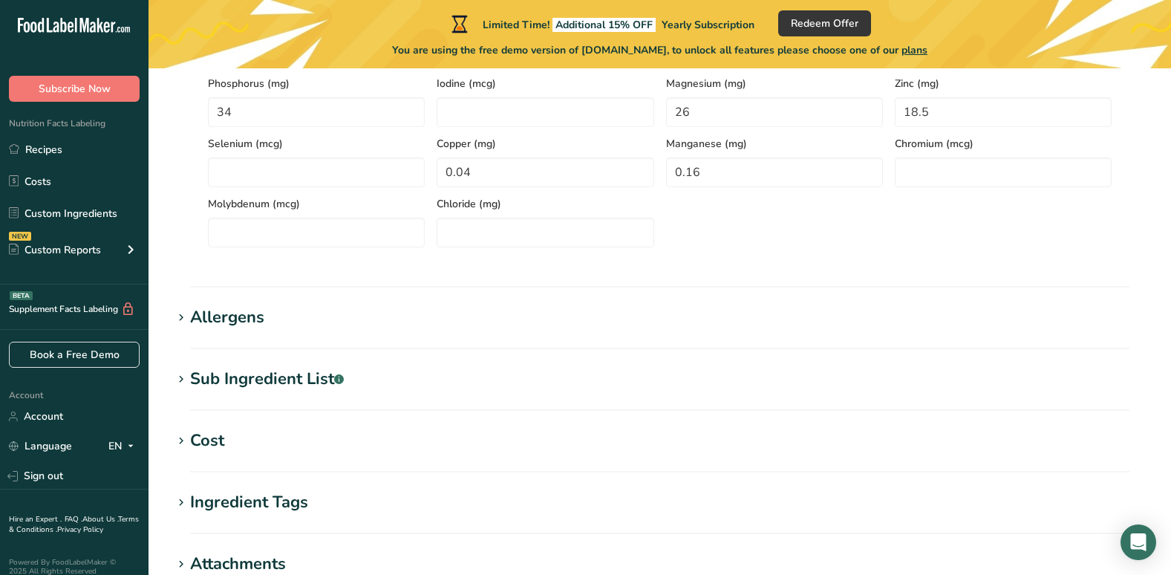
click at [214, 313] on div "Allergens" at bounding box center [227, 317] width 74 height 25
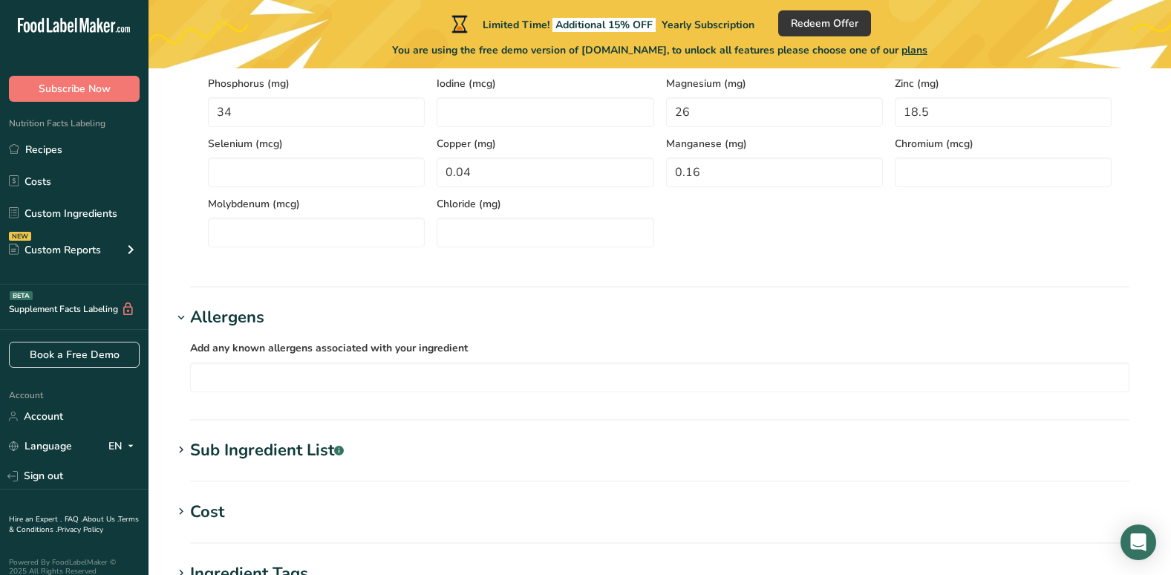
click at [238, 453] on div "Sub Ingredient List .a-a{fill:#347362;}.b-a{fill:#fff;}" at bounding box center [267, 450] width 154 height 25
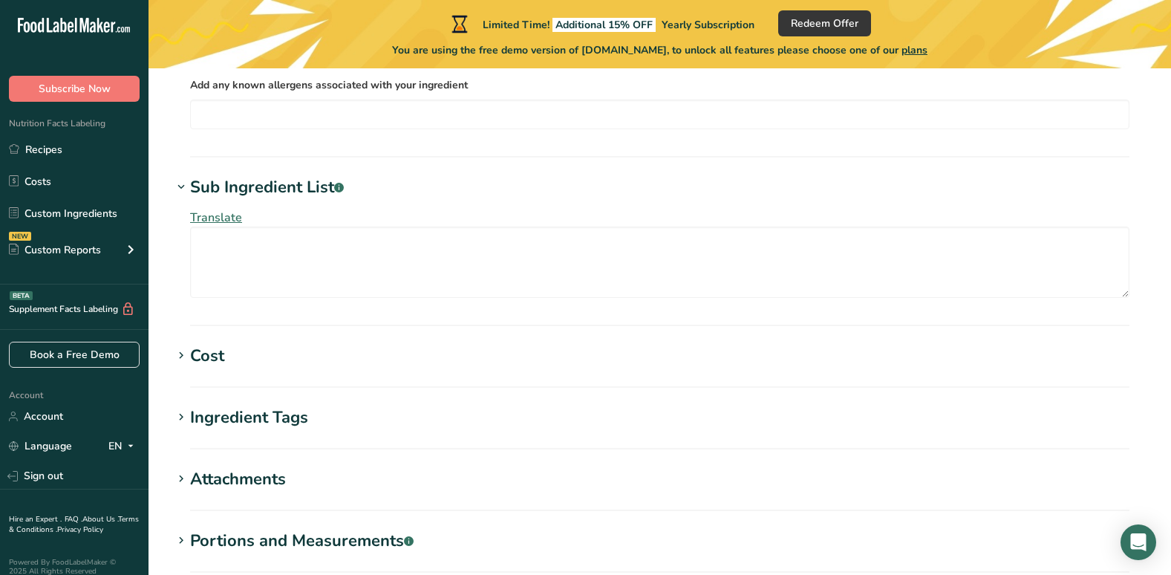
scroll to position [1114, 0]
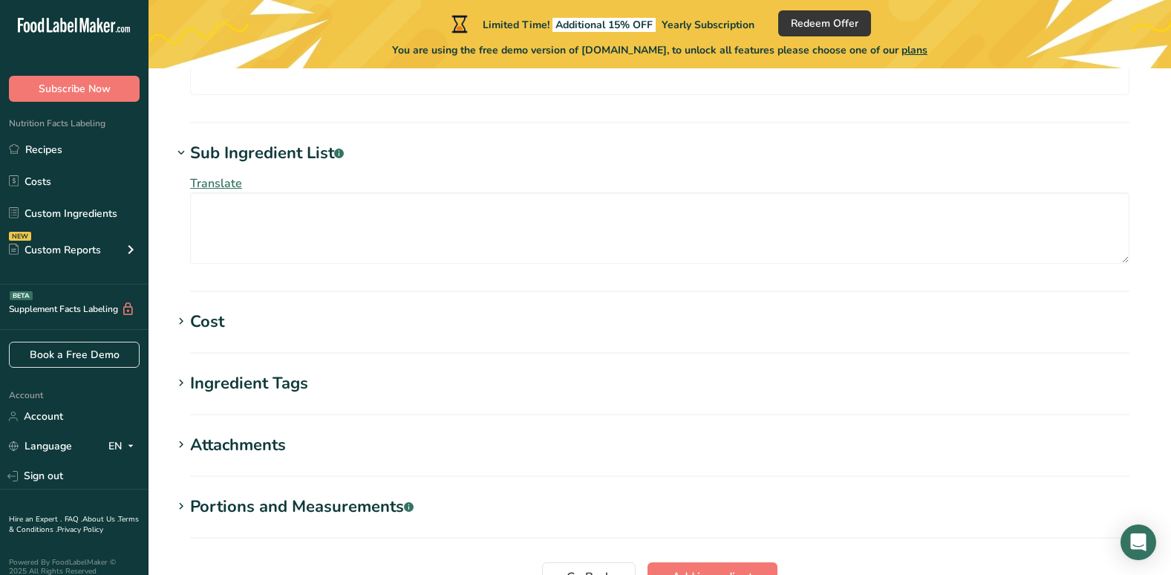
click at [216, 312] on div "Cost" at bounding box center [207, 322] width 34 height 25
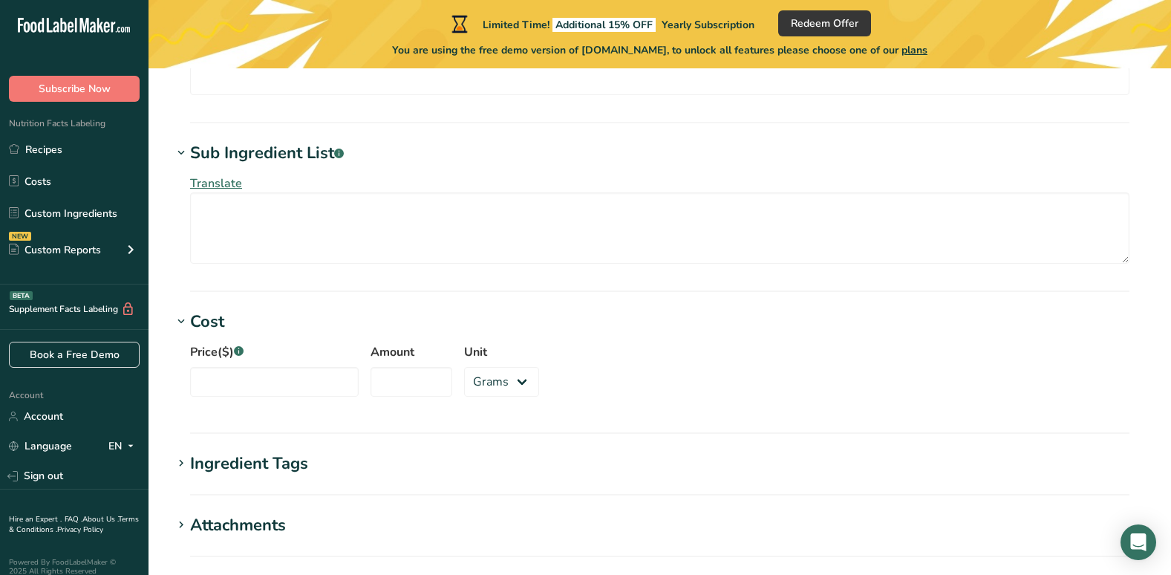
click at [265, 468] on div "Ingredient Tags" at bounding box center [249, 463] width 118 height 25
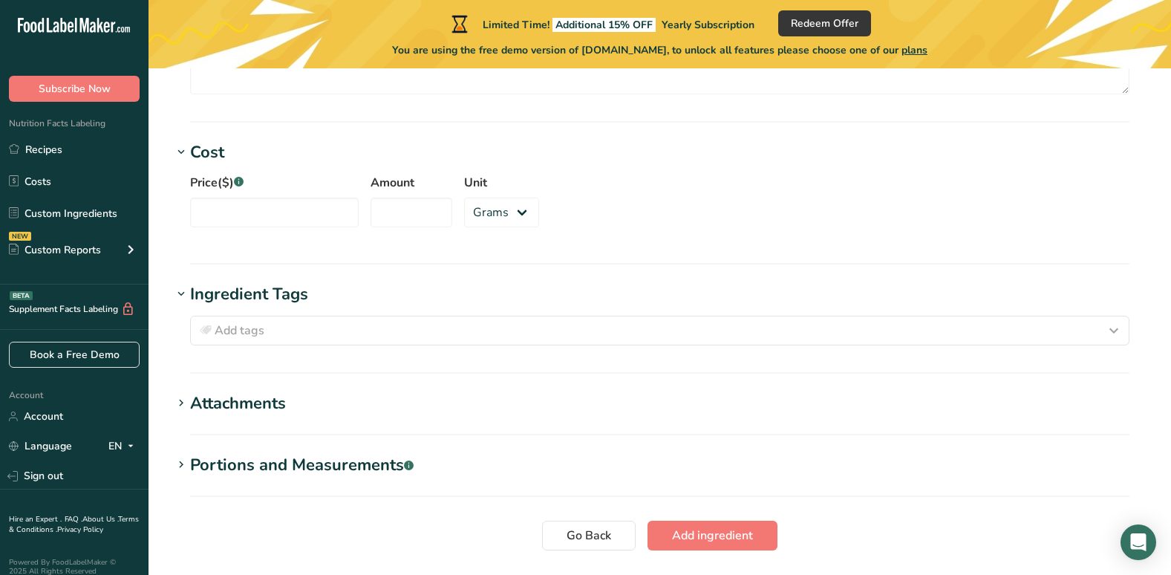
scroll to position [1337, 0]
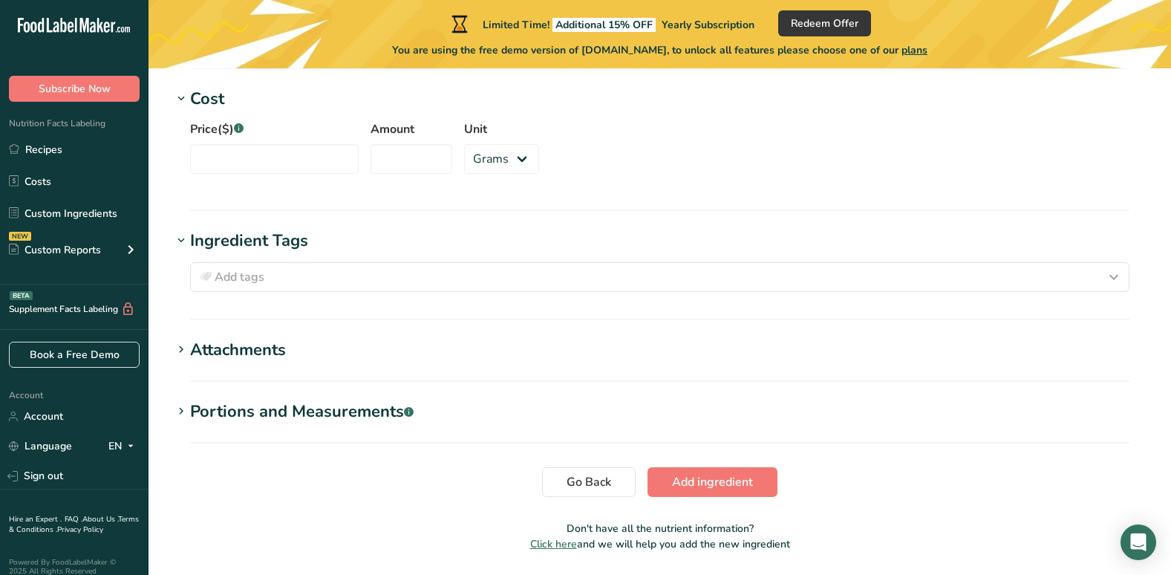
click at [263, 344] on div "Attachments" at bounding box center [238, 350] width 96 height 25
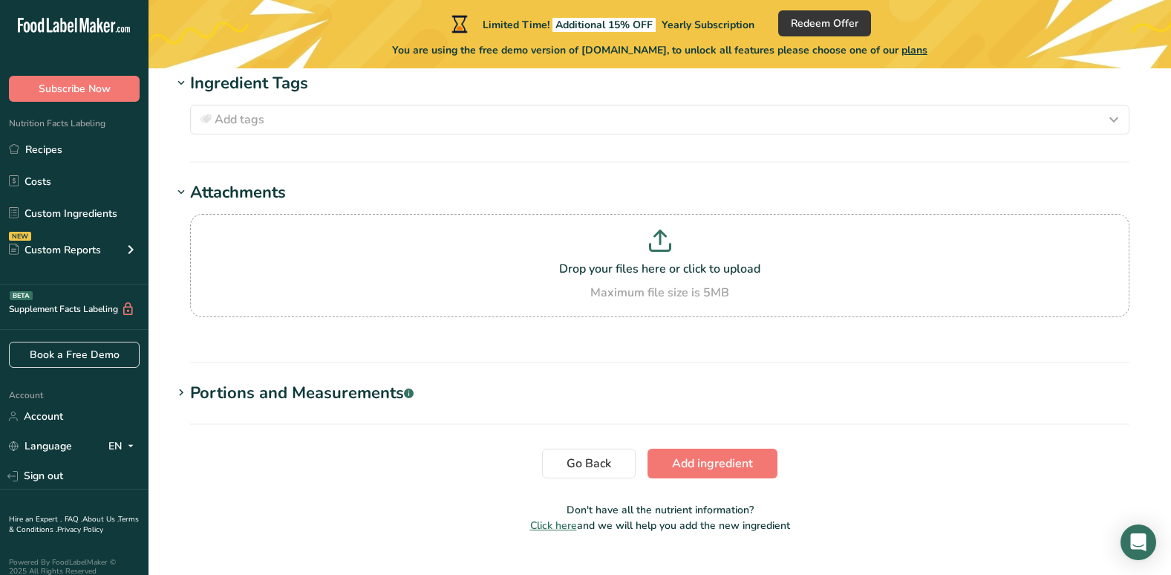
scroll to position [1524, 0]
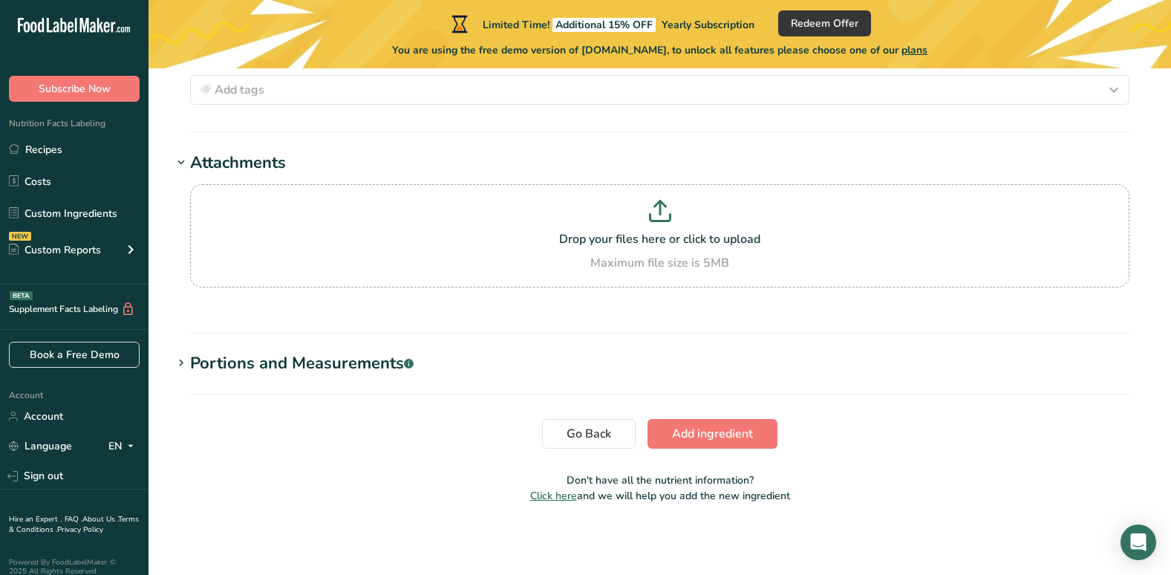
click at [343, 364] on div "Portions and Measurements .a-a{fill:#347362;}.b-a{fill:#fff;}" at bounding box center [301, 363] width 223 height 25
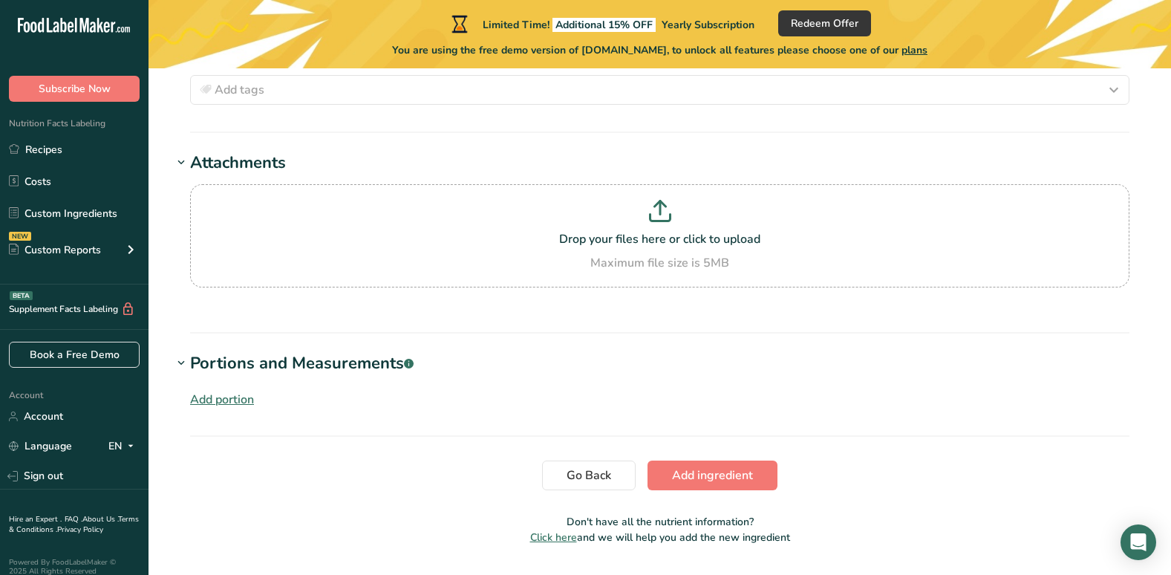
click at [239, 397] on div "Add portion" at bounding box center [222, 400] width 64 height 18
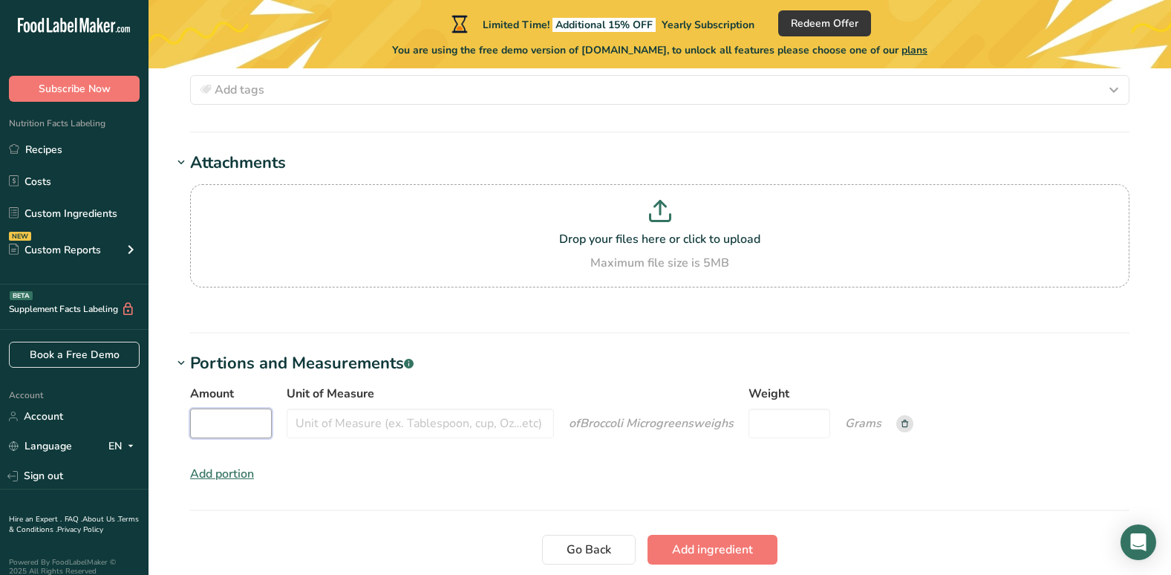
click at [218, 425] on input "Amount" at bounding box center [231, 423] width 82 height 30
type input "1"
click at [353, 428] on input "Unit of Measure" at bounding box center [420, 423] width 267 height 30
click at [767, 417] on input "Weight" at bounding box center [789, 423] width 82 height 30
type input "56.7"
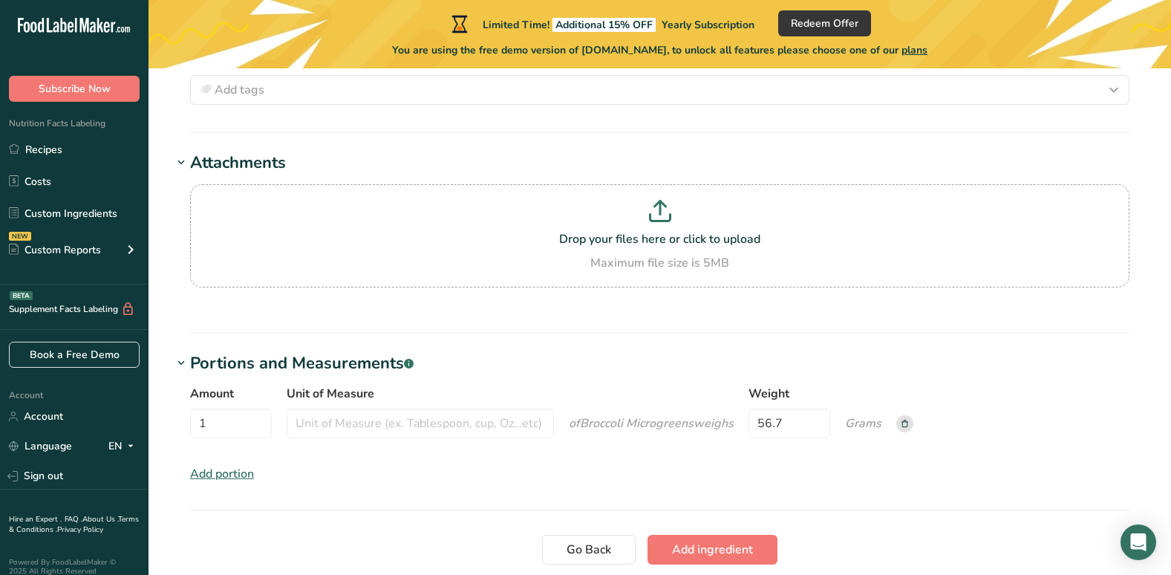
click at [711, 450] on div "Amount 1 Unit of Measure of Broccoli Microgreens weigh s Weight 56.7 Grams Add …" at bounding box center [659, 434] width 975 height 116
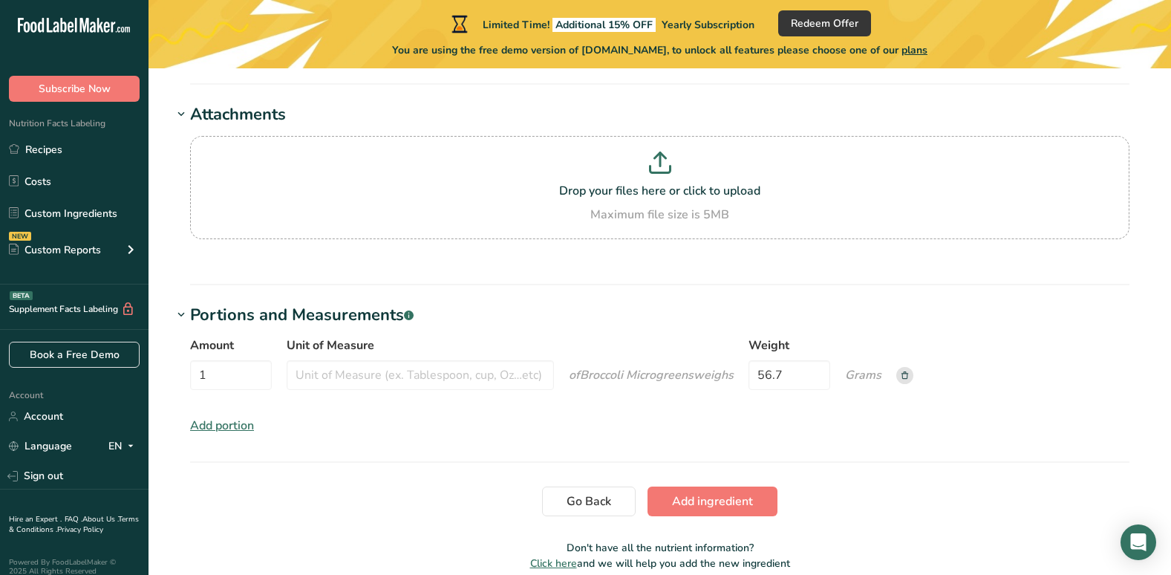
scroll to position [1639, 0]
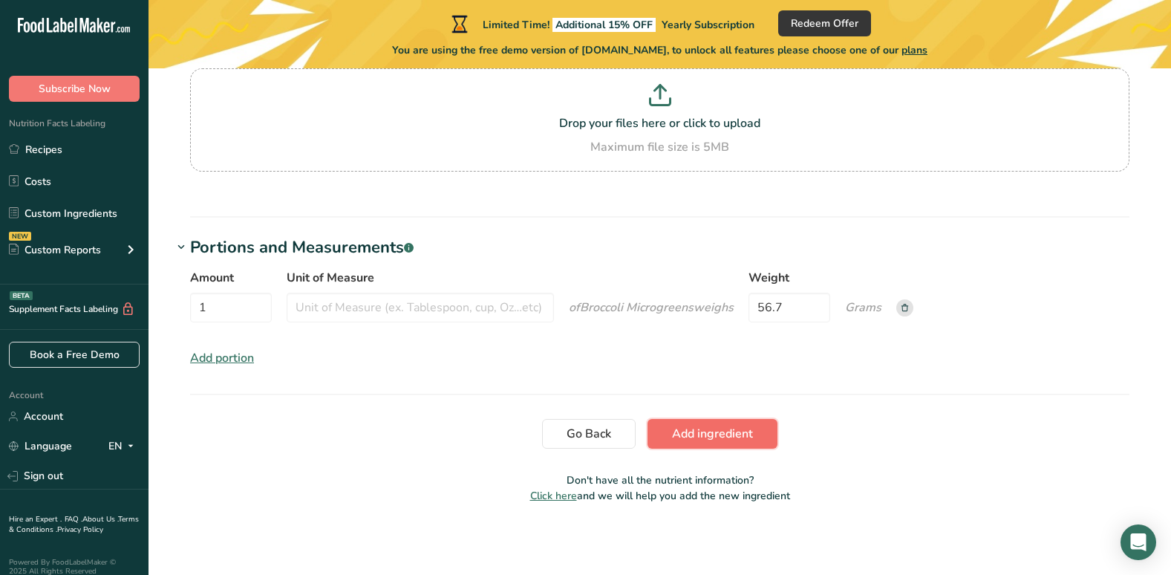
click at [711, 434] on span "Add ingredient" at bounding box center [712, 434] width 81 height 18
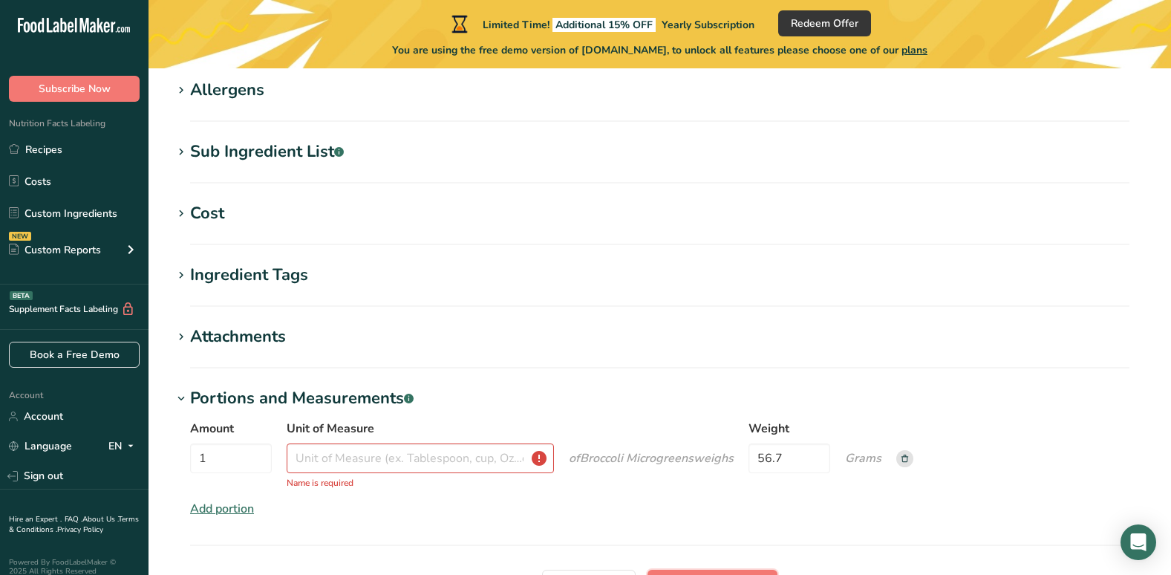
scroll to position [656, 0]
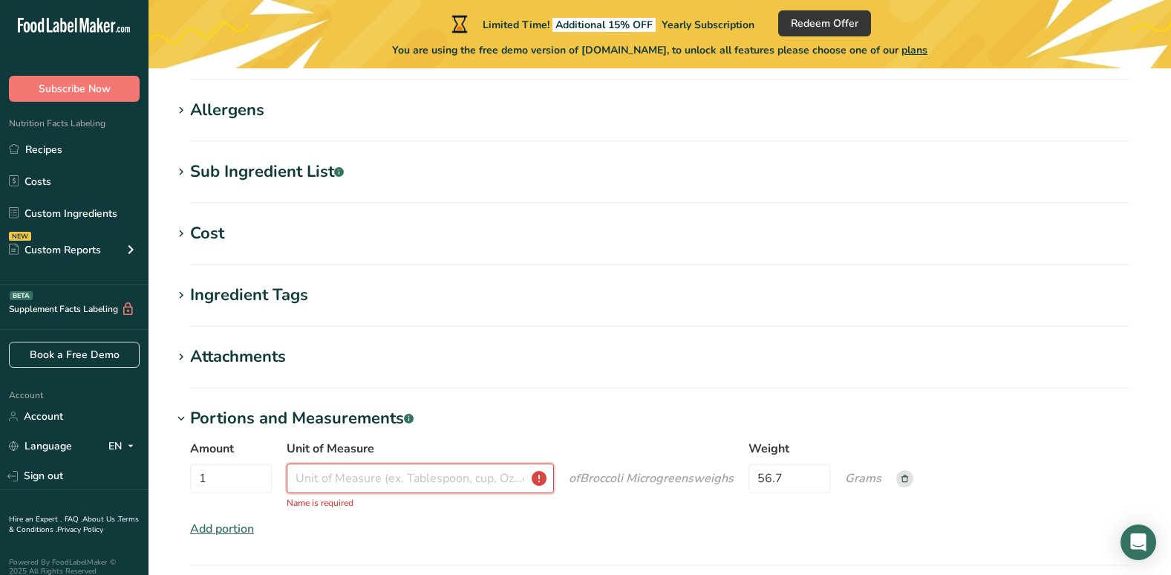
click at [418, 482] on input "Unit of Measure" at bounding box center [420, 478] width 267 height 30
click at [536, 477] on input "Unit of Measure" at bounding box center [420, 478] width 267 height 30
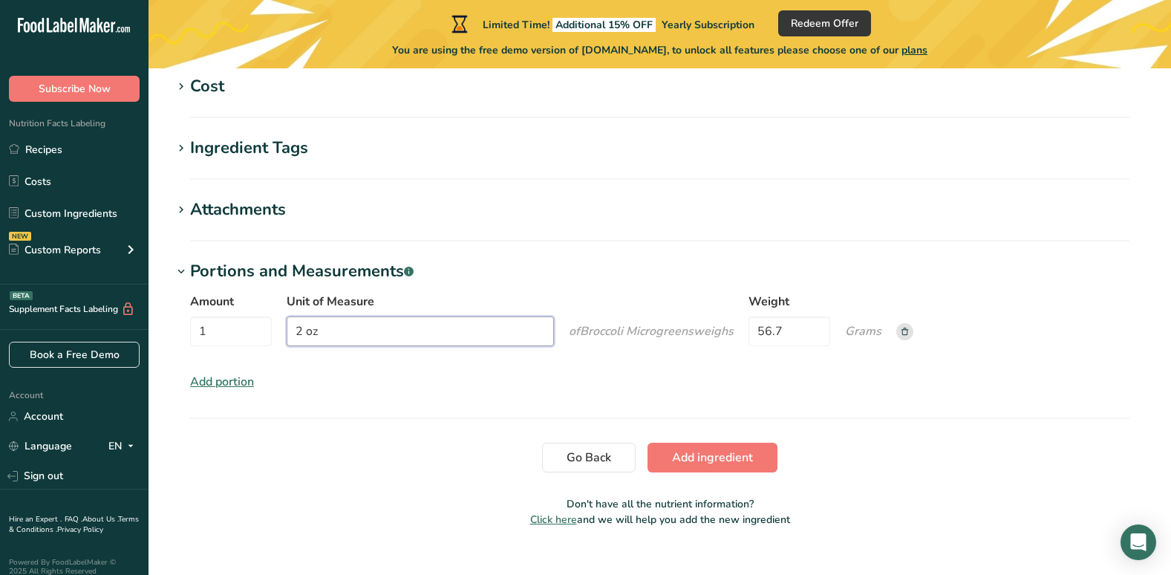
scroll to position [805, 0]
type input "2 oz"
click at [707, 456] on span "Add ingredient" at bounding box center [712, 456] width 81 height 18
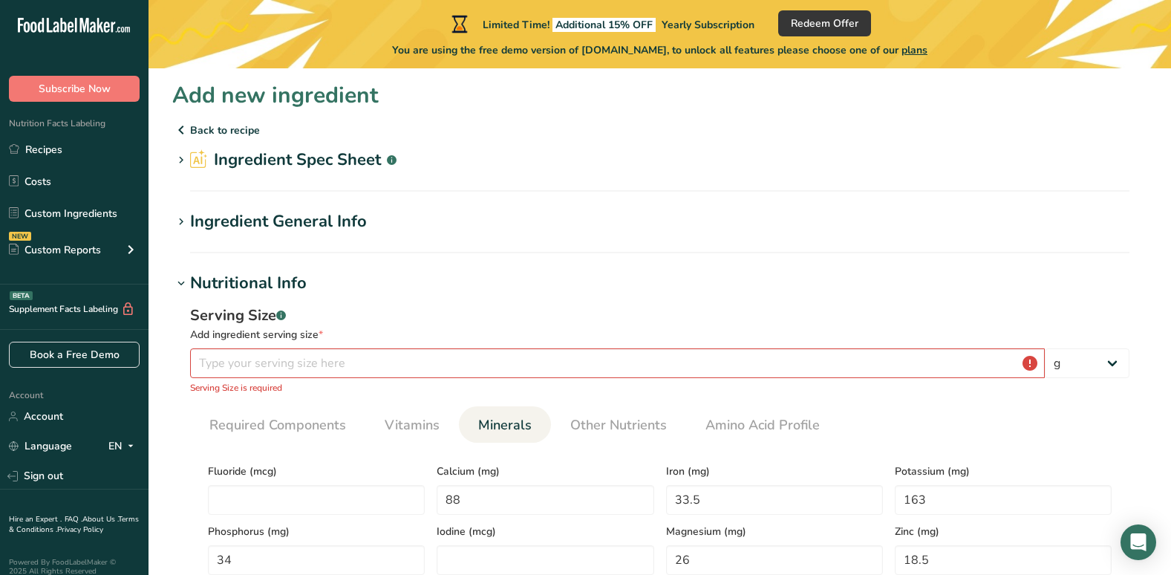
scroll to position [0, 0]
click at [261, 362] on input "number" at bounding box center [617, 365] width 855 height 30
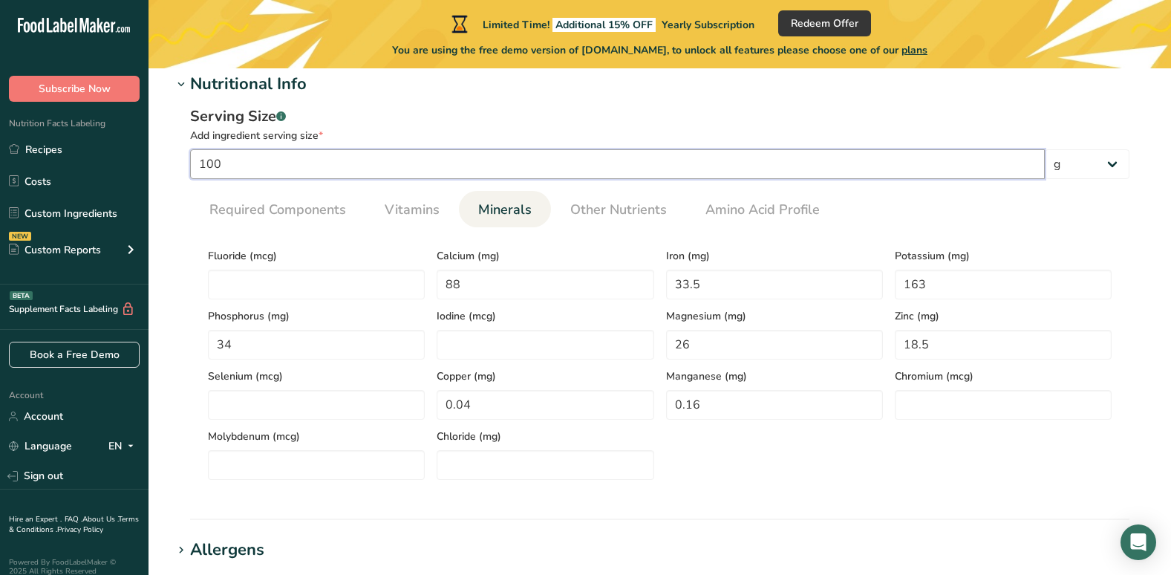
scroll to position [223, 0]
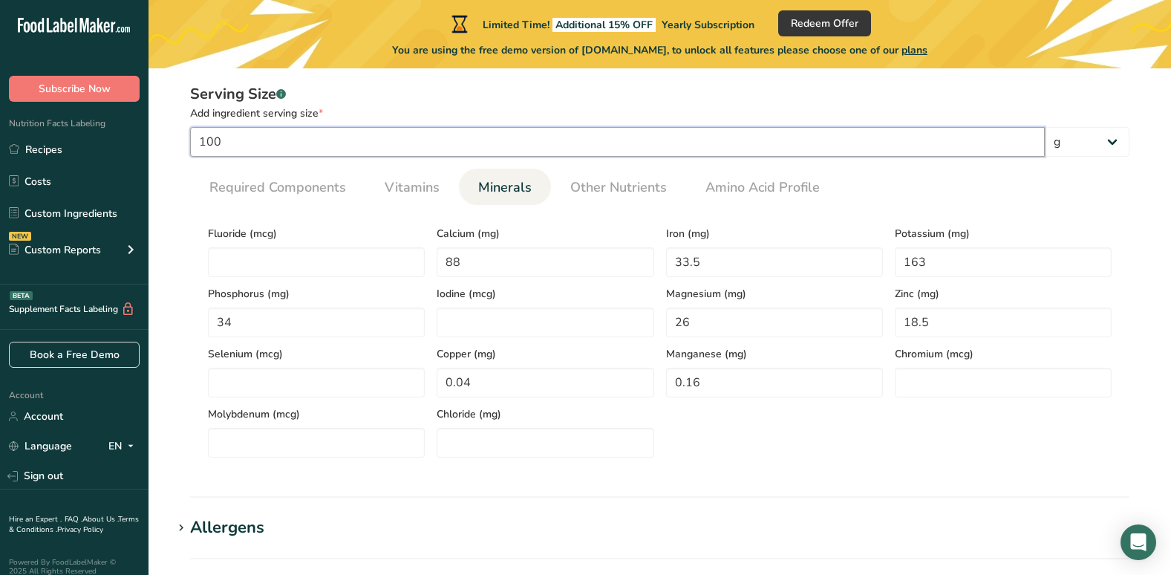
type input "100"
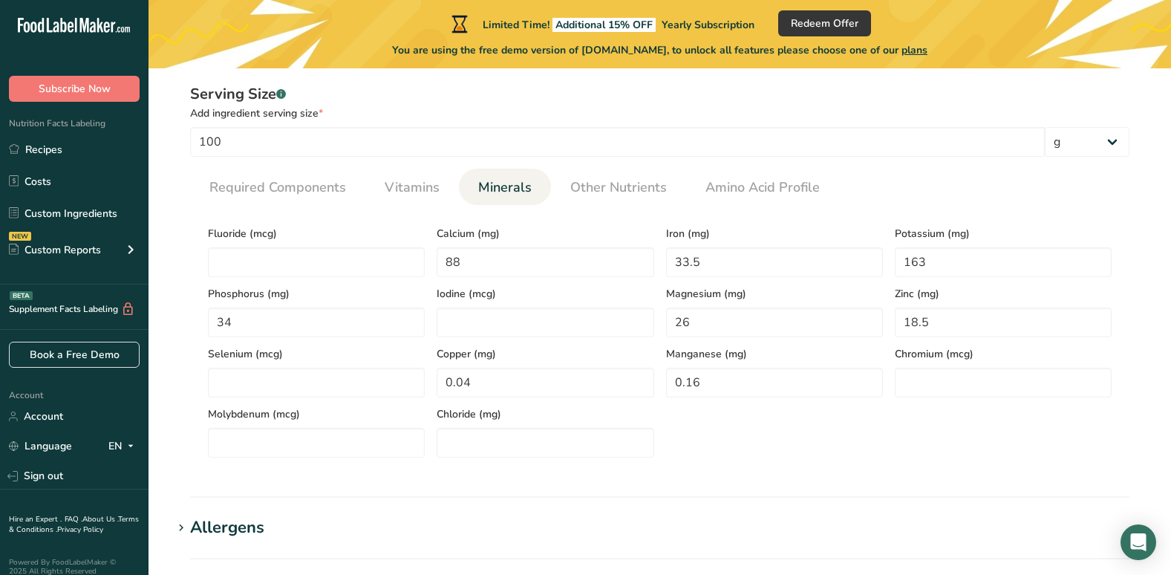
click at [169, 223] on section "Add new ingredient Back to recipe Ingredient Spec Sheet .a-a{fill:#347362;}.b-a…" at bounding box center [660, 423] width 1022 height 1154
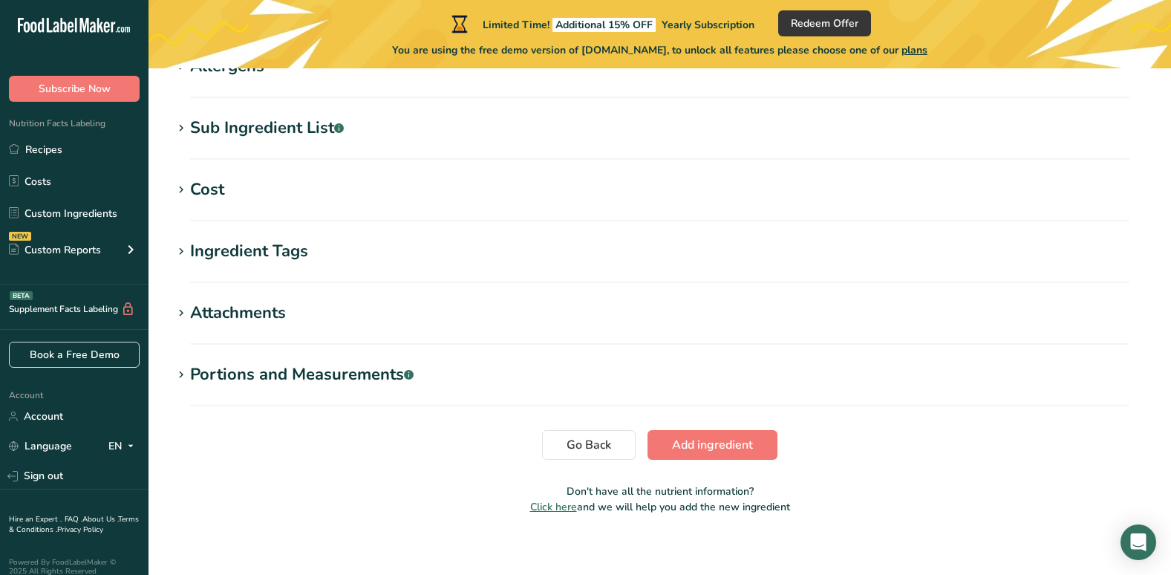
scroll to position [695, 0]
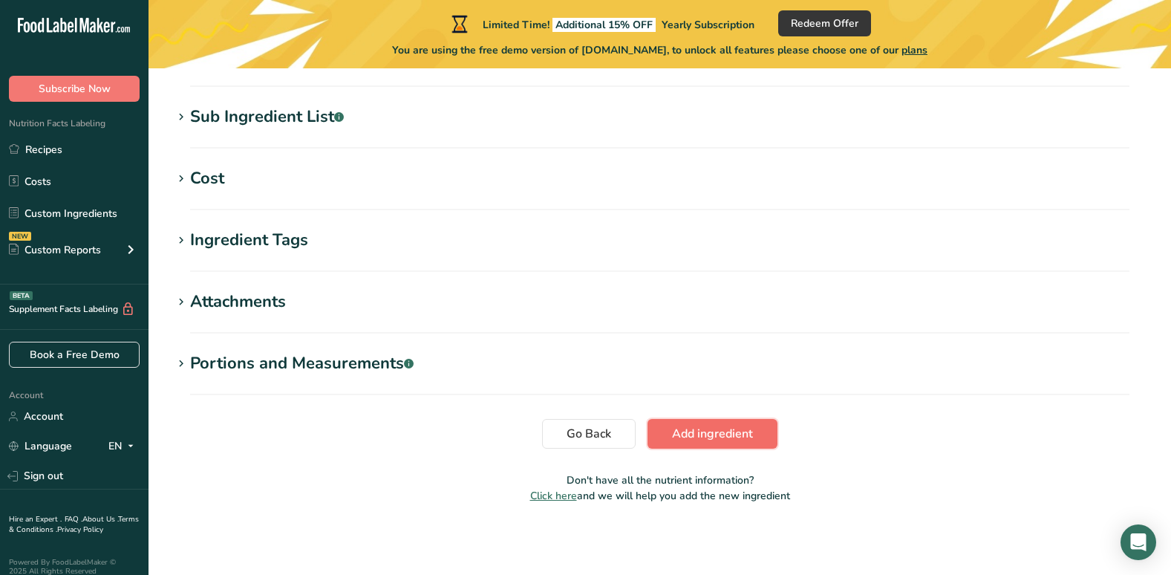
click at [714, 434] on span "Add ingredient" at bounding box center [712, 434] width 81 height 18
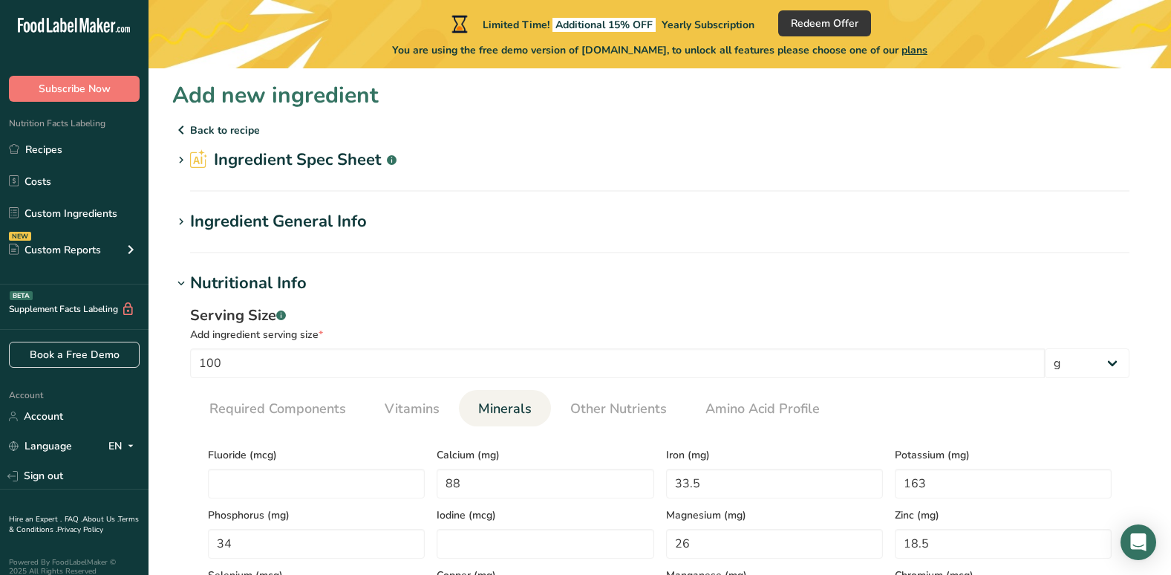
scroll to position [0, 0]
click at [316, 162] on h2 "Ingredient Spec Sheet .a-a{fill:#347362;}.b-a{fill:#fff;}" at bounding box center [293, 161] width 206 height 25
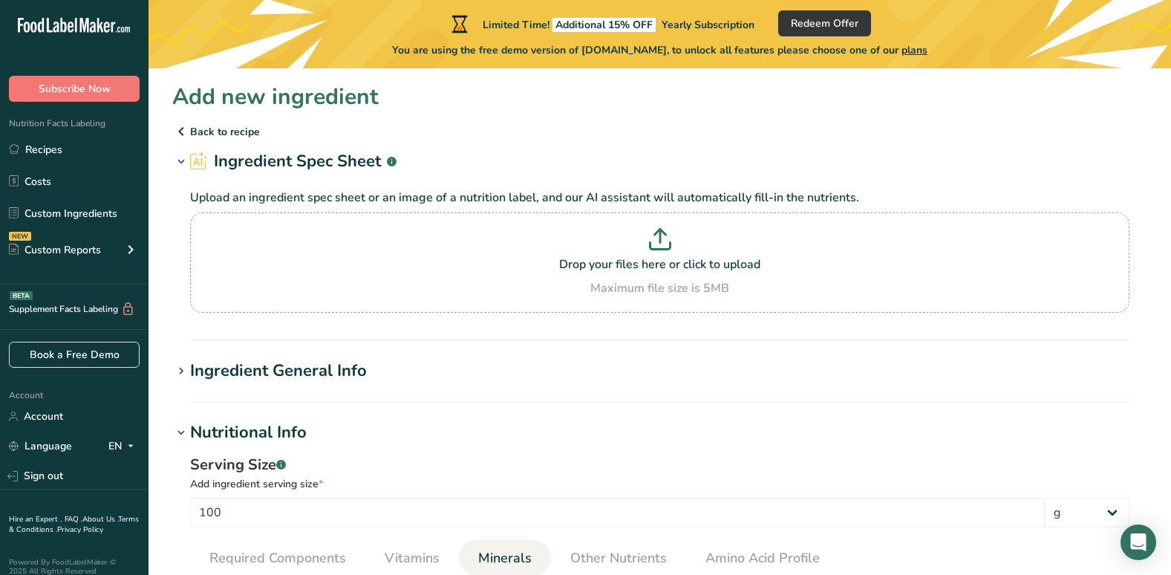
click at [181, 129] on icon at bounding box center [181, 131] width 18 height 27
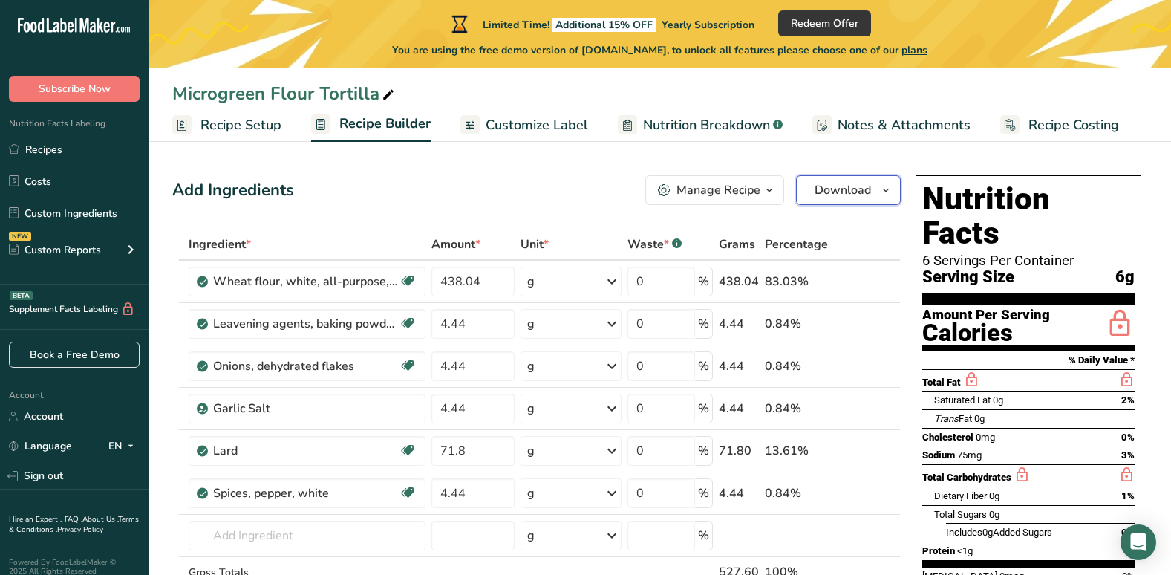
click at [846, 188] on span "Download" at bounding box center [843, 190] width 56 height 18
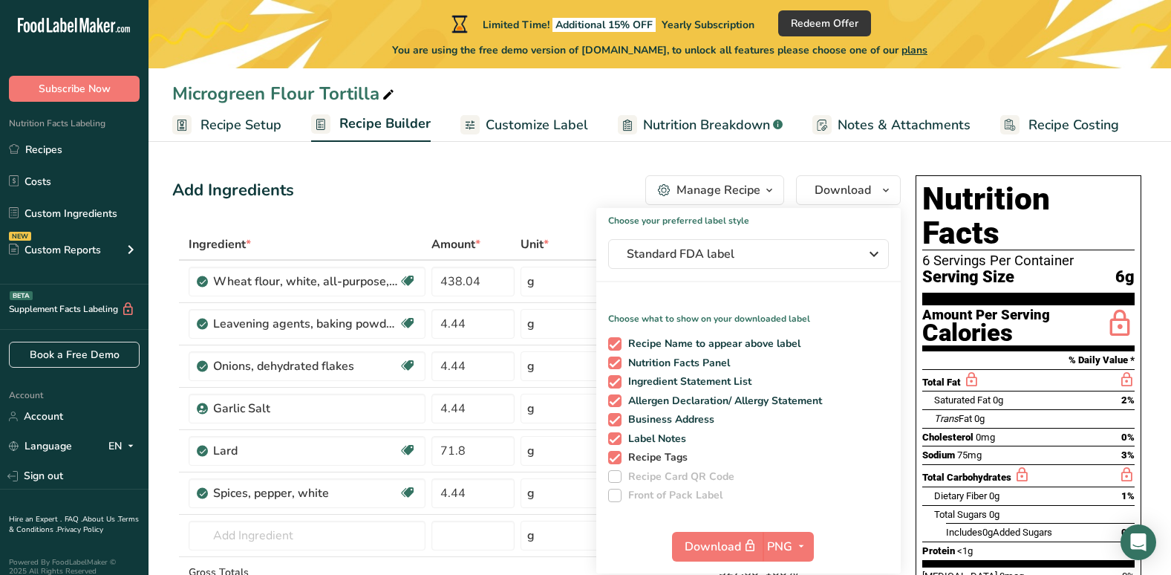
click at [613, 456] on span at bounding box center [614, 457] width 13 height 13
click at [613, 456] on input "Recipe Tags" at bounding box center [613, 457] width 10 height 10
checkbox input "false"
click at [615, 437] on span at bounding box center [614, 438] width 13 height 13
click at [615, 437] on input "Label Notes" at bounding box center [613, 439] width 10 height 10
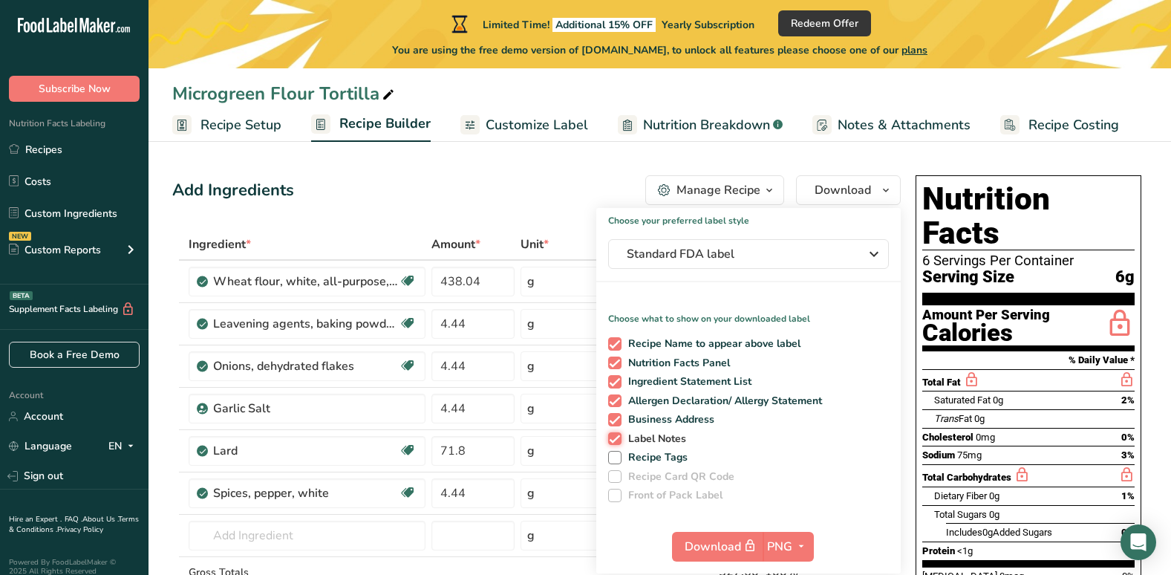
checkbox input "false"
click at [619, 417] on span at bounding box center [614, 419] width 13 height 13
click at [618, 417] on input "Business Address" at bounding box center [613, 419] width 10 height 10
checkbox input "false"
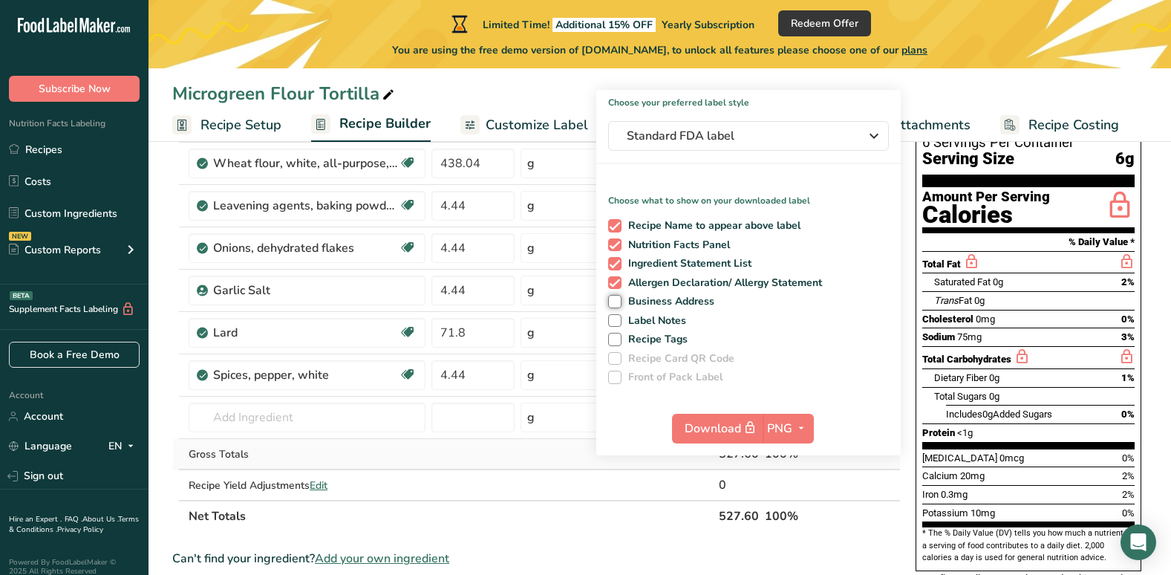
scroll to position [149, 0]
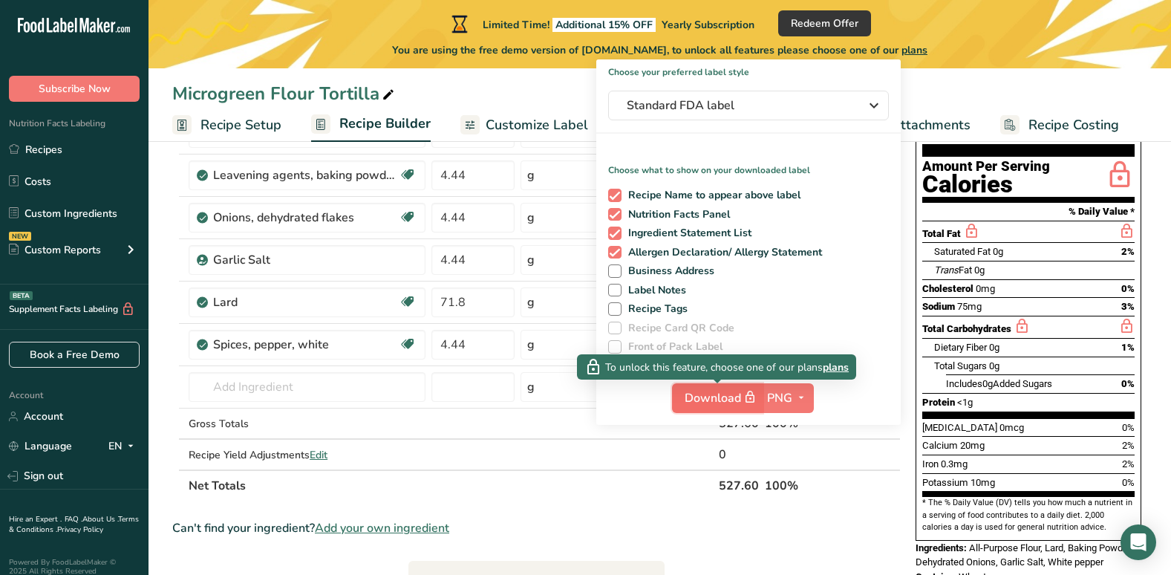
click at [724, 398] on span "Download" at bounding box center [722, 397] width 74 height 19
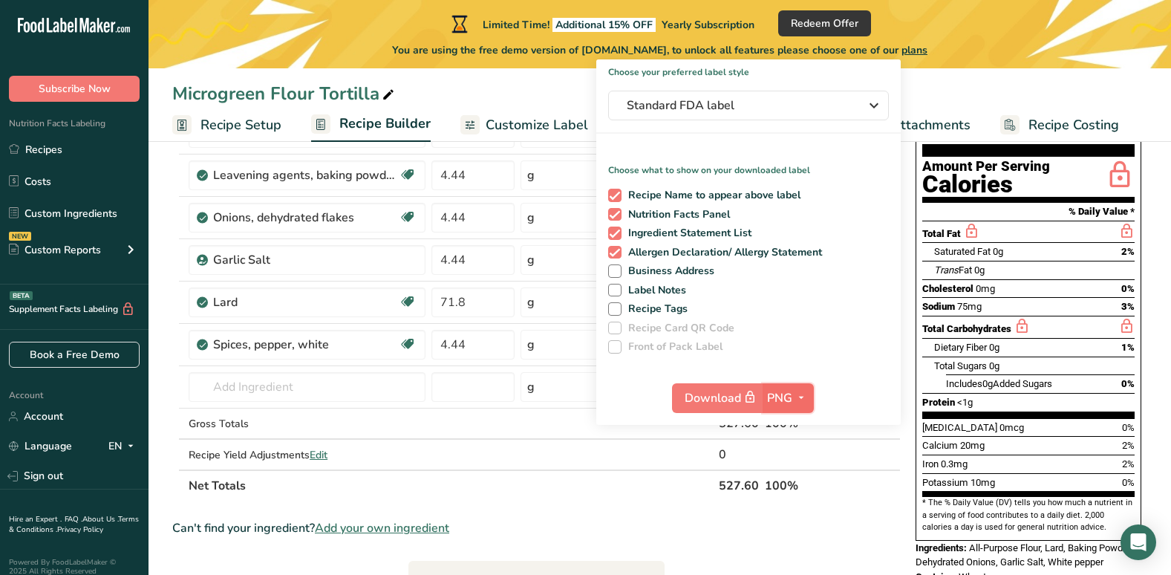
click at [801, 397] on icon "button" at bounding box center [801, 397] width 12 height 19
click at [791, 500] on link "PDF" at bounding box center [790, 501] width 48 height 25
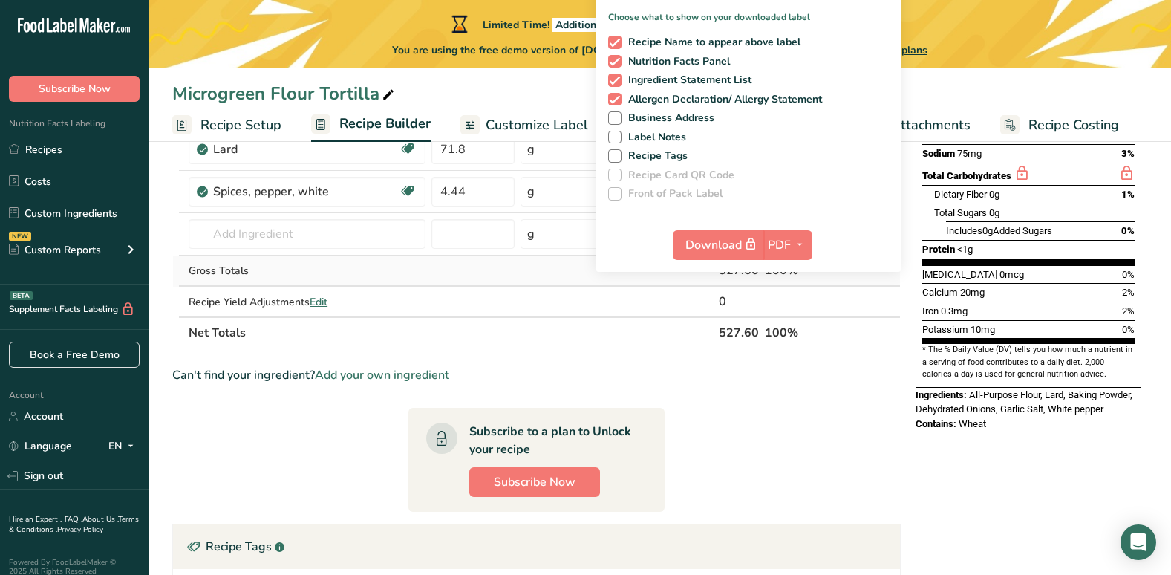
scroll to position [221, 0]
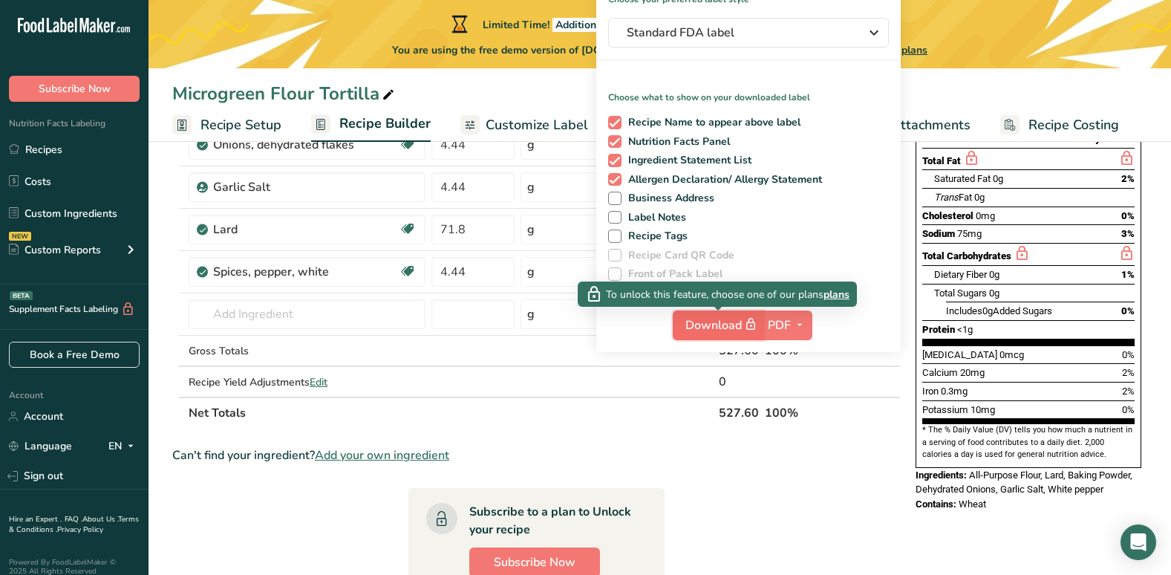
click at [717, 322] on span "Download" at bounding box center [722, 325] width 74 height 19
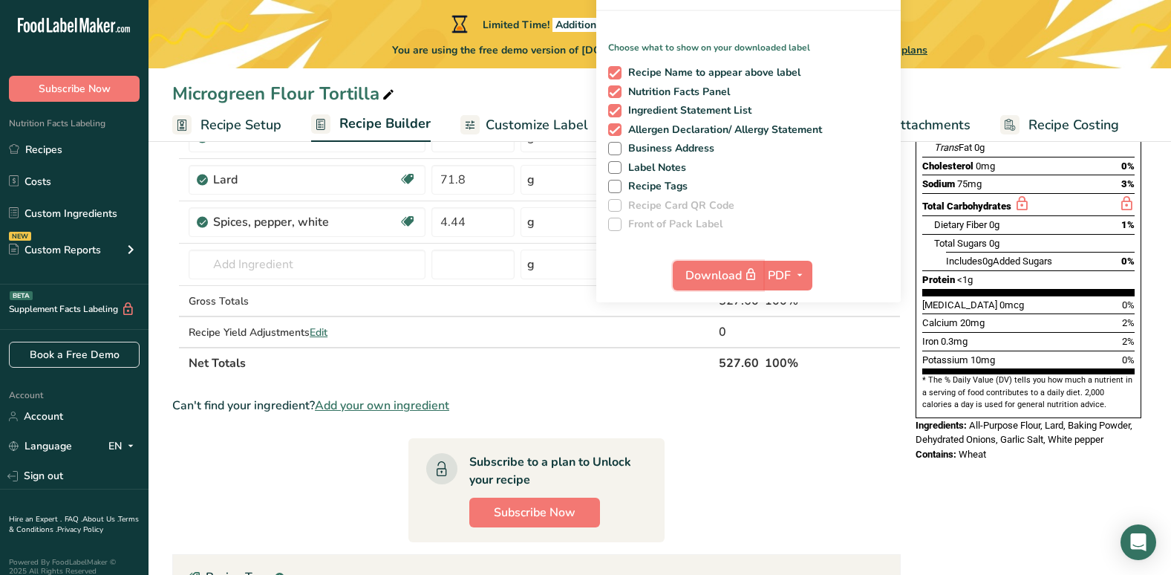
scroll to position [370, 0]
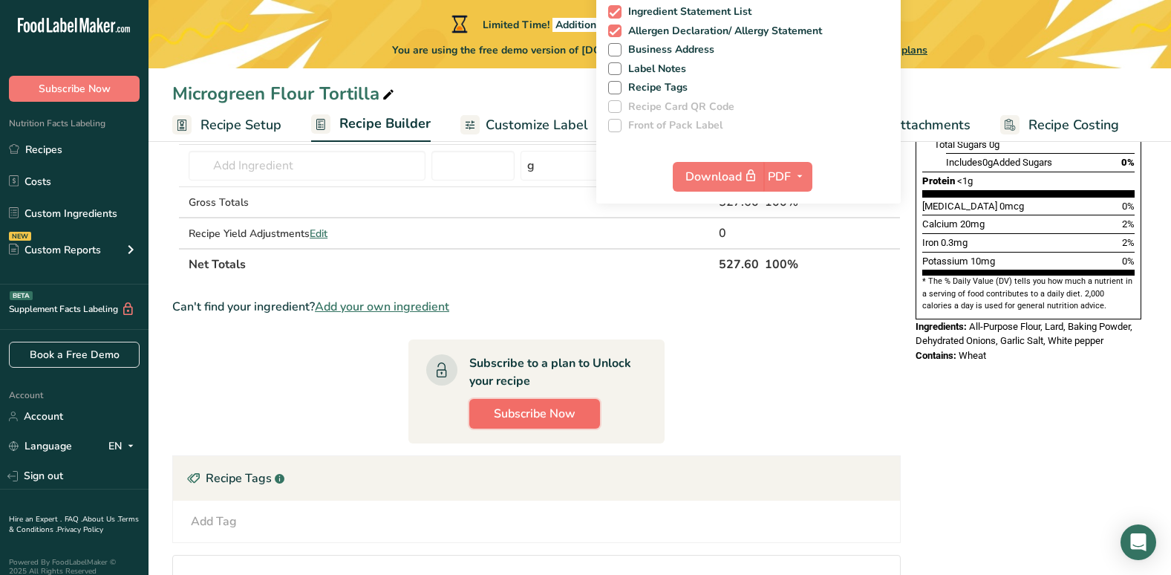
click at [555, 407] on span "Subscribe Now" at bounding box center [535, 414] width 82 height 18
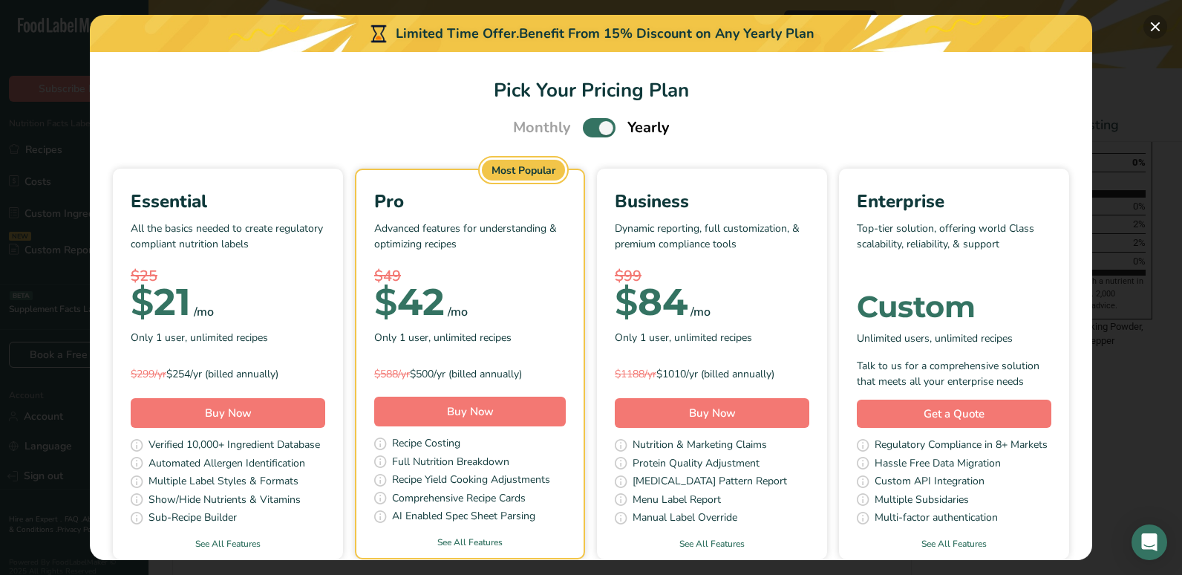
click at [1156, 25] on button "Pick Your Pricing Plan Modal" at bounding box center [1155, 27] width 24 height 24
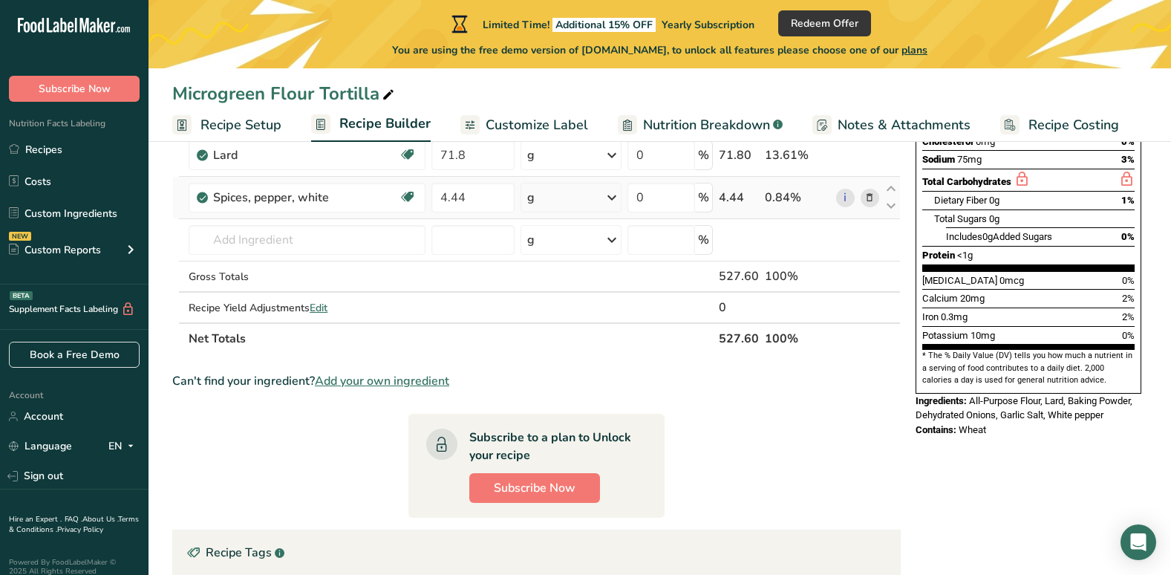
scroll to position [221, 0]
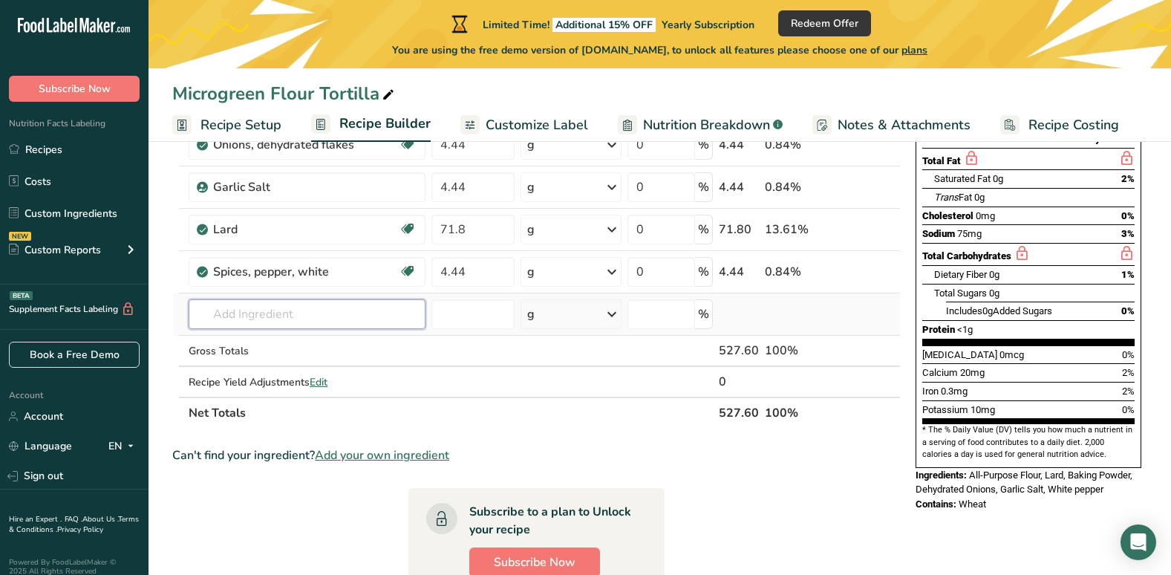
click at [255, 310] on input "text" at bounding box center [307, 314] width 237 height 30
type input "microgreens"
click at [254, 367] on div "Add your own ingredient" at bounding box center [306, 369] width 213 height 16
